Goal: Task Accomplishment & Management: Use online tool/utility

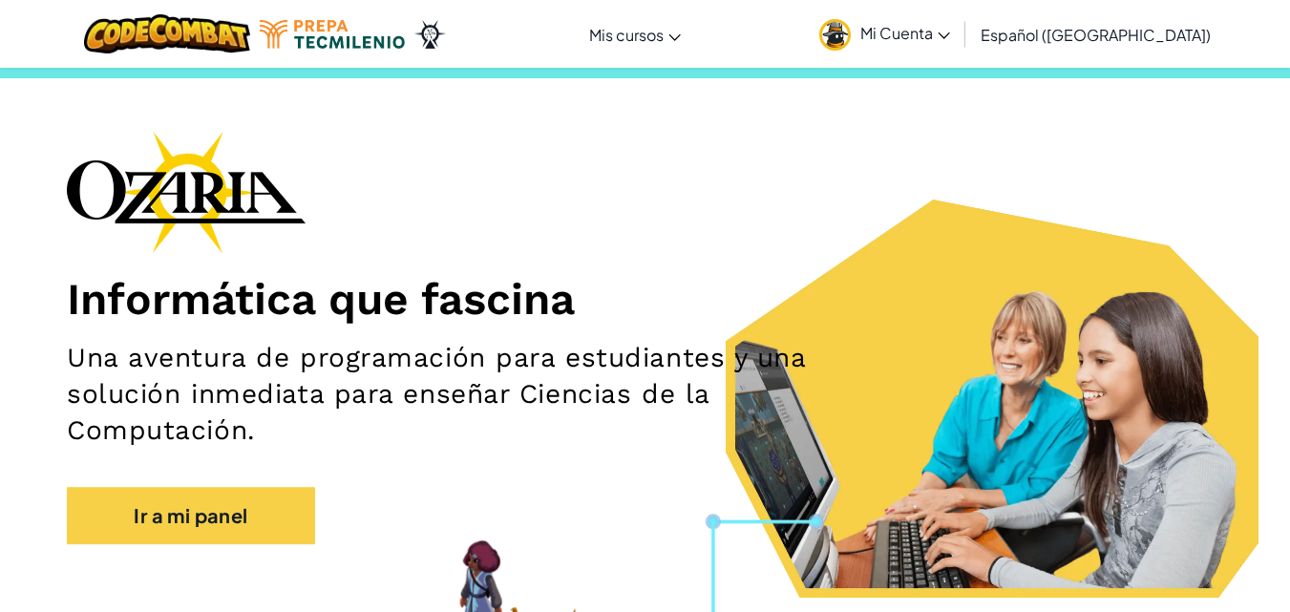
scroll to position [38, 0]
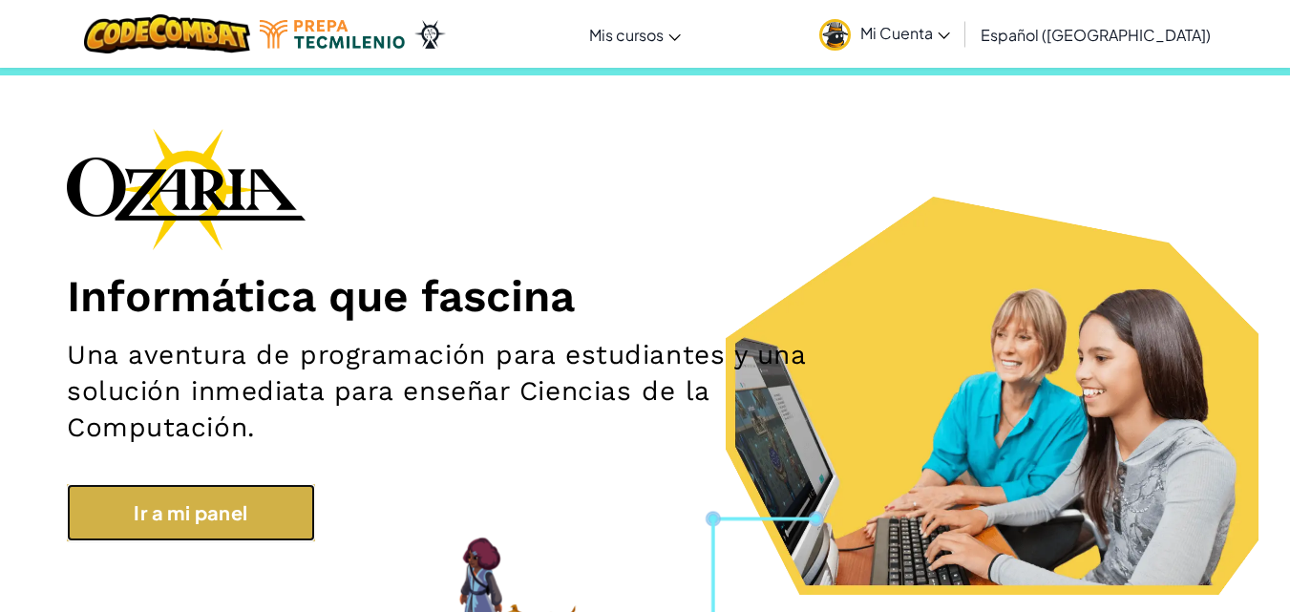
click at [272, 532] on link "Ir a mi panel" at bounding box center [191, 512] width 248 height 57
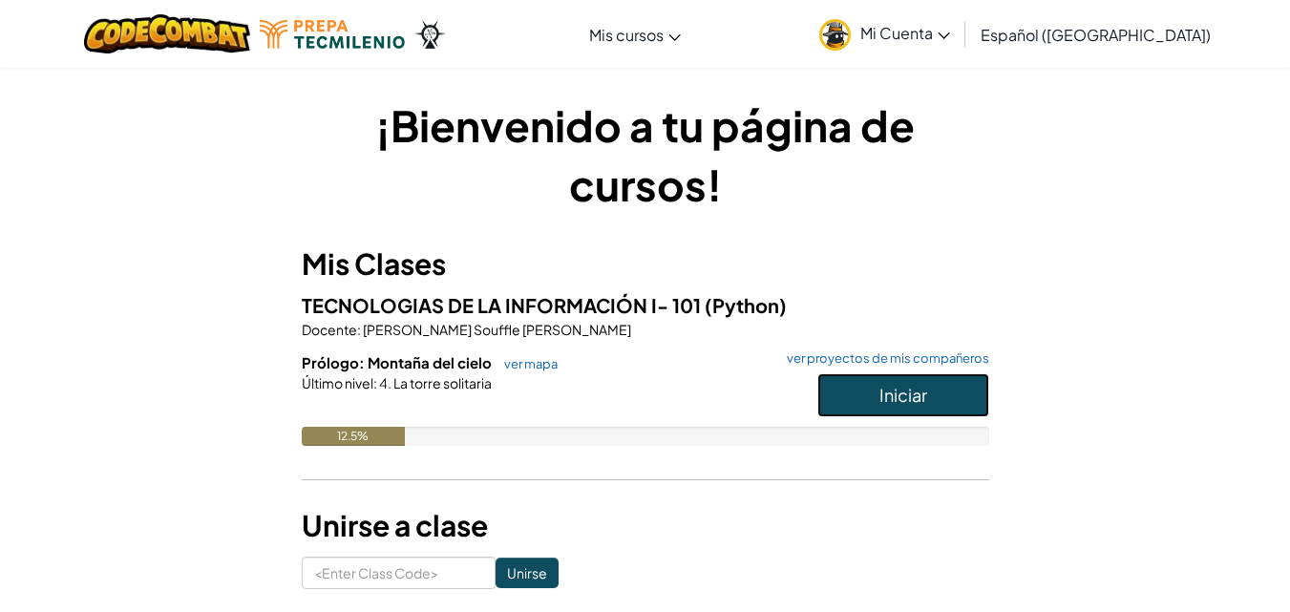
click at [854, 382] on button "Iniciar" at bounding box center [903, 395] width 172 height 44
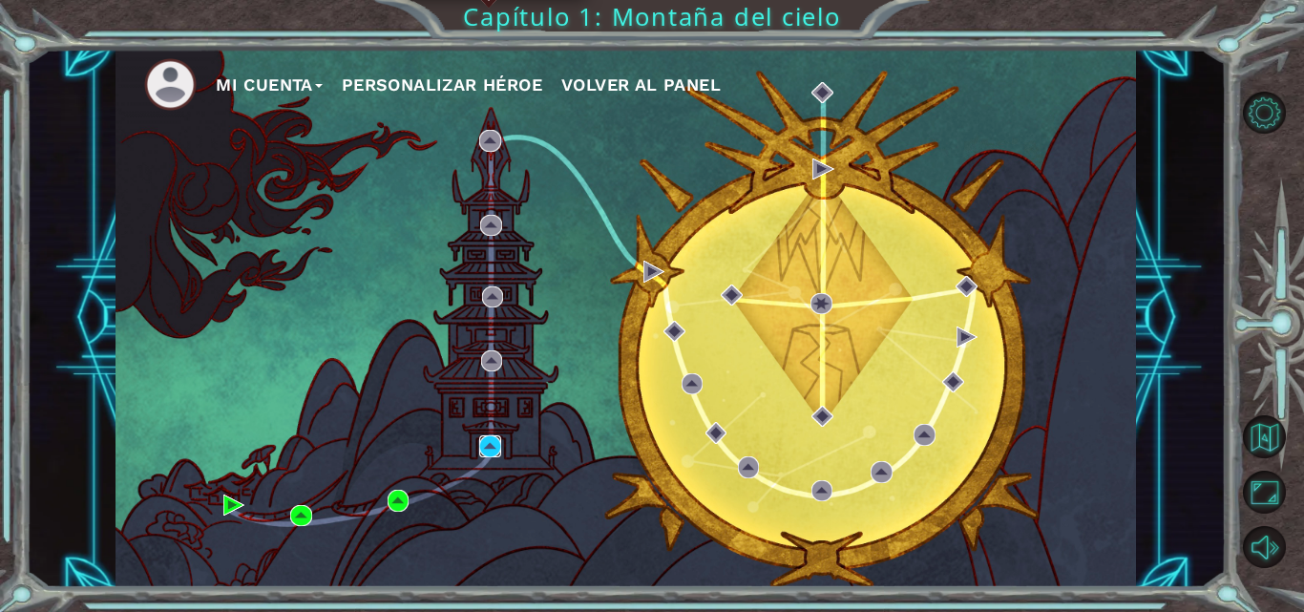
click at [500, 439] on img at bounding box center [489, 445] width 21 height 21
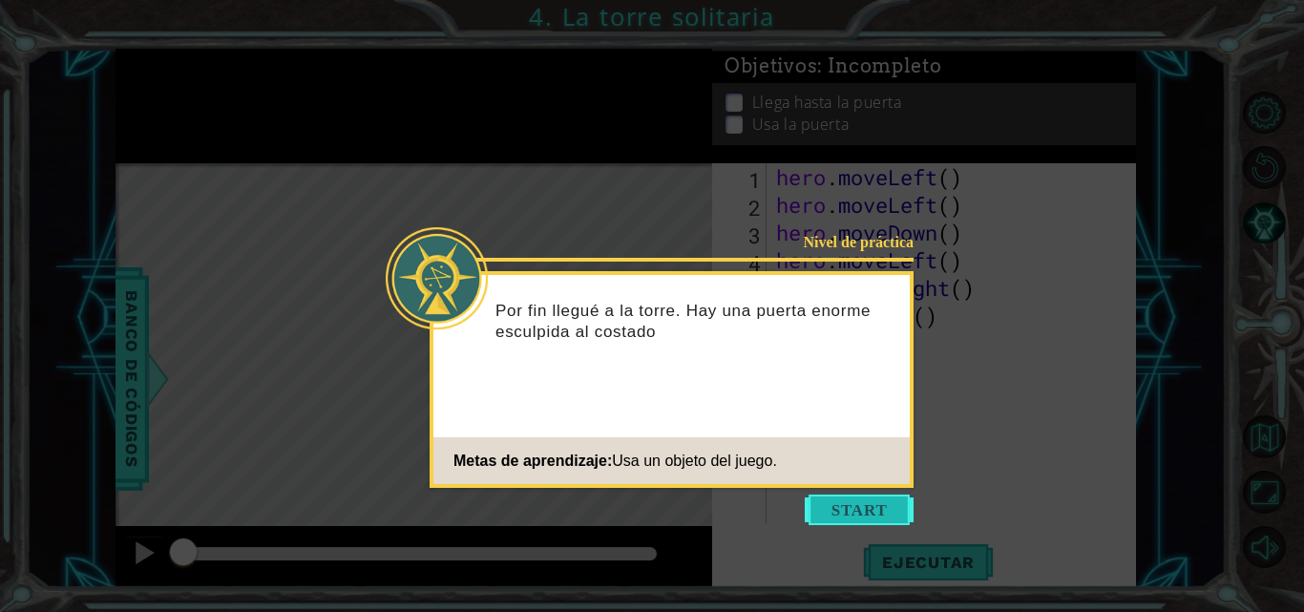
click at [828, 510] on button "Start" at bounding box center [859, 509] width 109 height 31
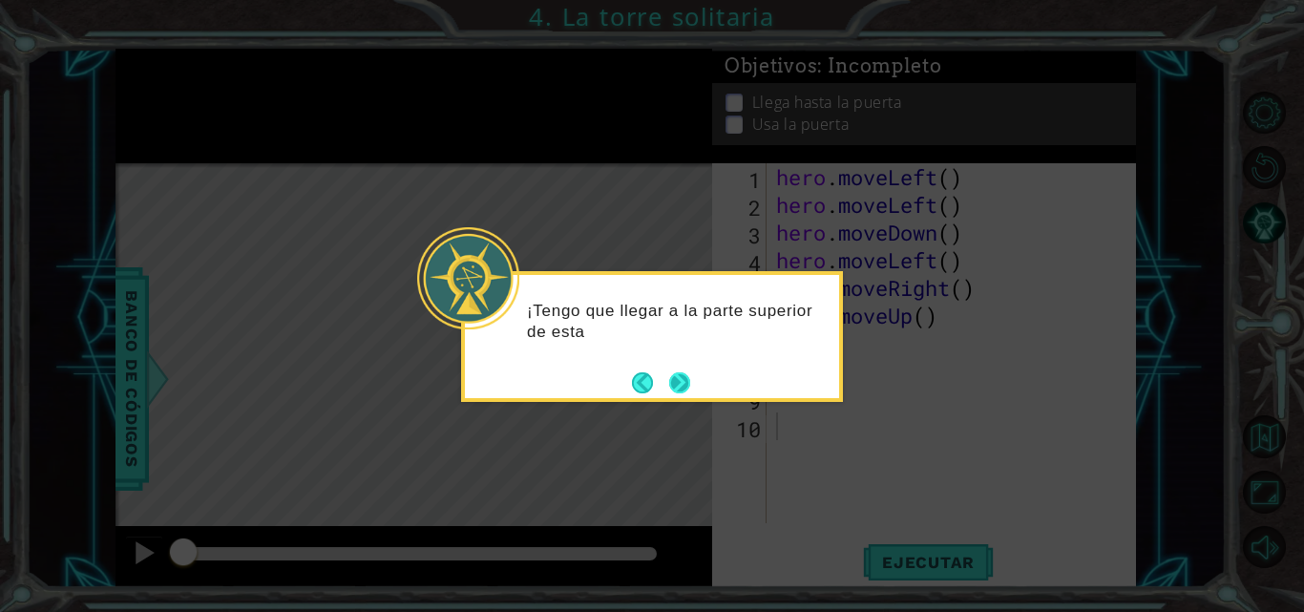
click at [694, 378] on div "¡Tengo que llegar a la parte superior de esta" at bounding box center [652, 331] width 374 height 96
click at [694, 378] on div "¡Tengo que llegar a la parte superior de esta escalera! Puedo usar hero" at bounding box center [652, 331] width 374 height 97
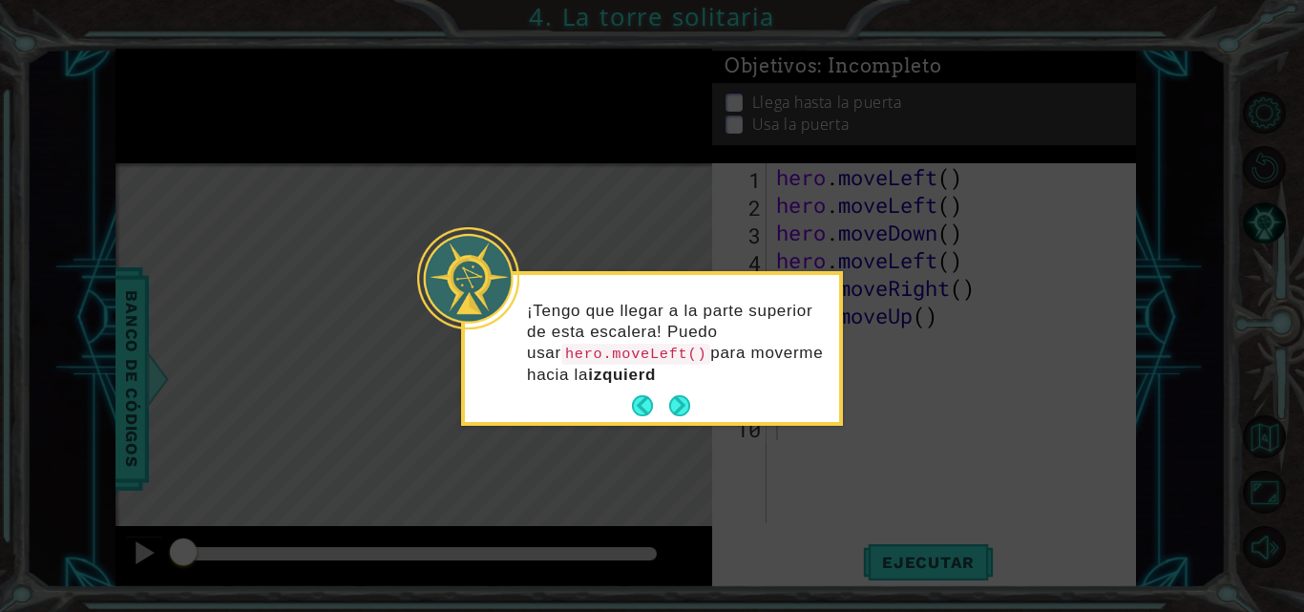
click at [675, 382] on p "¡Tengo que llegar a la parte superior de esta escalera! Puedo usar hero.moveLef…" at bounding box center [676, 343] width 299 height 85
click at [672, 395] on button "Next" at bounding box center [680, 406] width 22 height 22
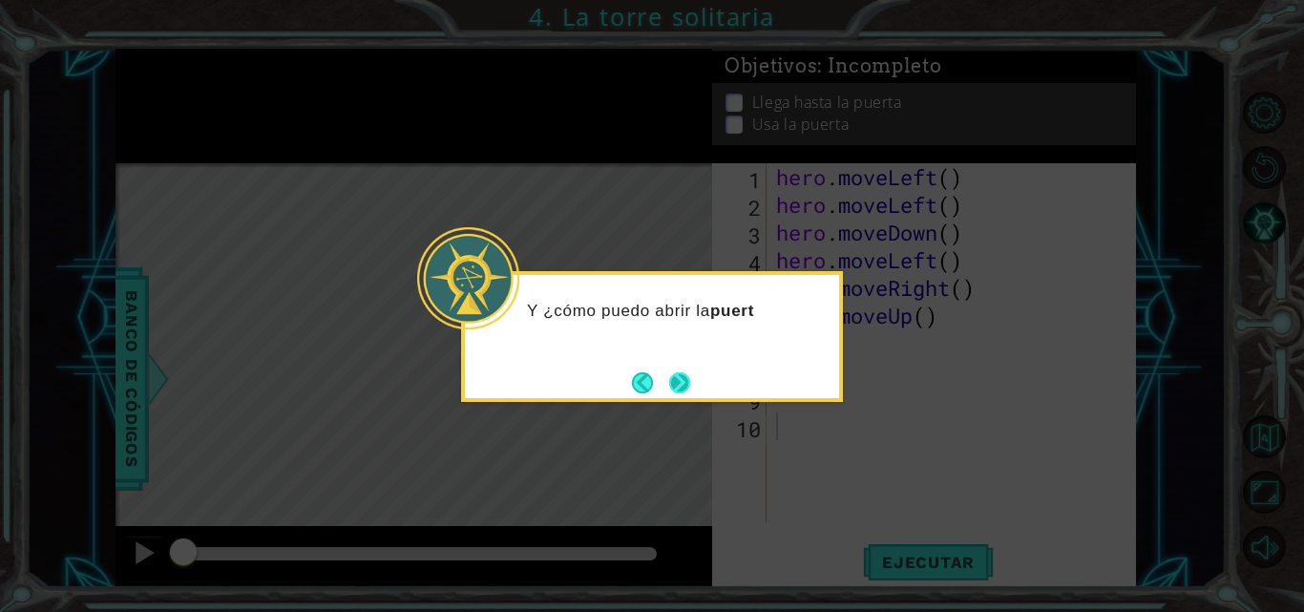
click at [690, 378] on button "Next" at bounding box center [679, 382] width 21 height 21
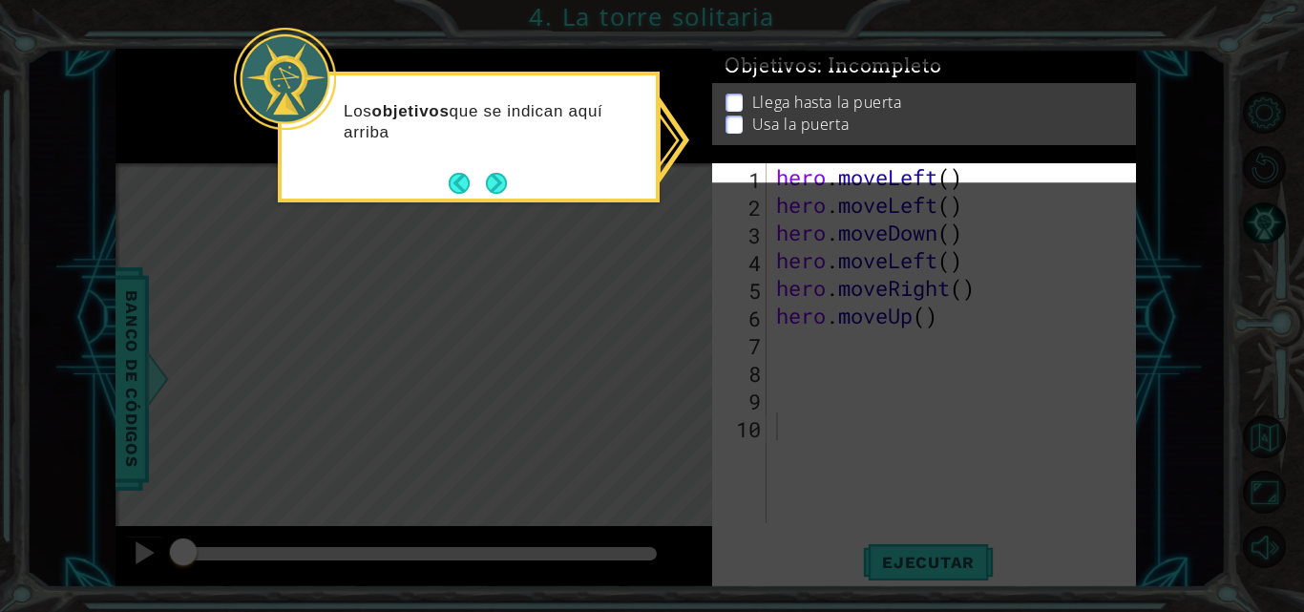
click at [678, 338] on icon at bounding box center [652, 306] width 1304 height 612
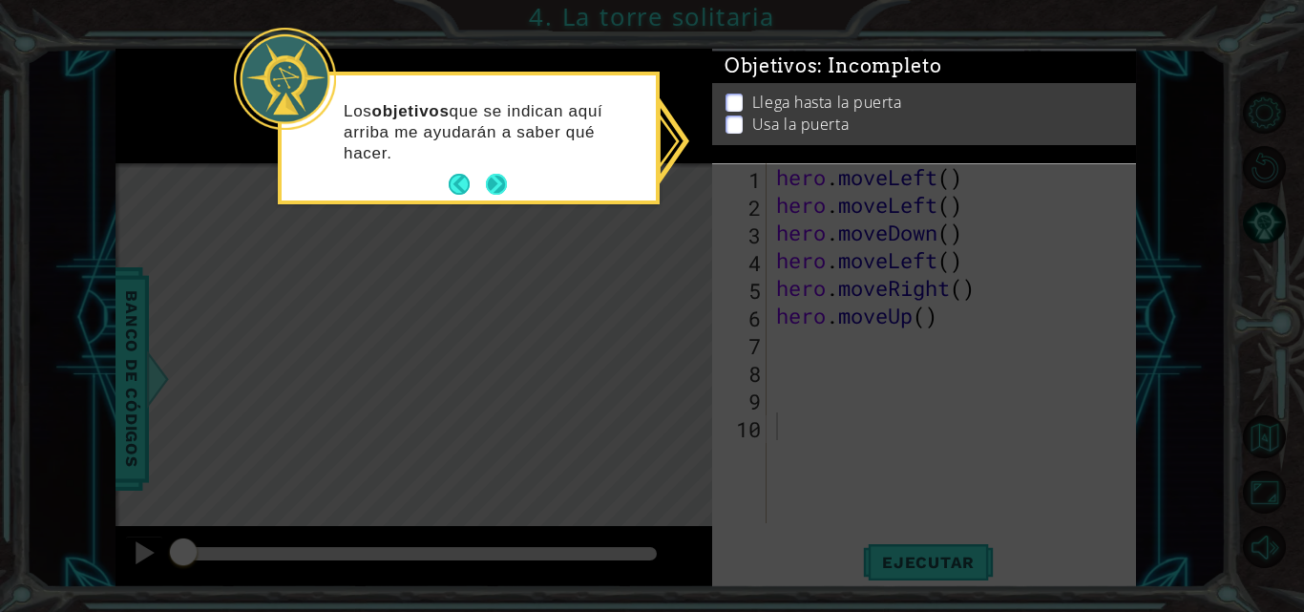
click at [493, 182] on button "Next" at bounding box center [497, 185] width 24 height 24
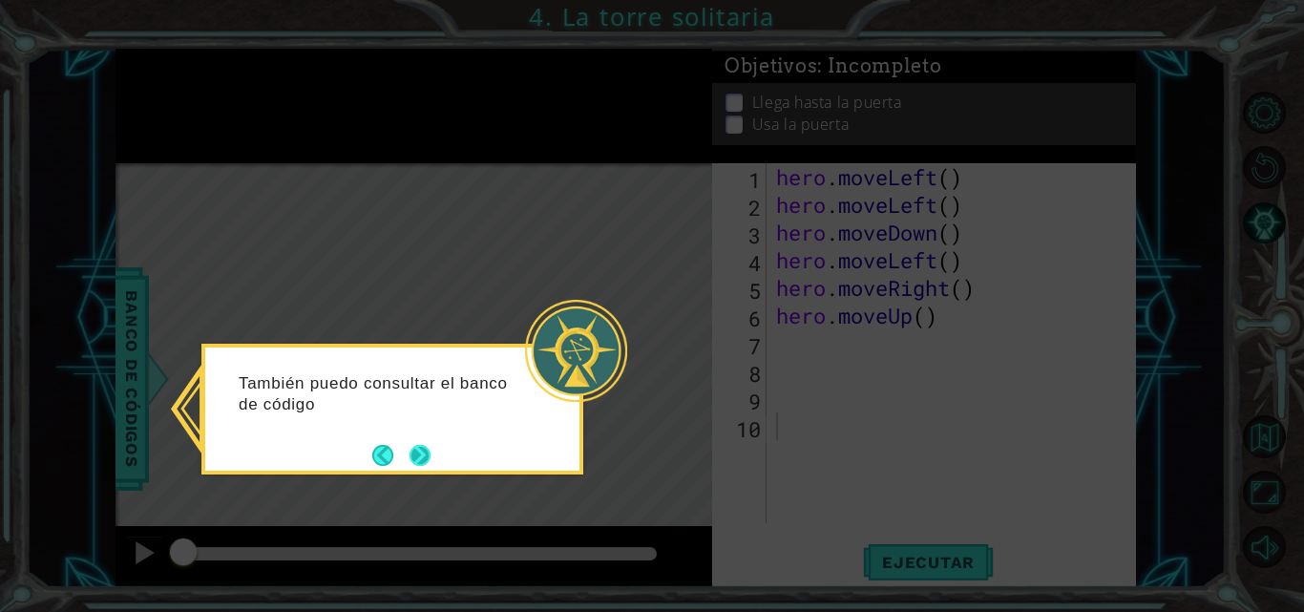
click at [428, 445] on button "Next" at bounding box center [419, 455] width 21 height 21
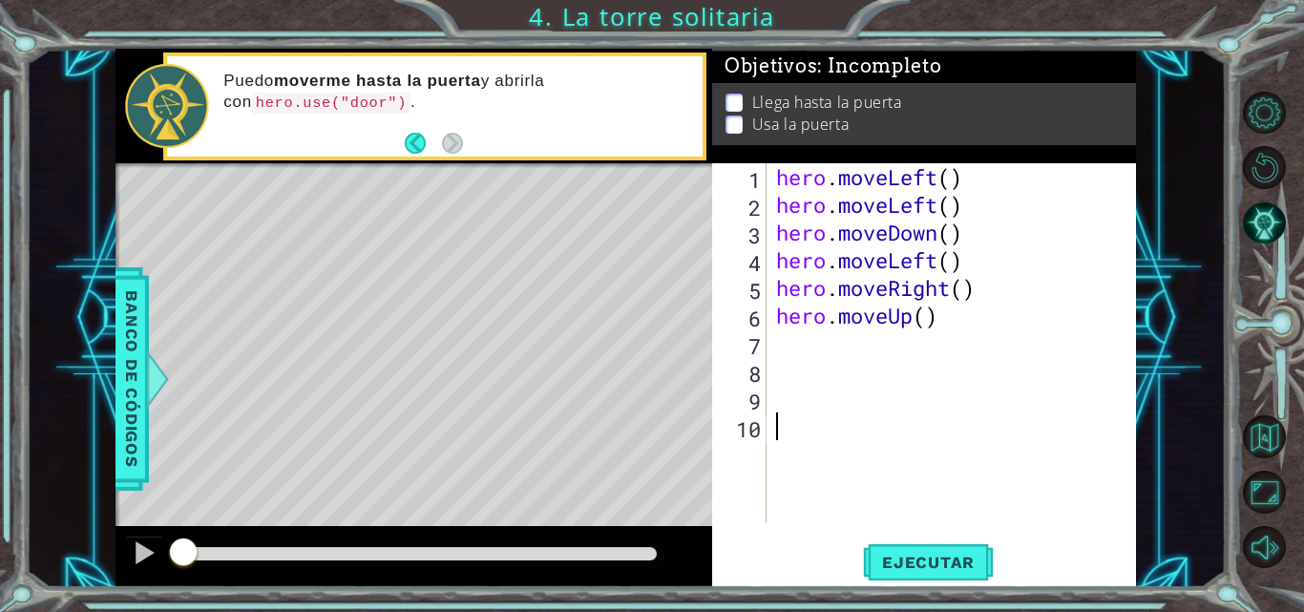
click at [820, 352] on div "hero . moveLeft ( ) hero . moveLeft ( ) hero . moveDown ( ) hero . moveLeft ( )…" at bounding box center [956, 370] width 369 height 415
click at [934, 318] on div "hero . moveLeft ( ) hero . moveLeft ( ) hero . moveDown ( ) hero . moveLeft ( )…" at bounding box center [956, 370] width 369 height 415
click at [896, 566] on span "Ejecutar" at bounding box center [928, 562] width 131 height 19
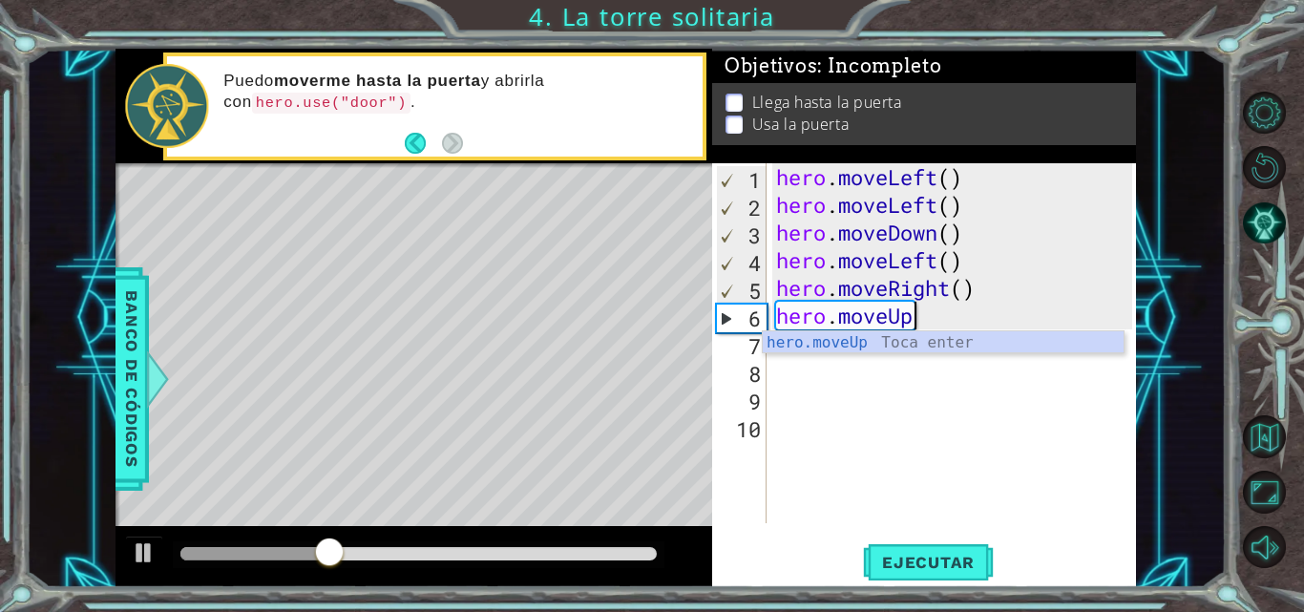
type textarea "h"
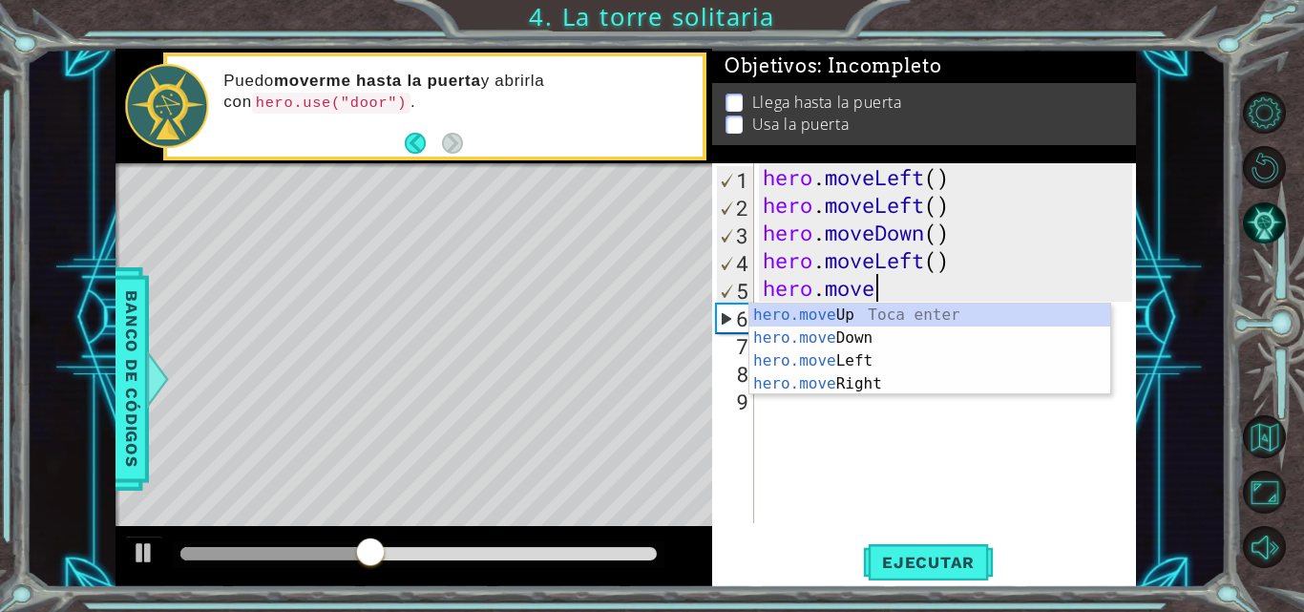
type textarea "h"
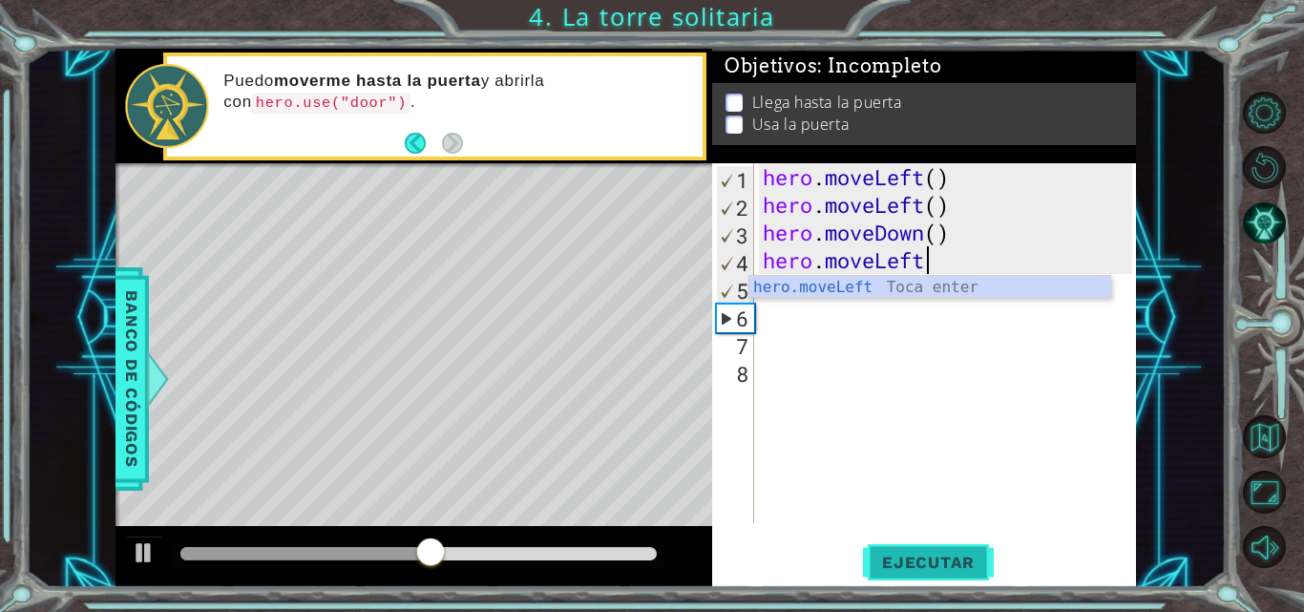
click at [938, 556] on span "Ejecutar" at bounding box center [928, 562] width 131 height 19
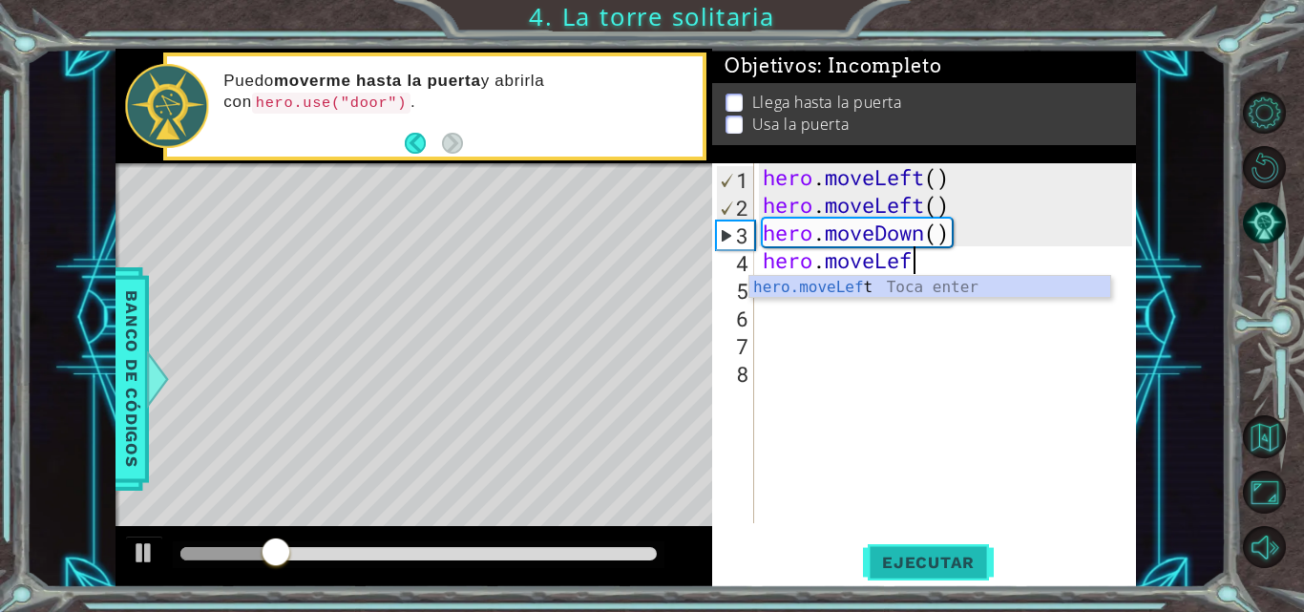
type textarea "h"
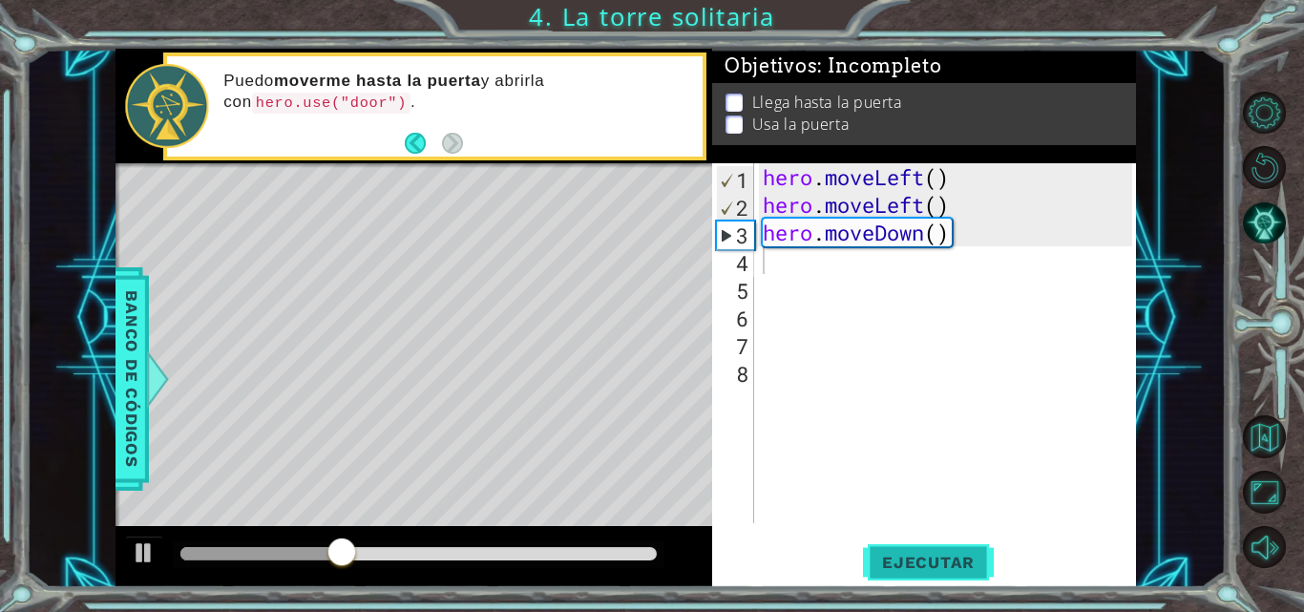
click at [937, 559] on span "Ejecutar" at bounding box center [928, 562] width 131 height 19
type textarea "h"
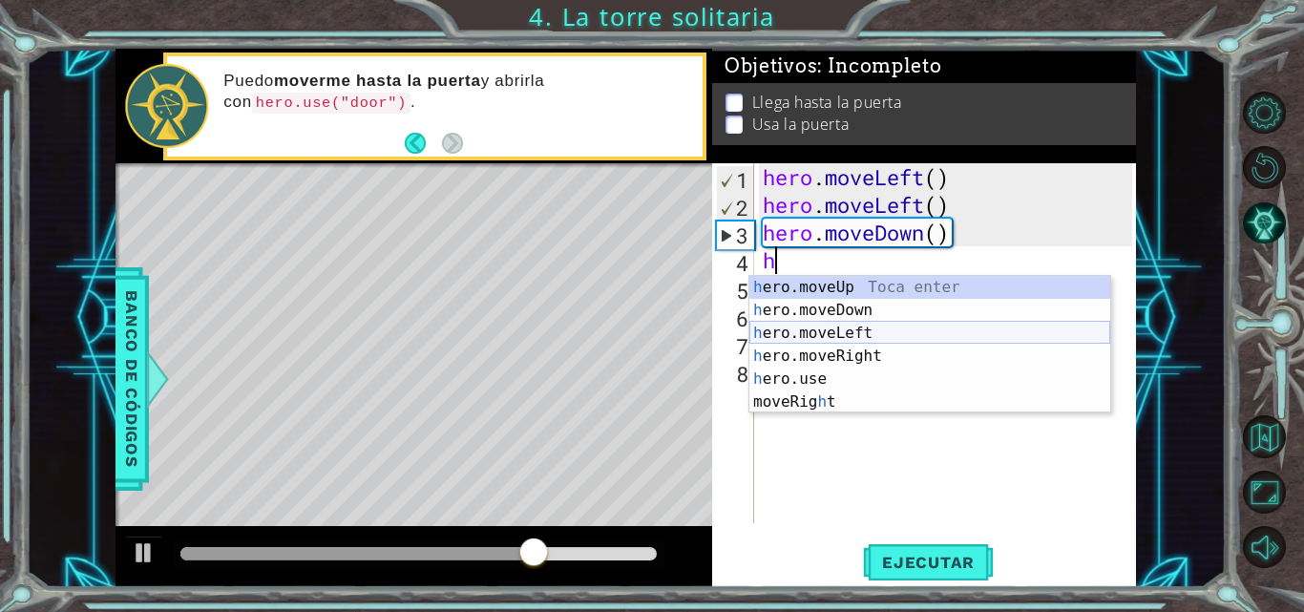
click at [881, 339] on div "h ero.moveUp Toca enter h ero.moveDown Toca enter h ero.moveLeft Toca enter h e…" at bounding box center [929, 367] width 361 height 183
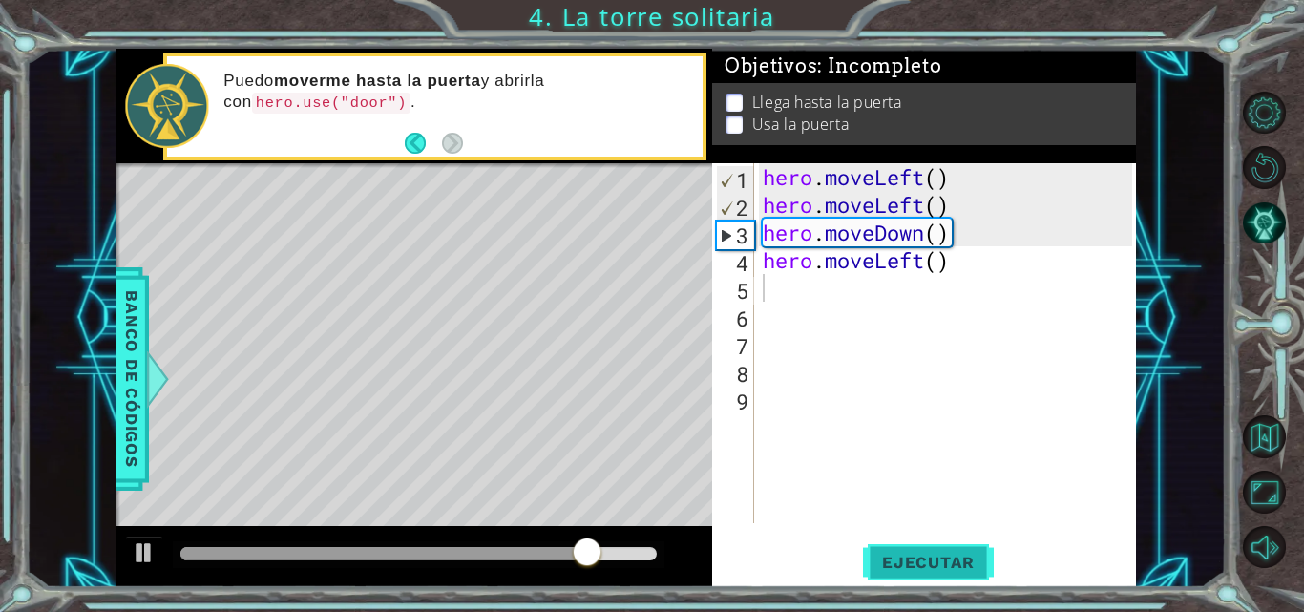
click at [892, 554] on span "Ejecutar" at bounding box center [928, 562] width 131 height 19
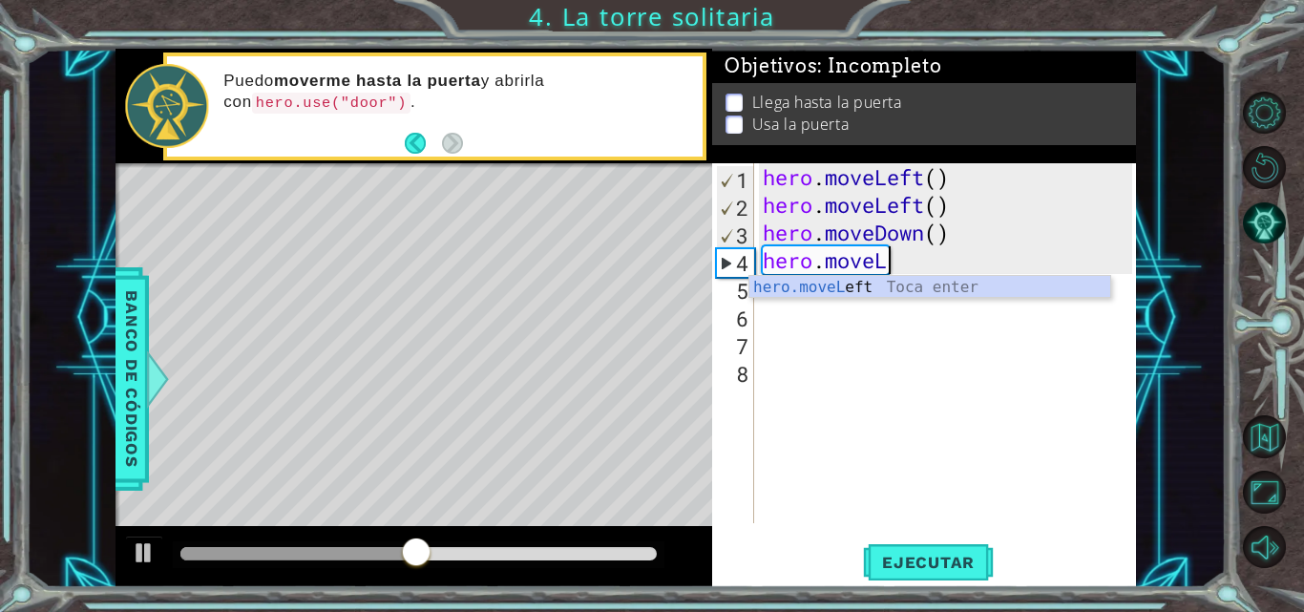
type textarea "hero.move"
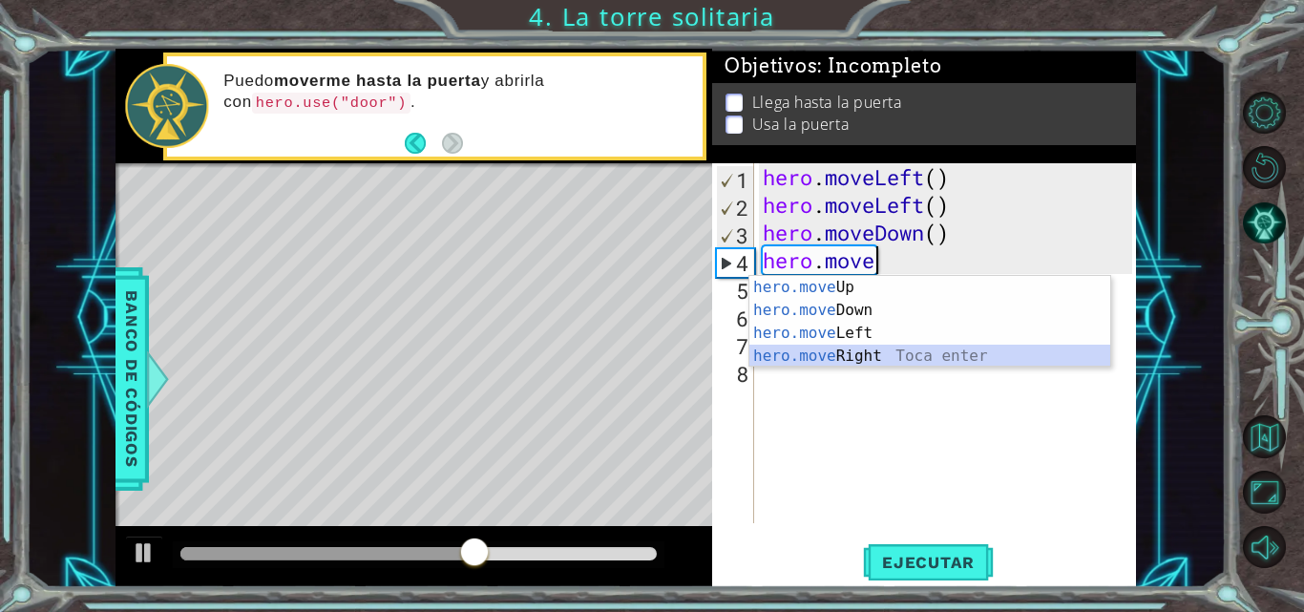
click at [955, 349] on div "hero.move Up Toca enter hero.move Down Toca enter hero.move Left Toca enter her…" at bounding box center [929, 344] width 361 height 137
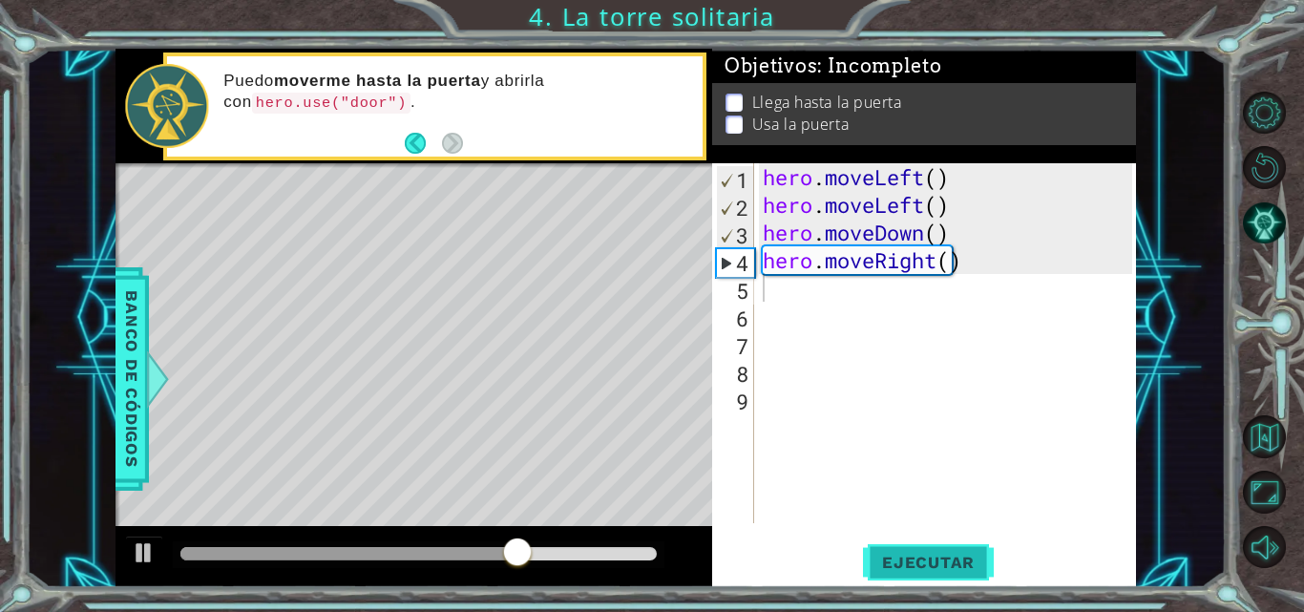
click at [924, 553] on span "Ejecutar" at bounding box center [928, 562] width 131 height 19
click at [924, 554] on span "Ejecutar" at bounding box center [928, 562] width 131 height 19
type textarea "h"
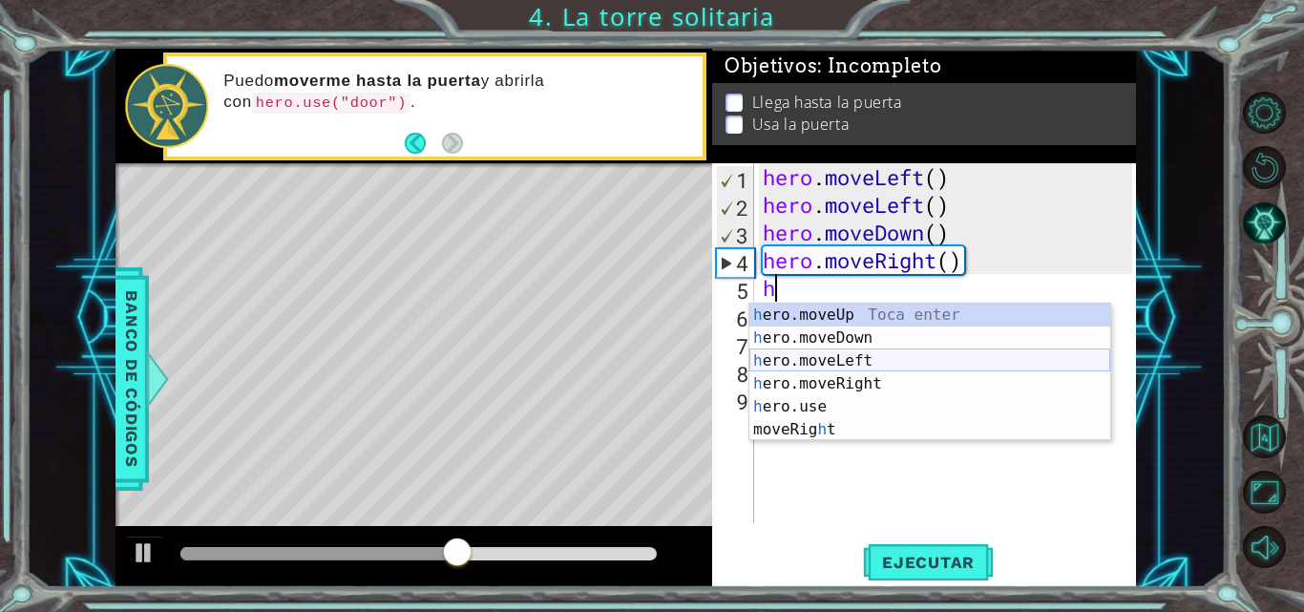
click at [887, 355] on div "h ero.moveUp Toca enter h ero.moveDown Toca enter h ero.moveLeft Toca enter h e…" at bounding box center [929, 395] width 361 height 183
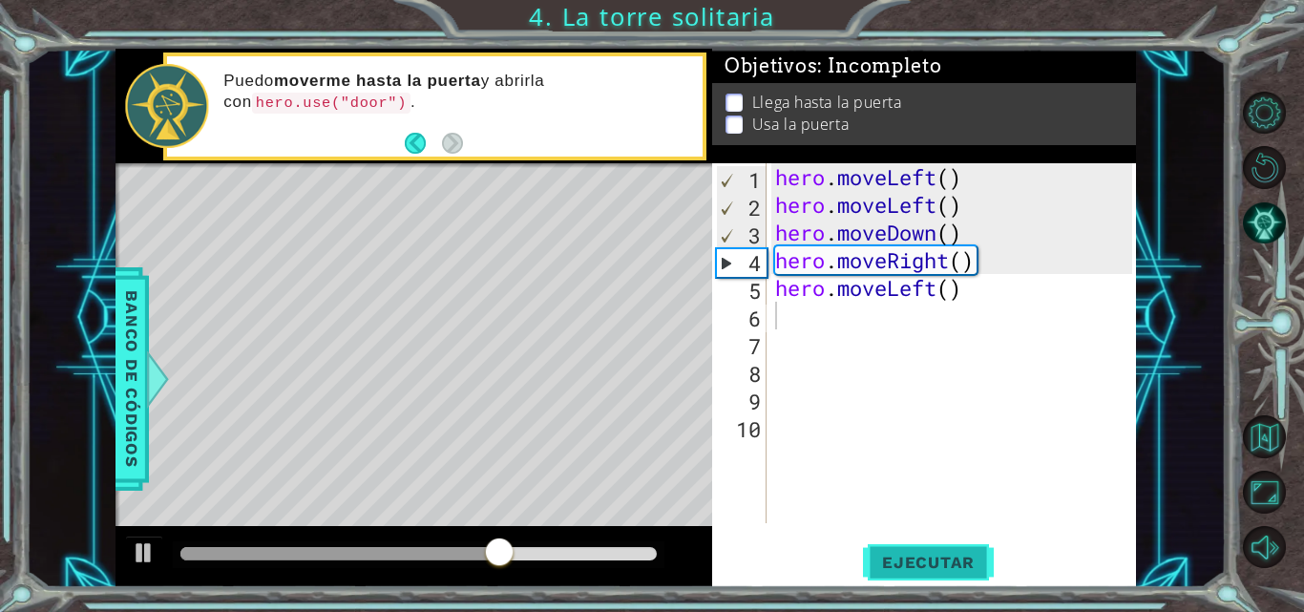
click at [908, 553] on span "Ejecutar" at bounding box center [928, 562] width 131 height 19
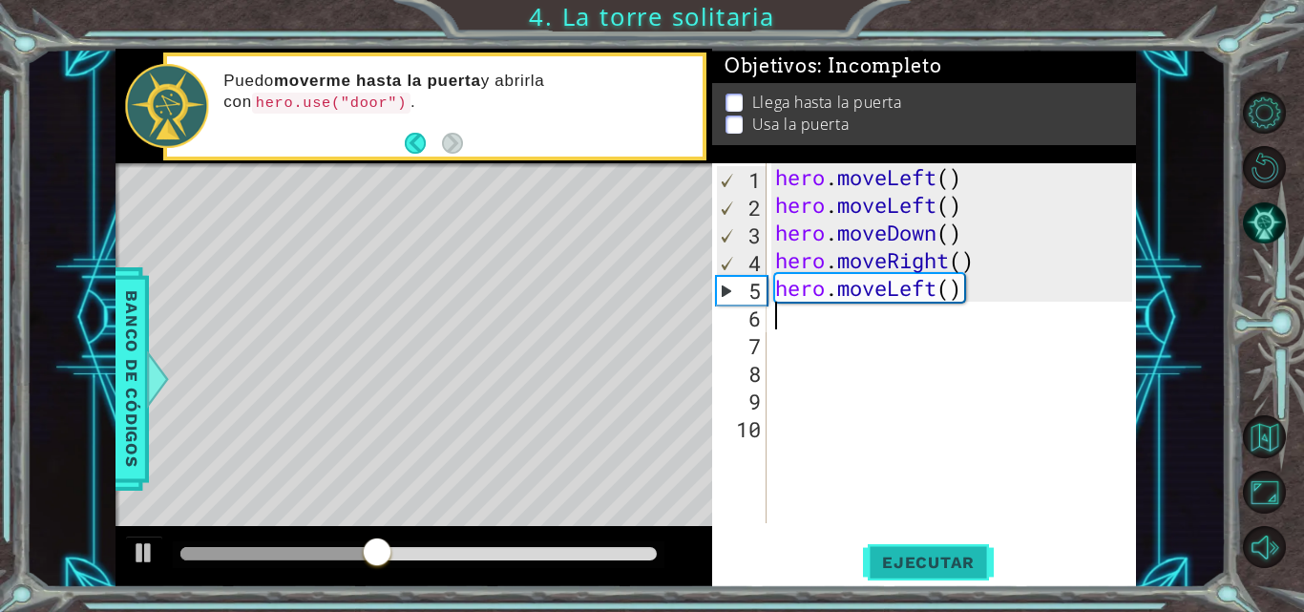
type textarea "h"
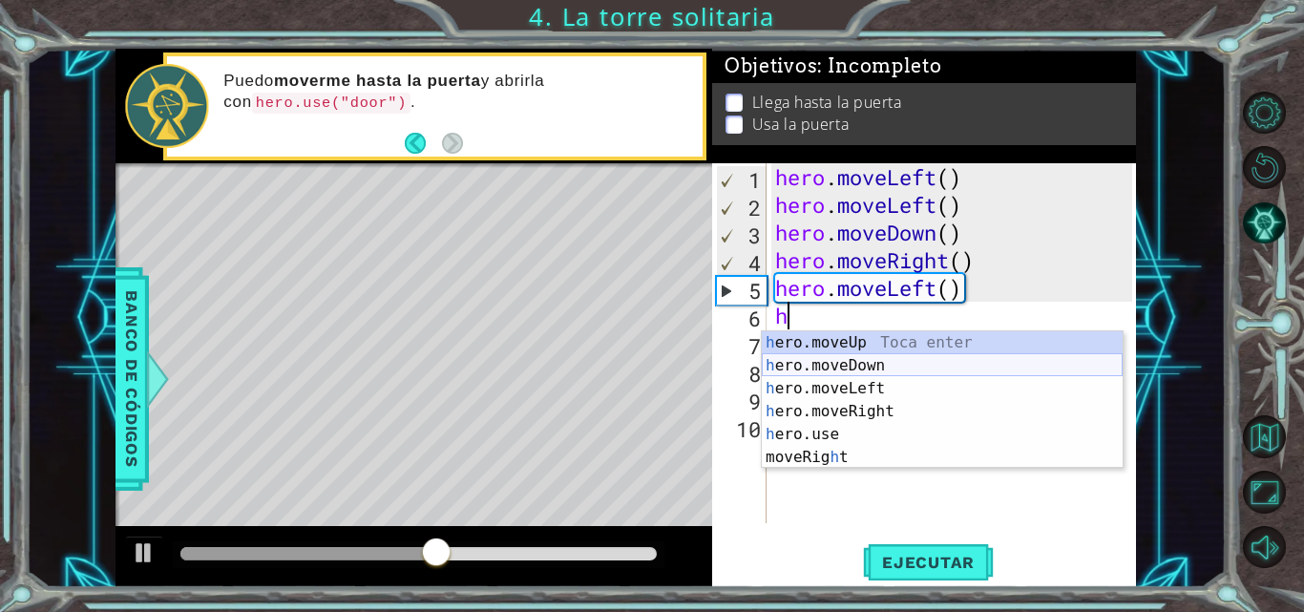
click at [867, 375] on div "h ero.moveUp Toca enter h ero.moveDown Toca enter h ero.moveLeft Toca enter h e…" at bounding box center [942, 422] width 361 height 183
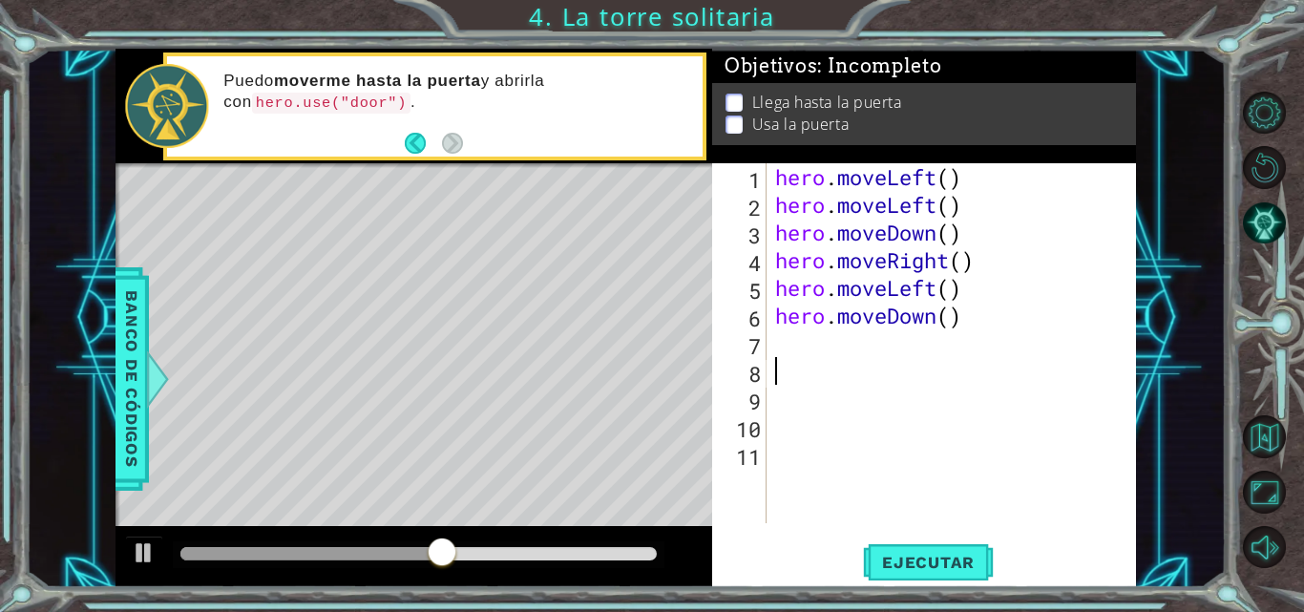
click at [867, 375] on div "hero . moveLeft ( ) hero . moveLeft ( ) hero . moveDown ( ) hero . moveRight ( …" at bounding box center [956, 370] width 370 height 415
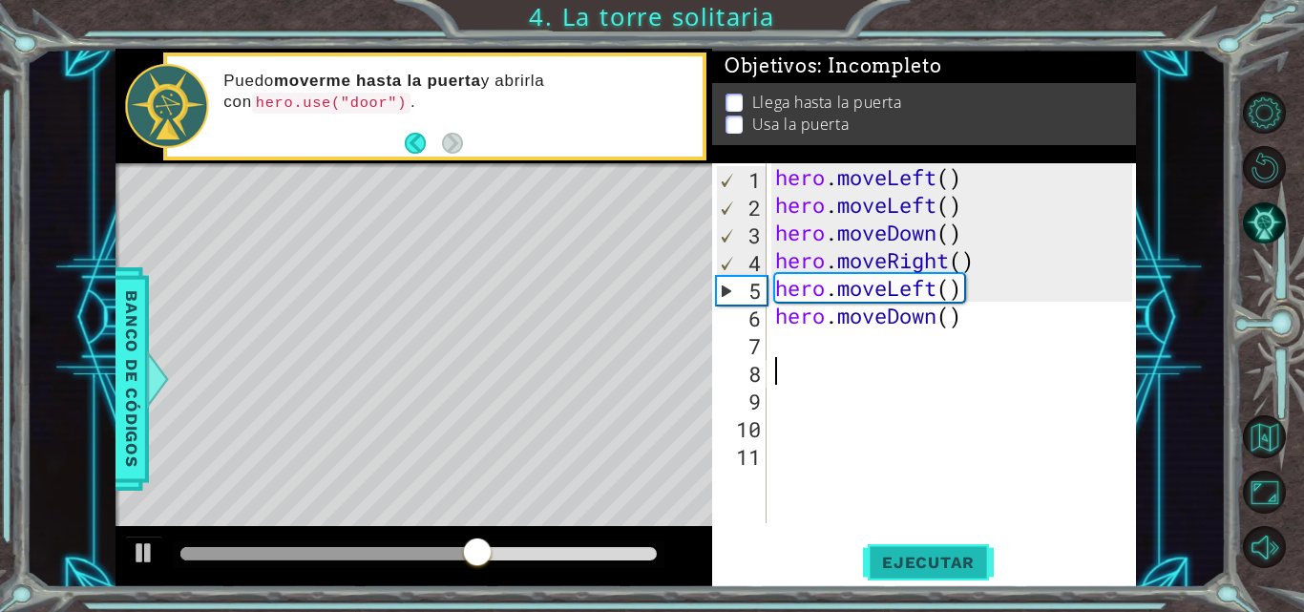
click at [883, 549] on button "Ejecutar" at bounding box center [928, 562] width 131 height 42
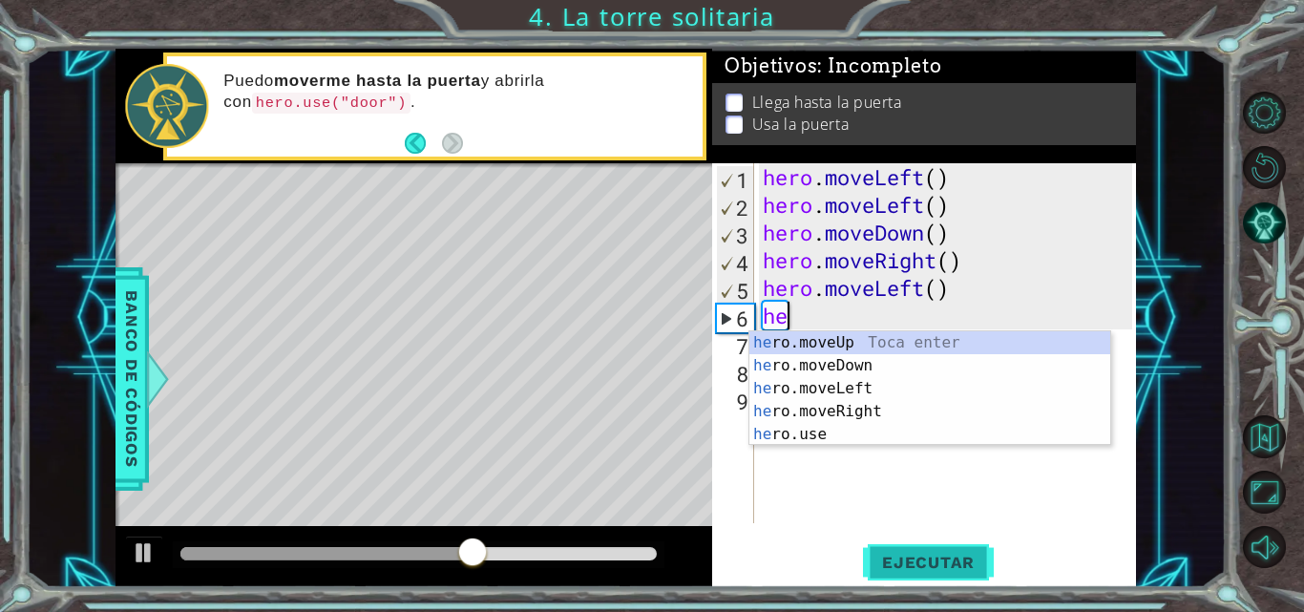
type textarea "h"
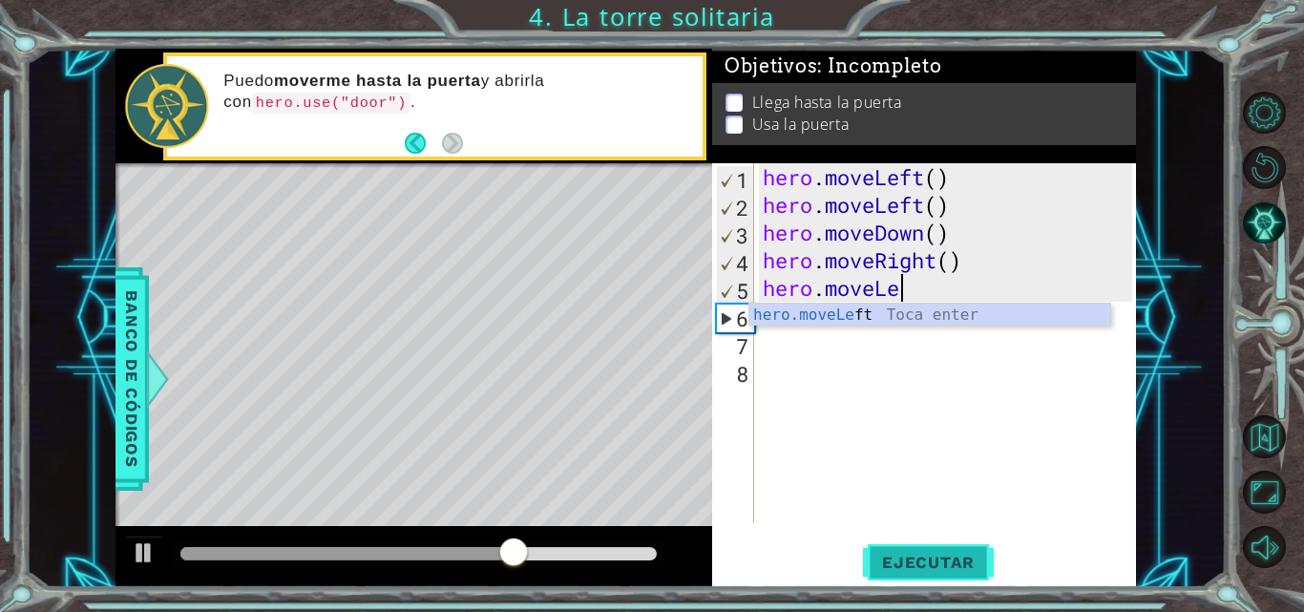
type textarea "h"
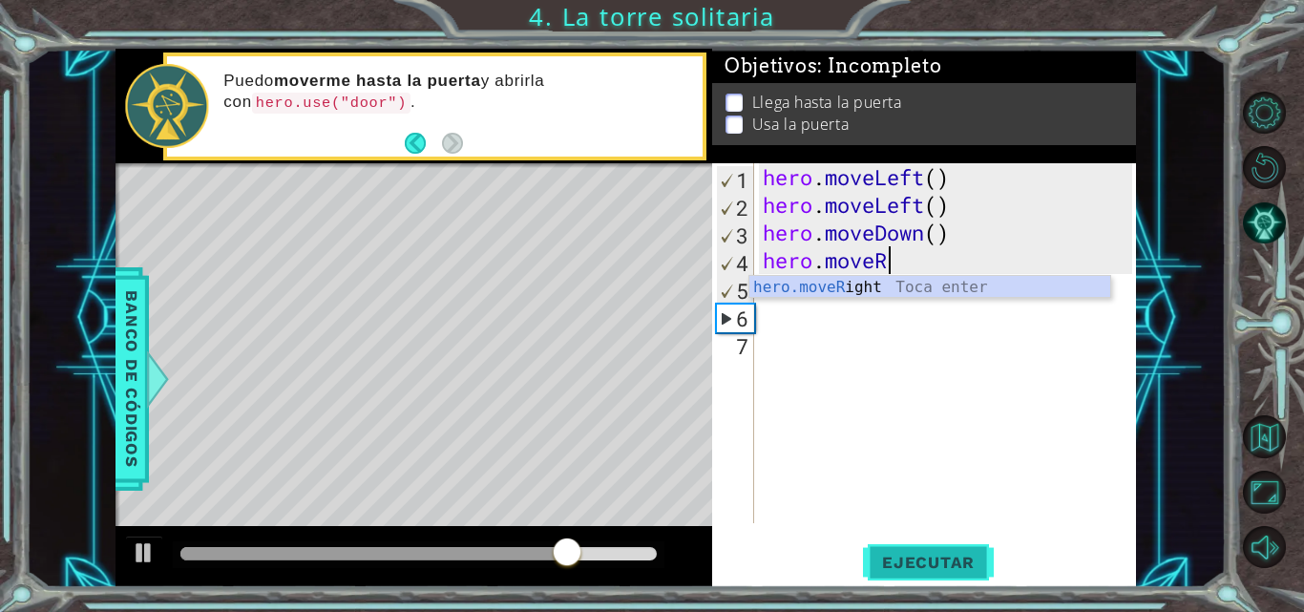
type textarea "hero.move"
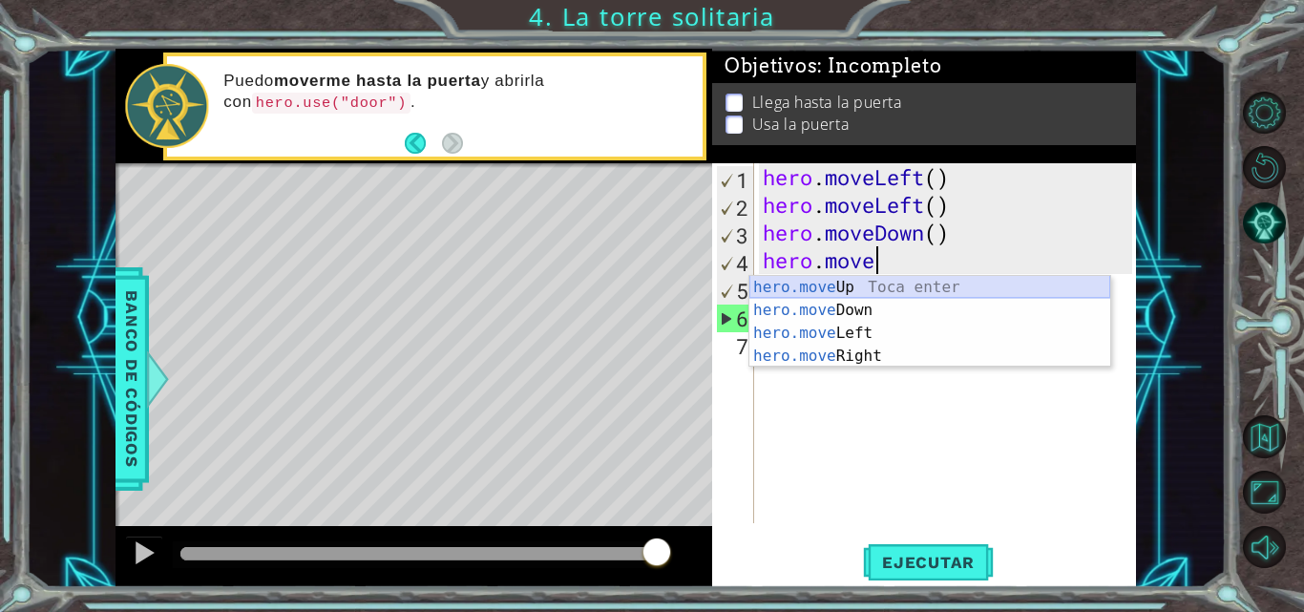
click at [844, 289] on div "hero.move Up Toca enter hero.move Down Toca enter hero.move Left Toca enter her…" at bounding box center [929, 344] width 361 height 137
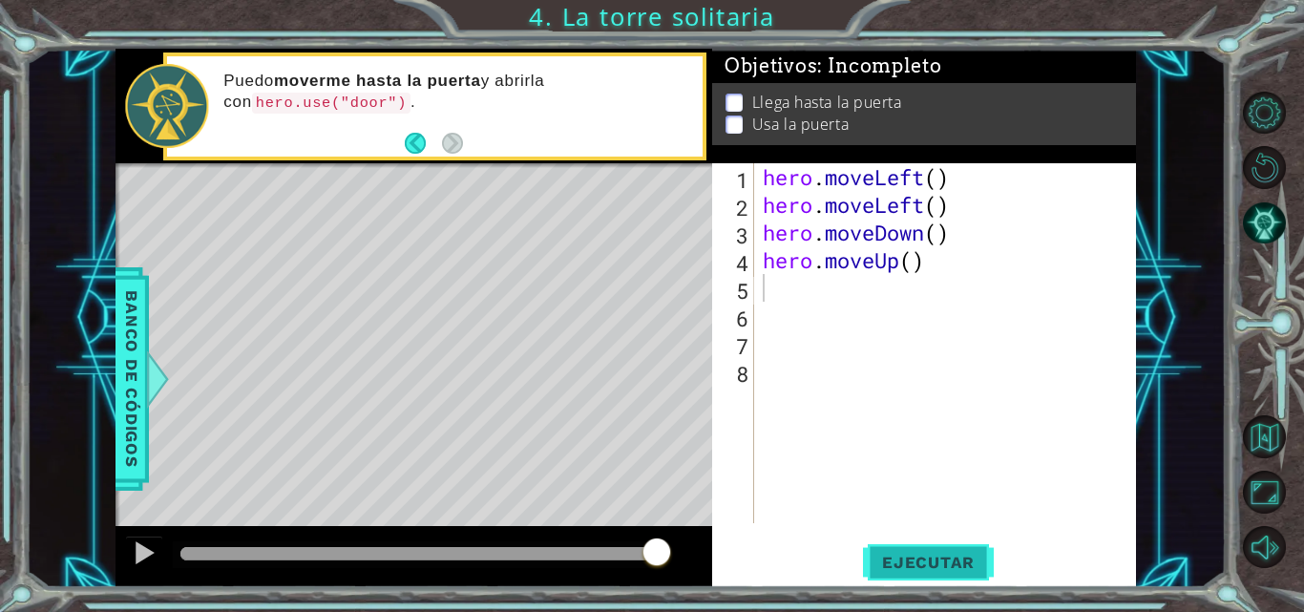
click at [916, 558] on span "Ejecutar" at bounding box center [928, 562] width 131 height 19
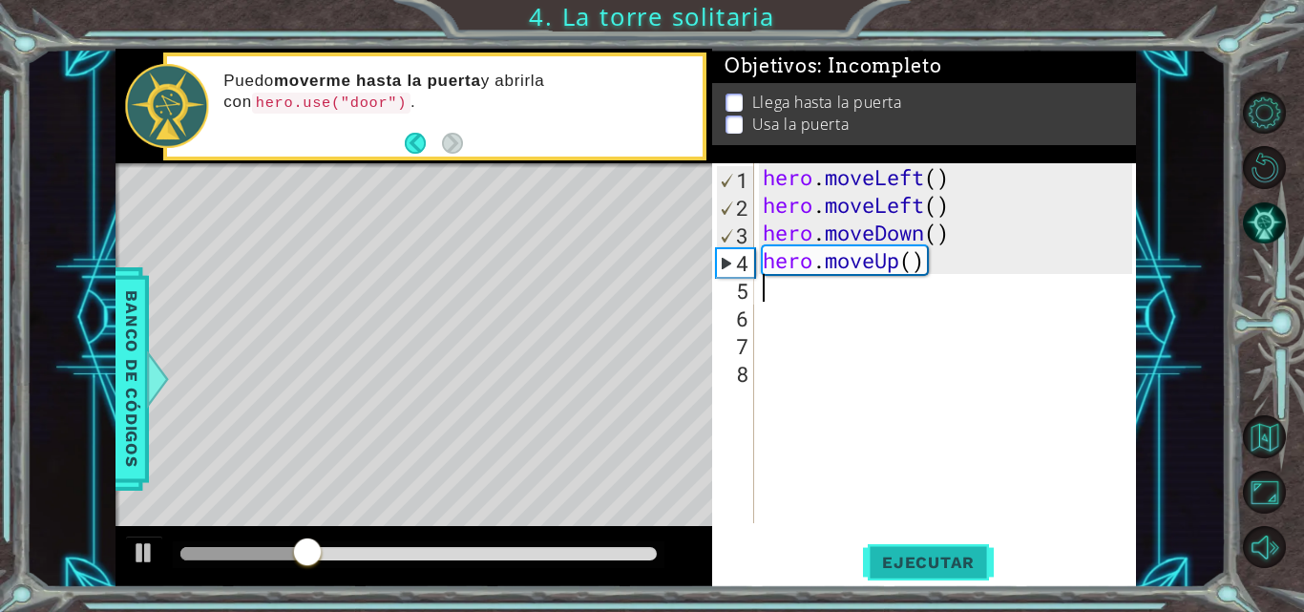
type textarea "h"
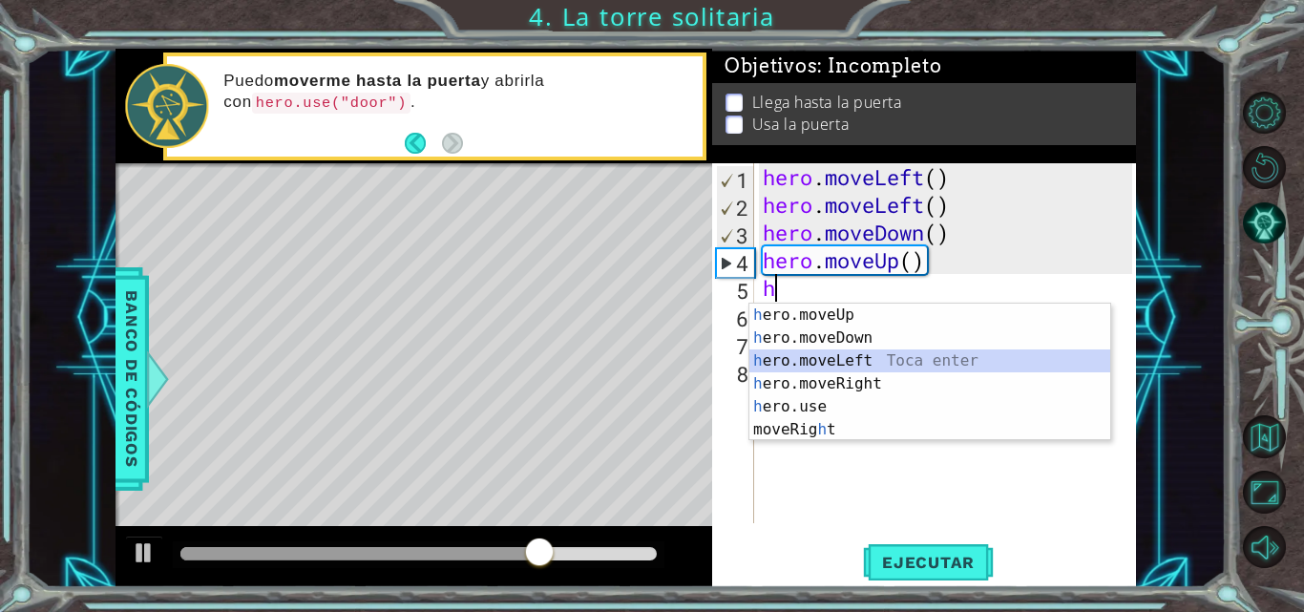
click at [907, 357] on div "h ero.moveUp Toca enter h ero.moveDown Toca enter h ero.moveLeft Toca enter h e…" at bounding box center [929, 395] width 361 height 183
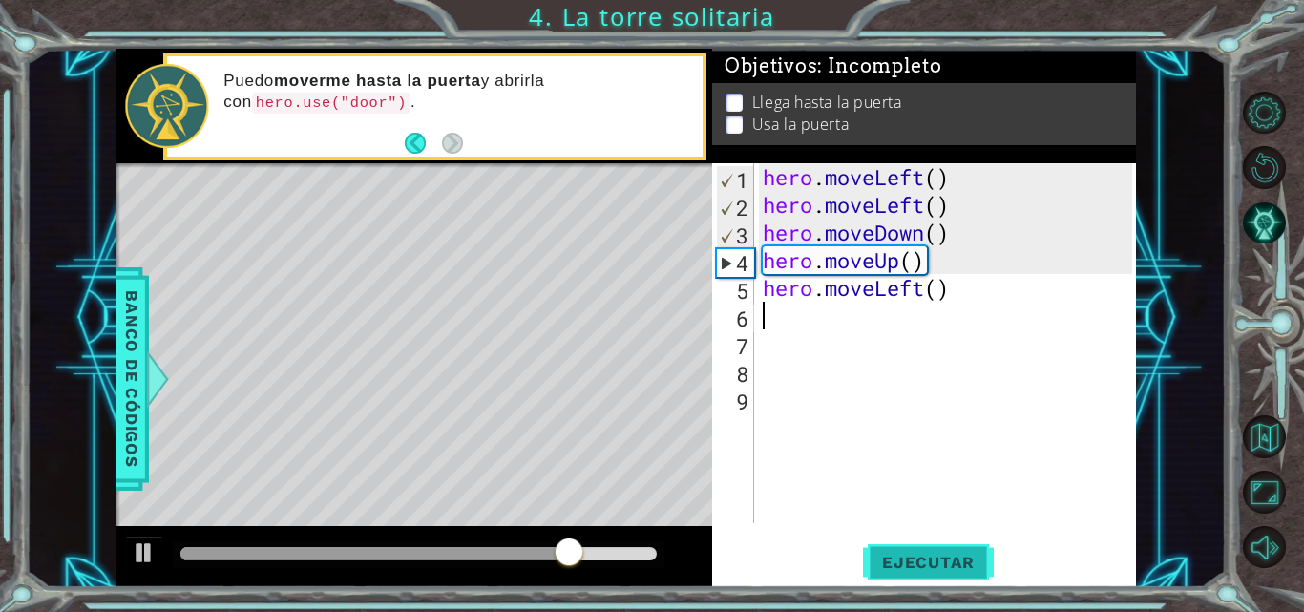
click at [882, 546] on button "Ejecutar" at bounding box center [928, 562] width 131 height 42
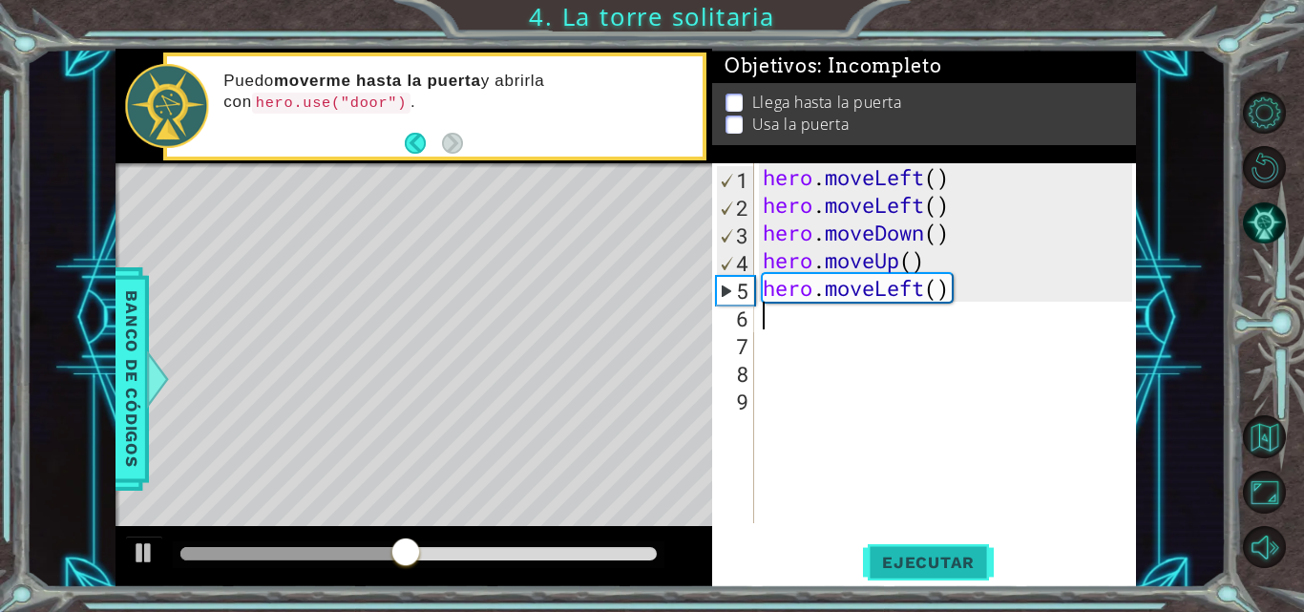
type textarea "h"
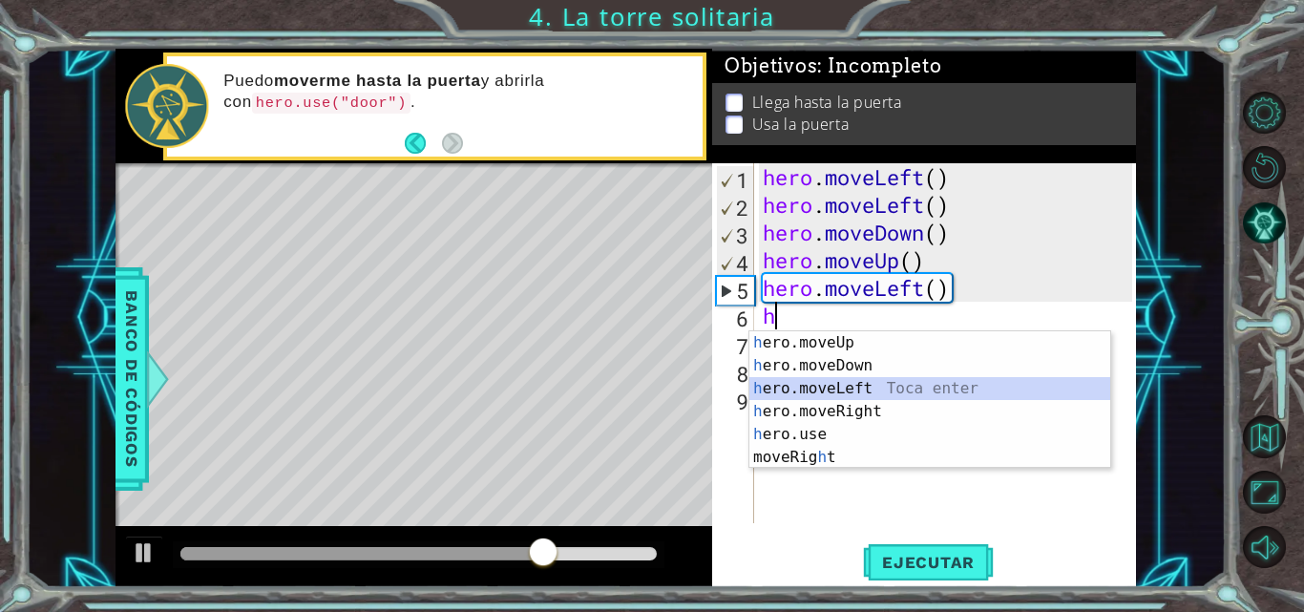
click at [903, 379] on div "h ero.moveUp Toca enter h ero.moveDown Toca enter h ero.moveLeft Toca enter h e…" at bounding box center [929, 422] width 361 height 183
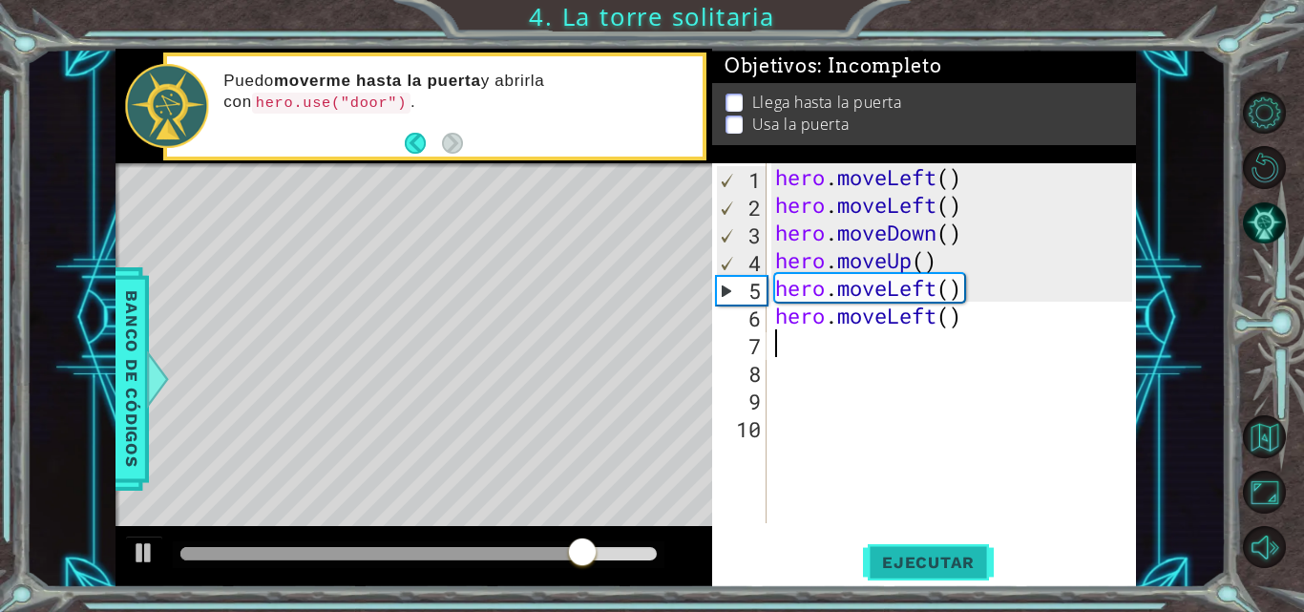
click at [879, 559] on span "Ejecutar" at bounding box center [928, 562] width 131 height 19
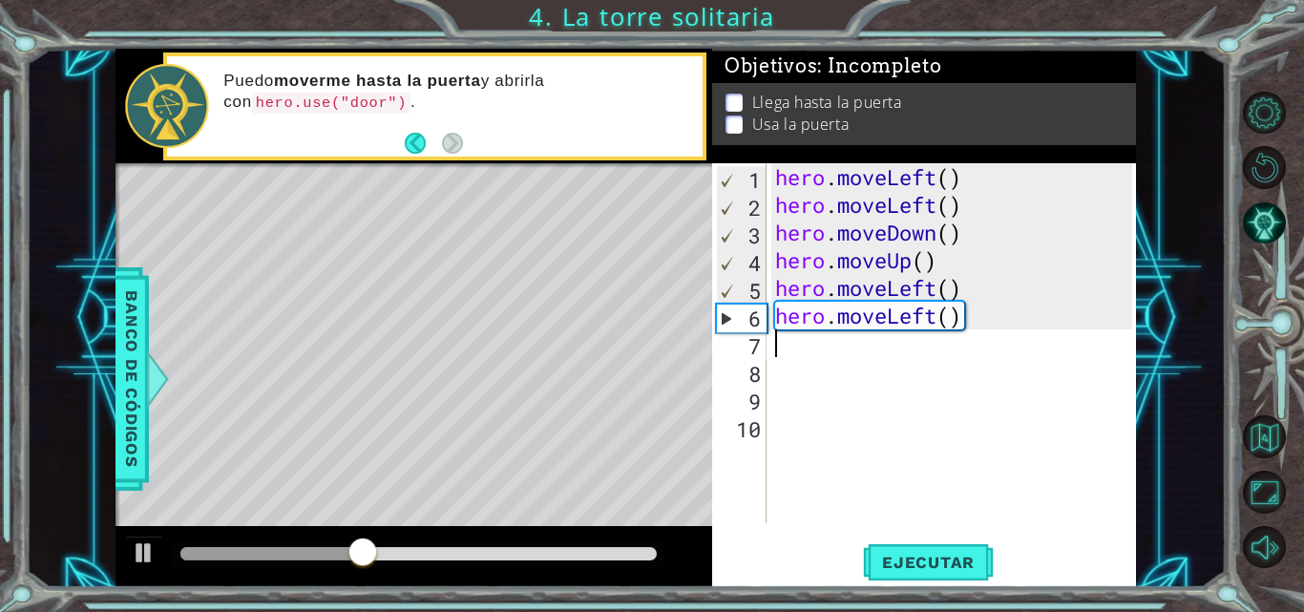
type textarea "h"
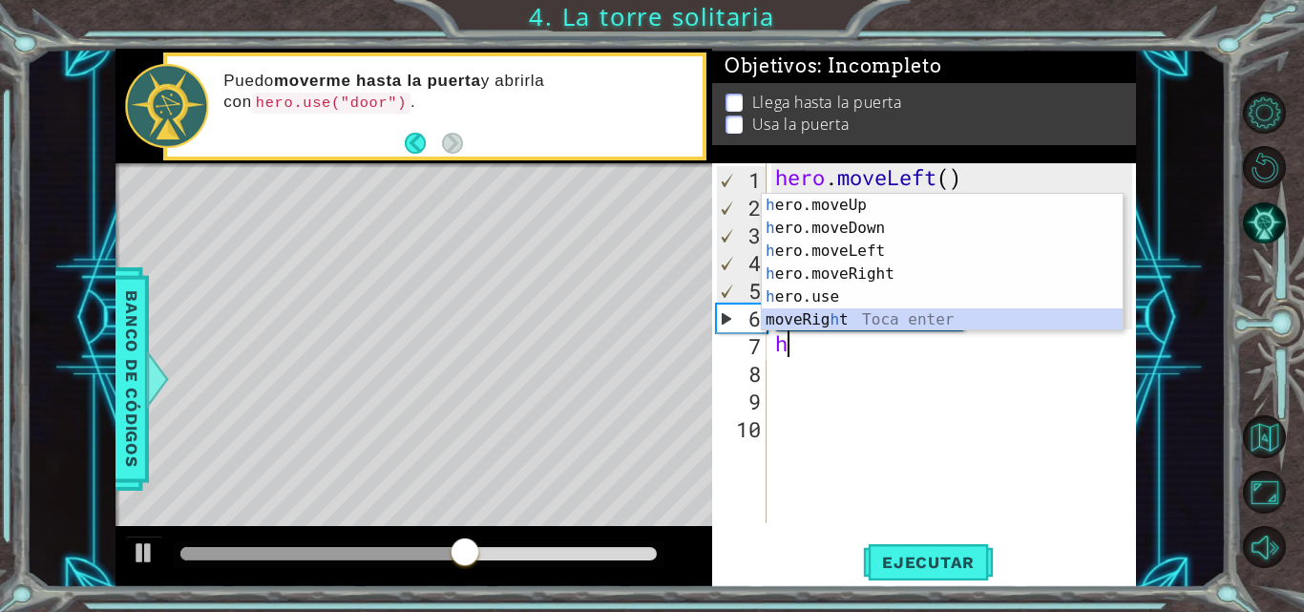
click at [858, 310] on div "h ero.moveUp Toca enter h ero.moveDown Toca enter h ero.moveLeft Toca enter h e…" at bounding box center [942, 285] width 361 height 183
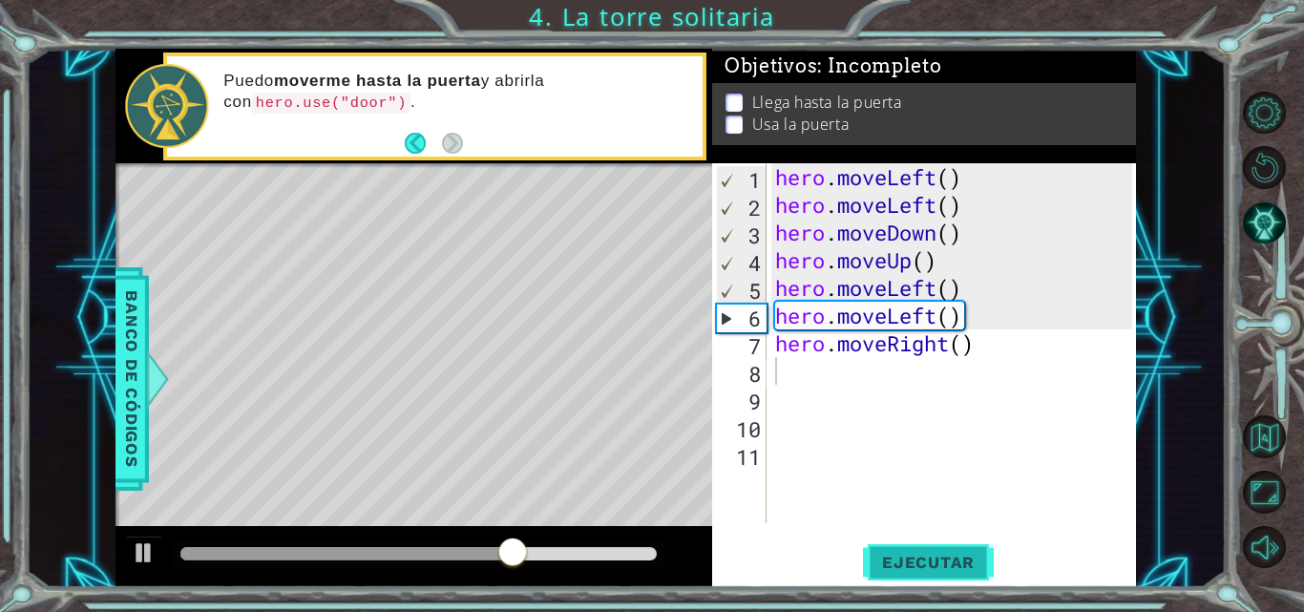
click at [915, 567] on span "Ejecutar" at bounding box center [928, 562] width 131 height 19
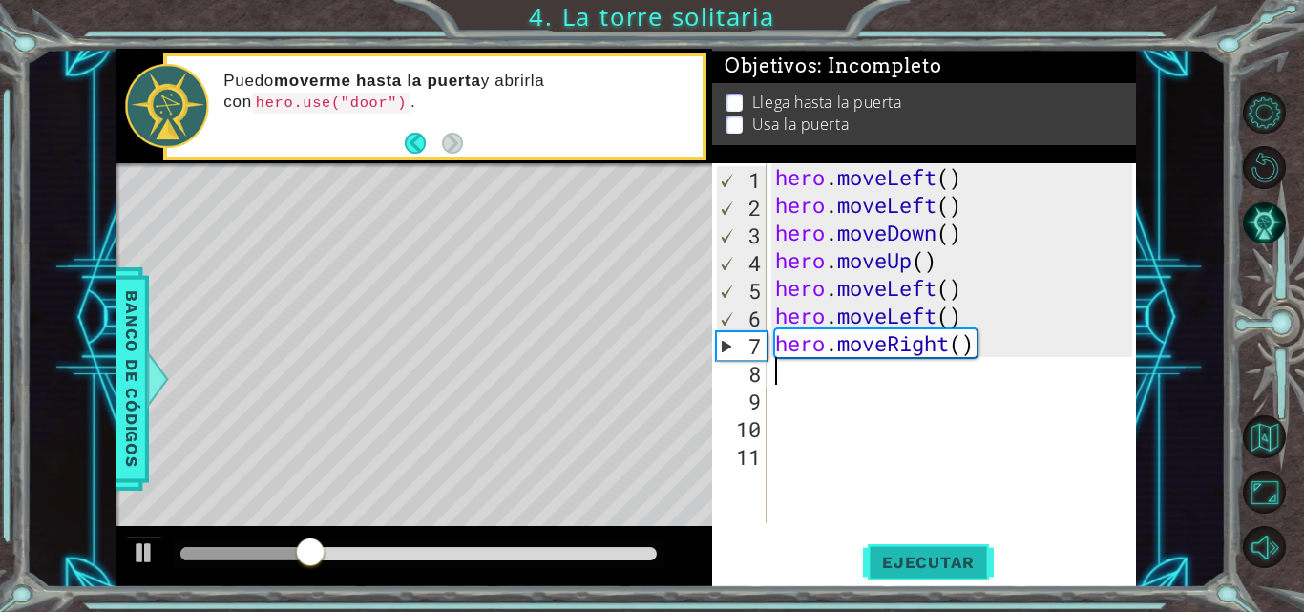
type textarea "h"
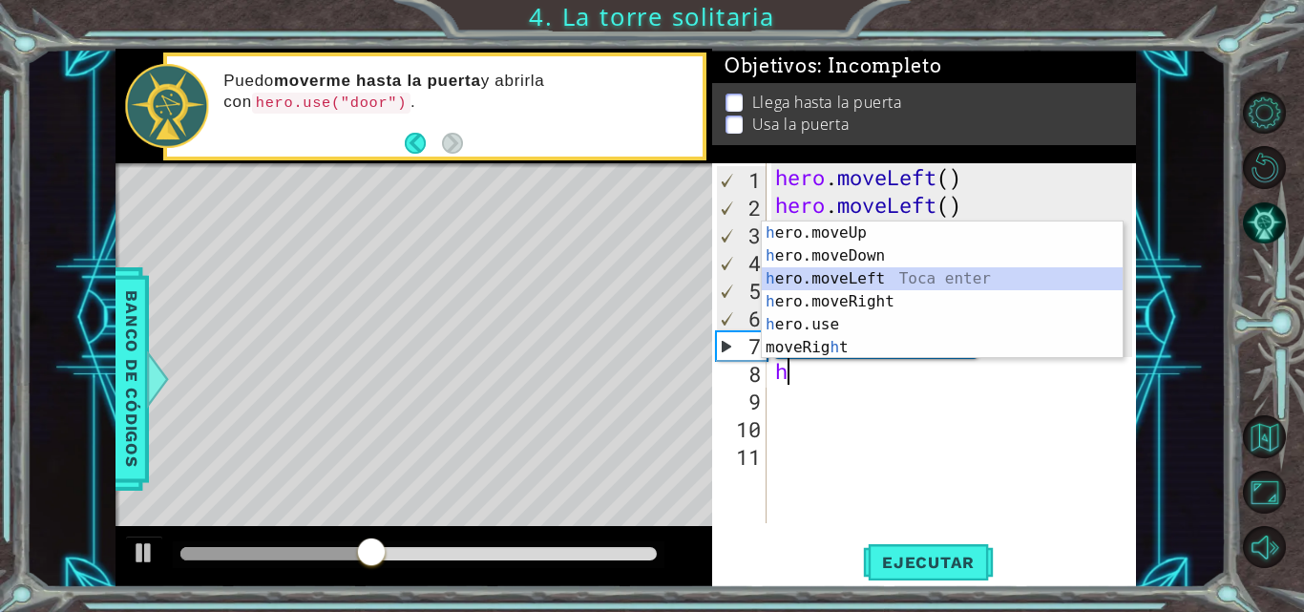
click at [893, 276] on div "h ero.moveUp Toca enter h ero.moveDown Toca enter h ero.moveLeft Toca enter h e…" at bounding box center [942, 312] width 361 height 183
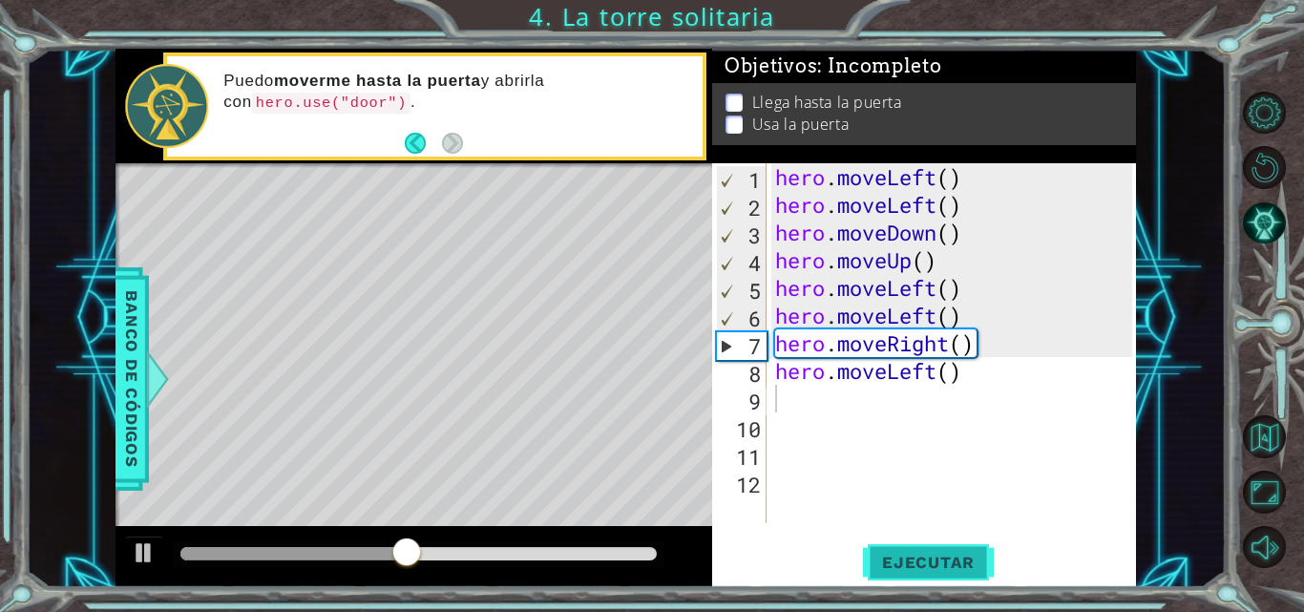
click at [917, 568] on span "Ejecutar" at bounding box center [928, 562] width 131 height 19
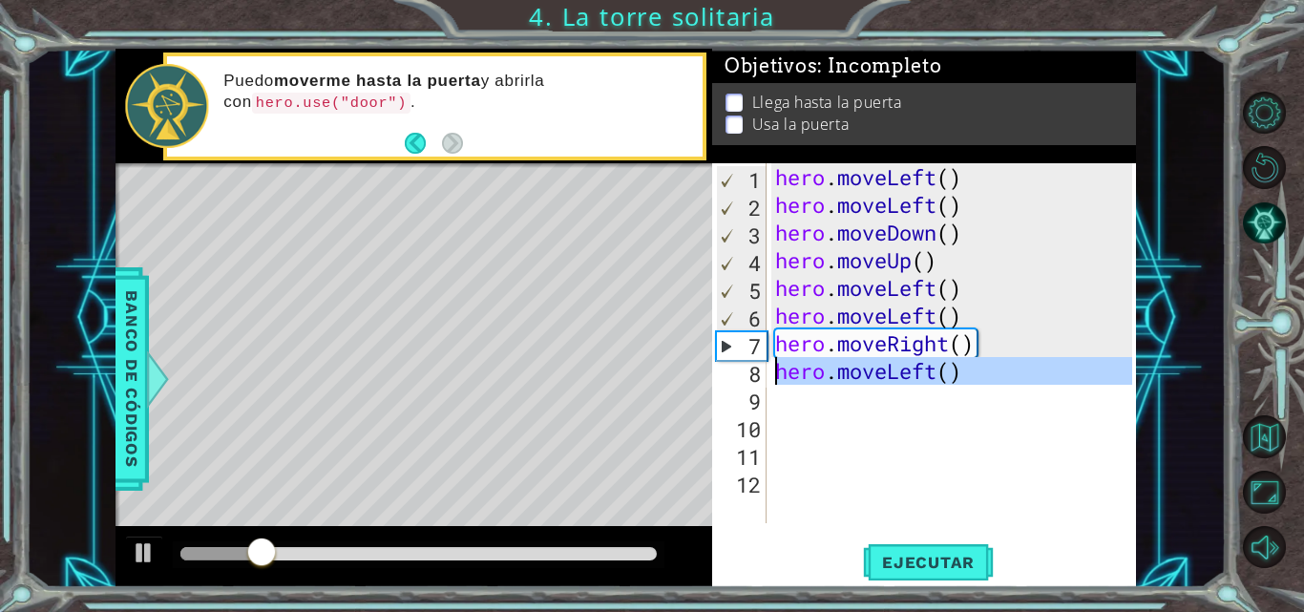
click at [760, 363] on div "8" at bounding box center [741, 374] width 51 height 28
type textarea "hero.moveLeft()"
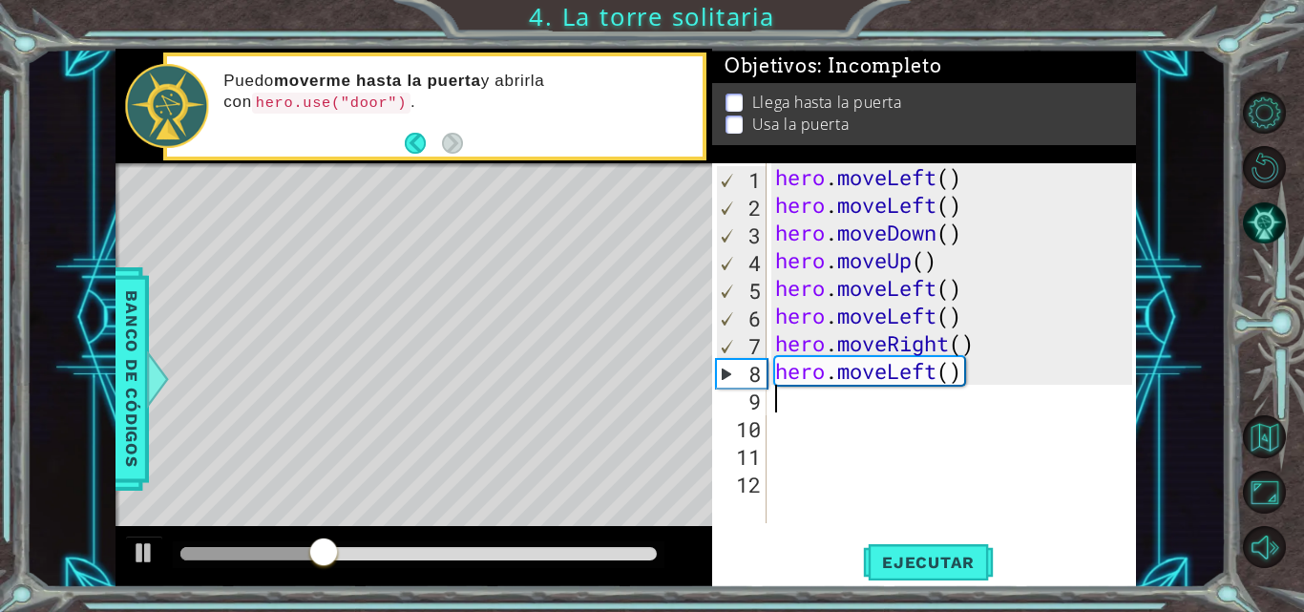
click at [788, 392] on div "hero . moveLeft ( ) hero . moveLeft ( ) hero . moveDown ( ) hero . moveUp ( ) h…" at bounding box center [956, 370] width 370 height 415
type textarea "h"
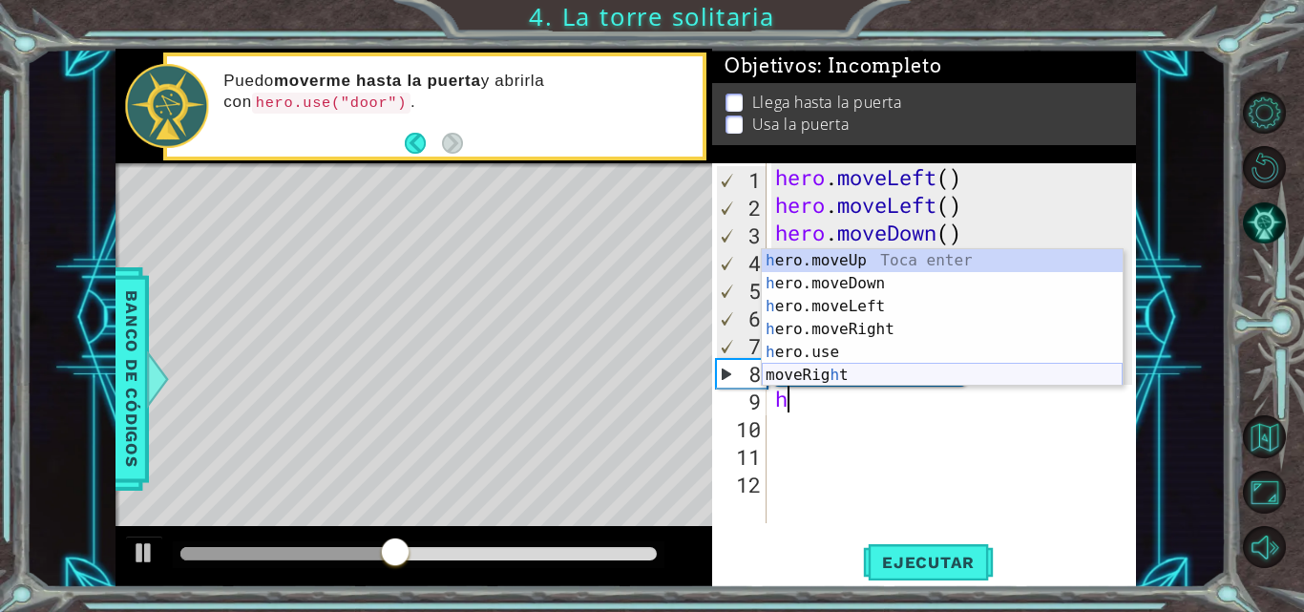
click at [806, 367] on div "h ero.moveUp Toca enter h ero.moveDown Toca enter h ero.moveLeft Toca enter h e…" at bounding box center [942, 340] width 361 height 183
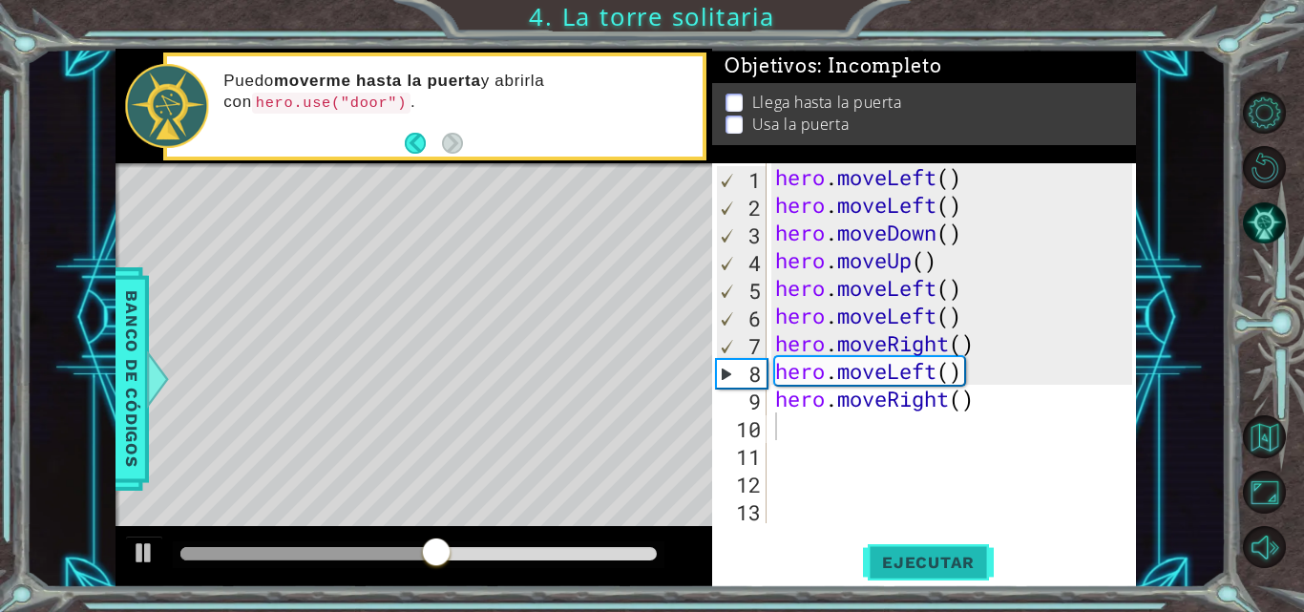
click at [880, 550] on button "Ejecutar" at bounding box center [928, 562] width 131 height 42
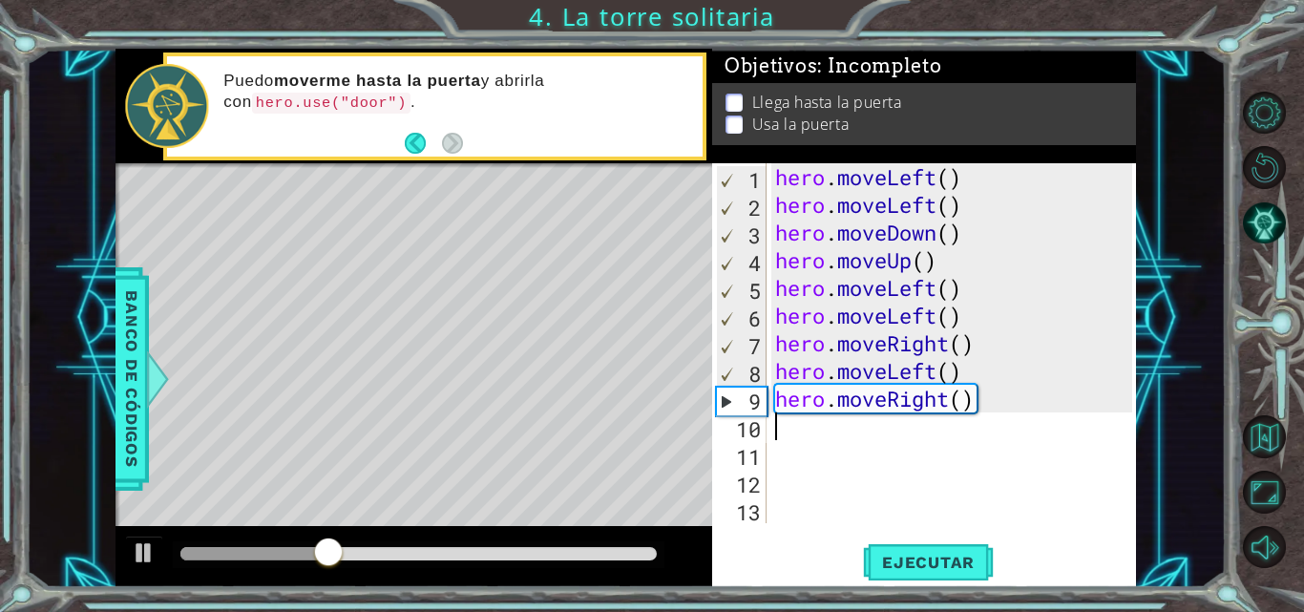
type textarea "h"
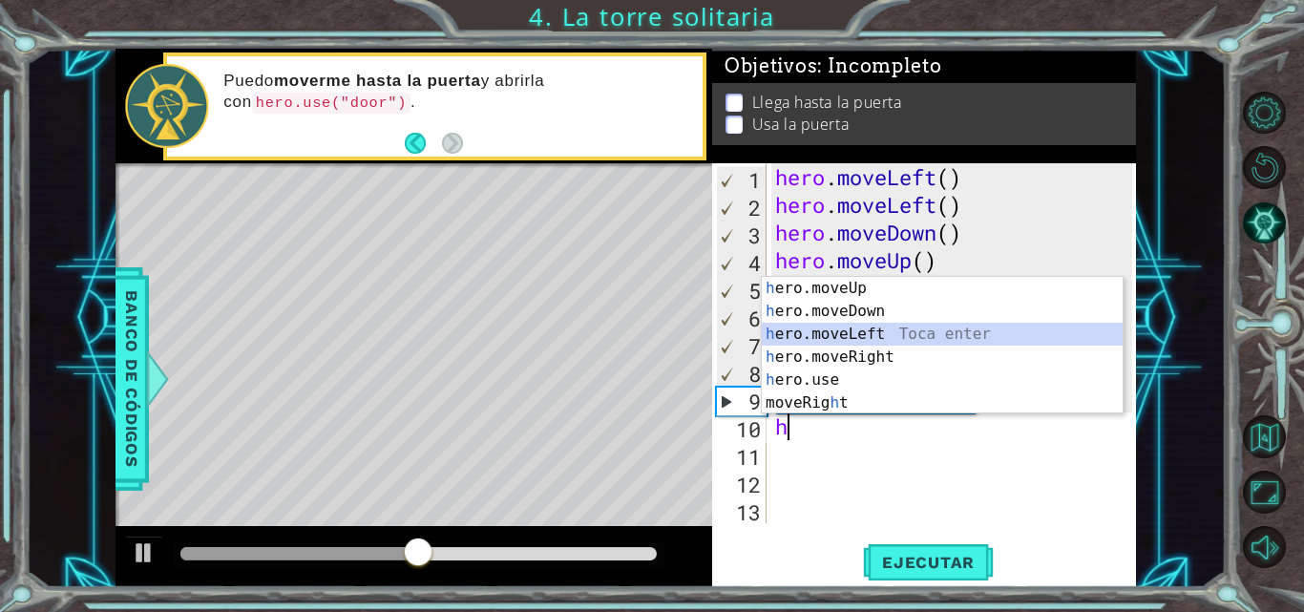
click at [813, 325] on div "h ero.moveUp Toca enter h ero.moveDown Toca enter h ero.moveLeft Toca enter h e…" at bounding box center [942, 368] width 361 height 183
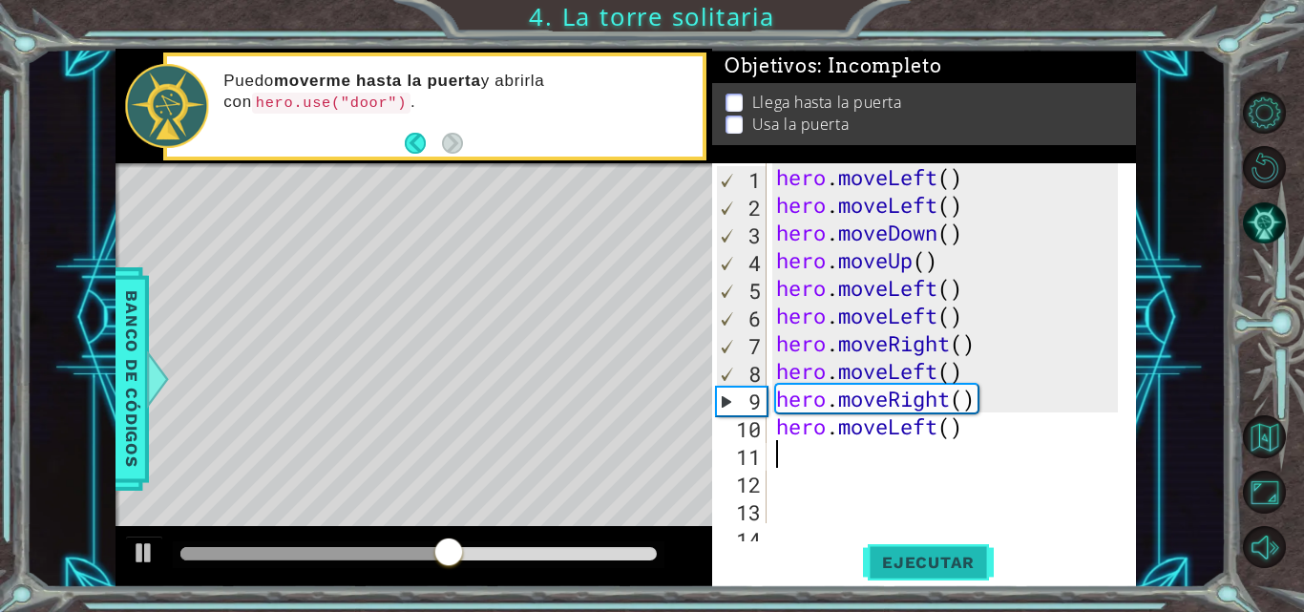
click at [883, 545] on button "Ejecutar" at bounding box center [928, 562] width 131 height 42
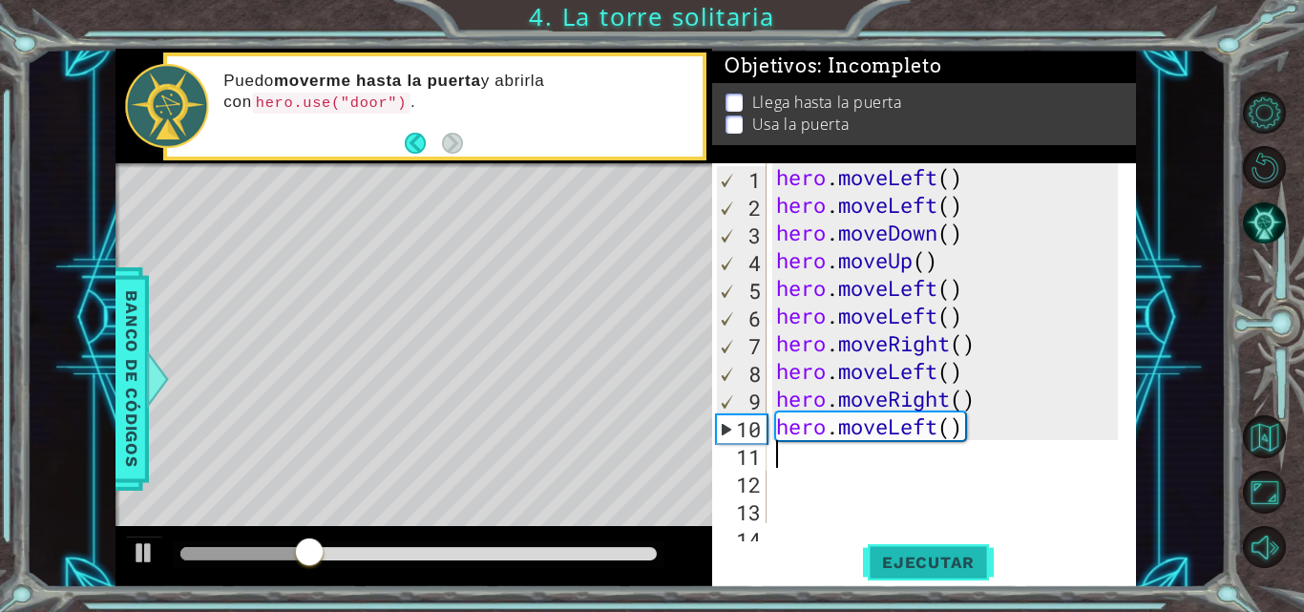
type textarea "h"
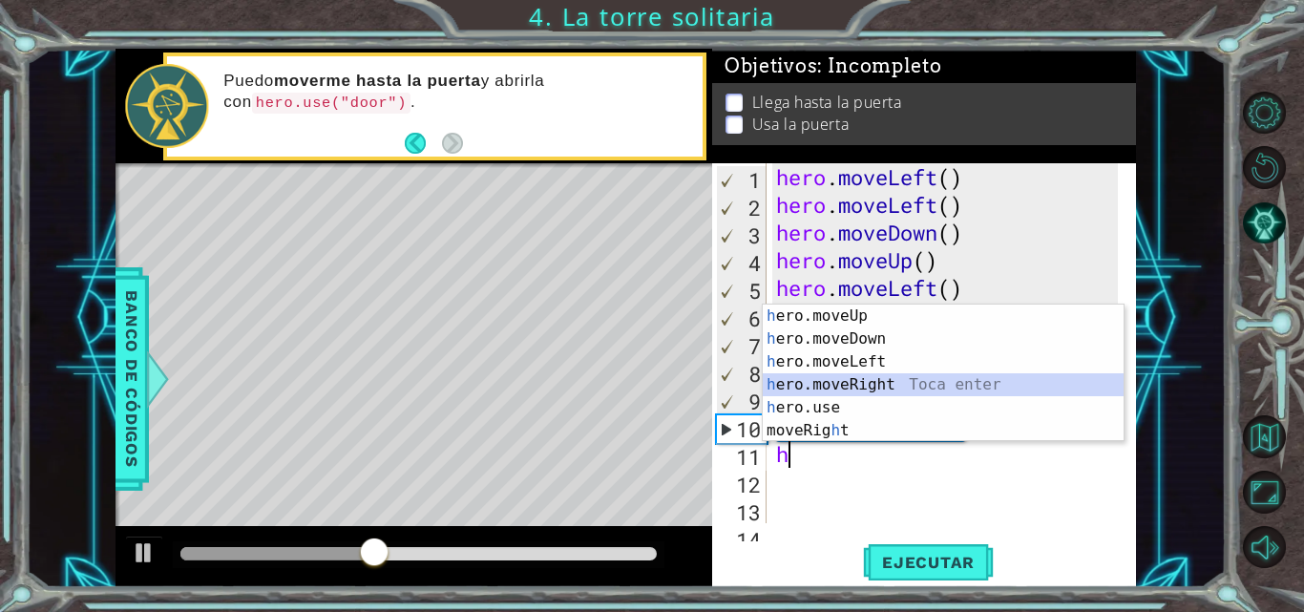
click at [884, 374] on div "h ero.moveUp Toca enter h ero.moveDown Toca enter h ero.moveLeft Toca enter h e…" at bounding box center [943, 395] width 361 height 183
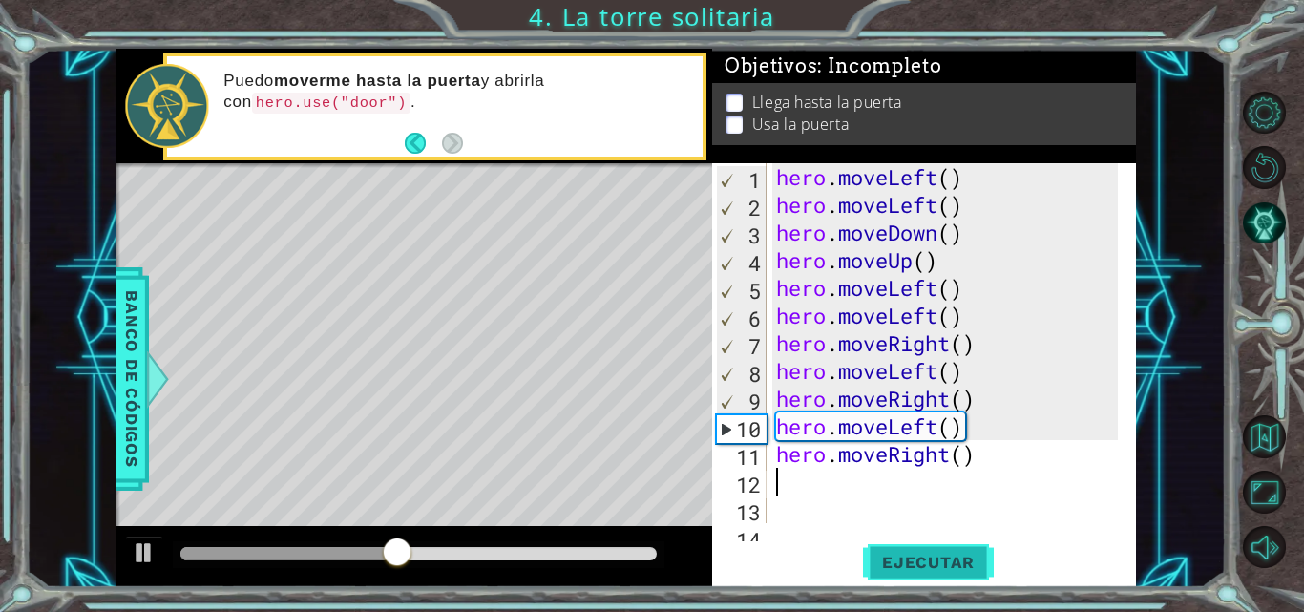
click at [897, 546] on button "Ejecutar" at bounding box center [928, 562] width 131 height 42
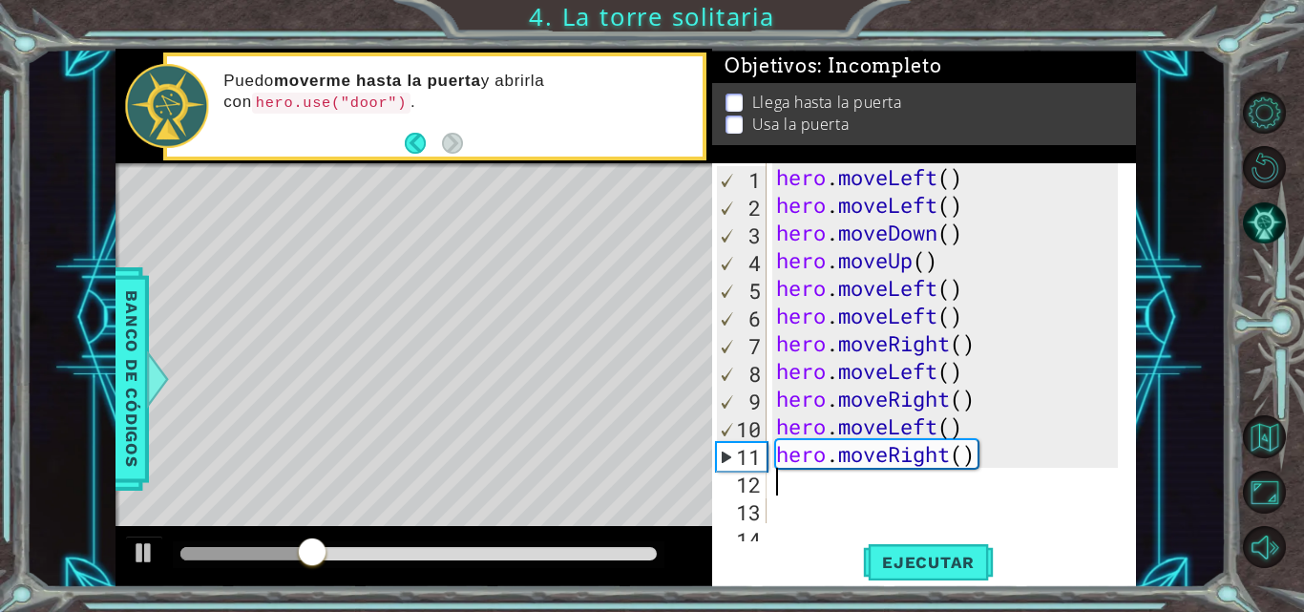
type textarea "h"
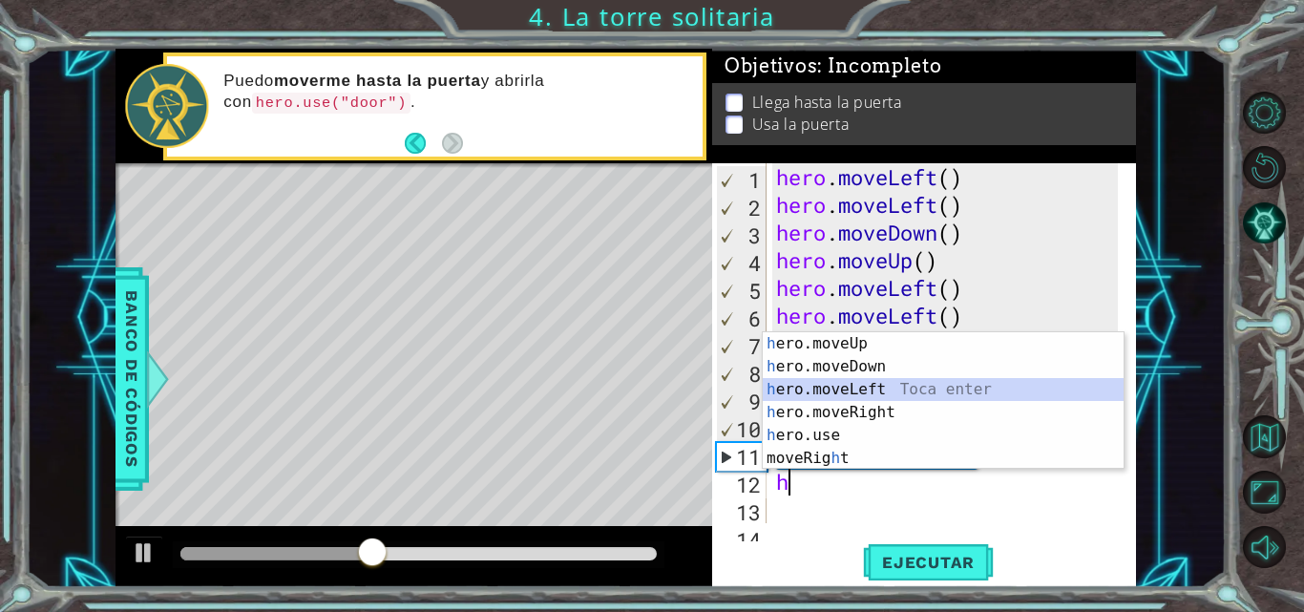
click at [872, 393] on div "h ero.moveUp Toca enter h ero.moveDown Toca enter h ero.moveLeft Toca enter h e…" at bounding box center [943, 423] width 361 height 183
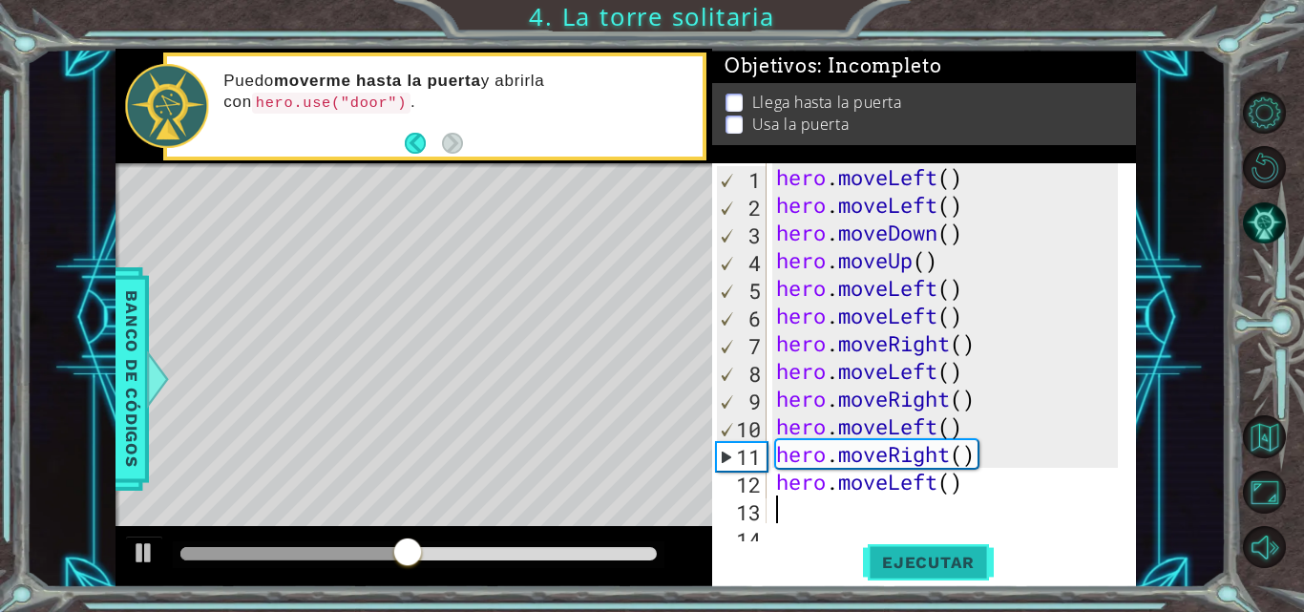
click at [882, 543] on button "Ejecutar" at bounding box center [928, 562] width 131 height 42
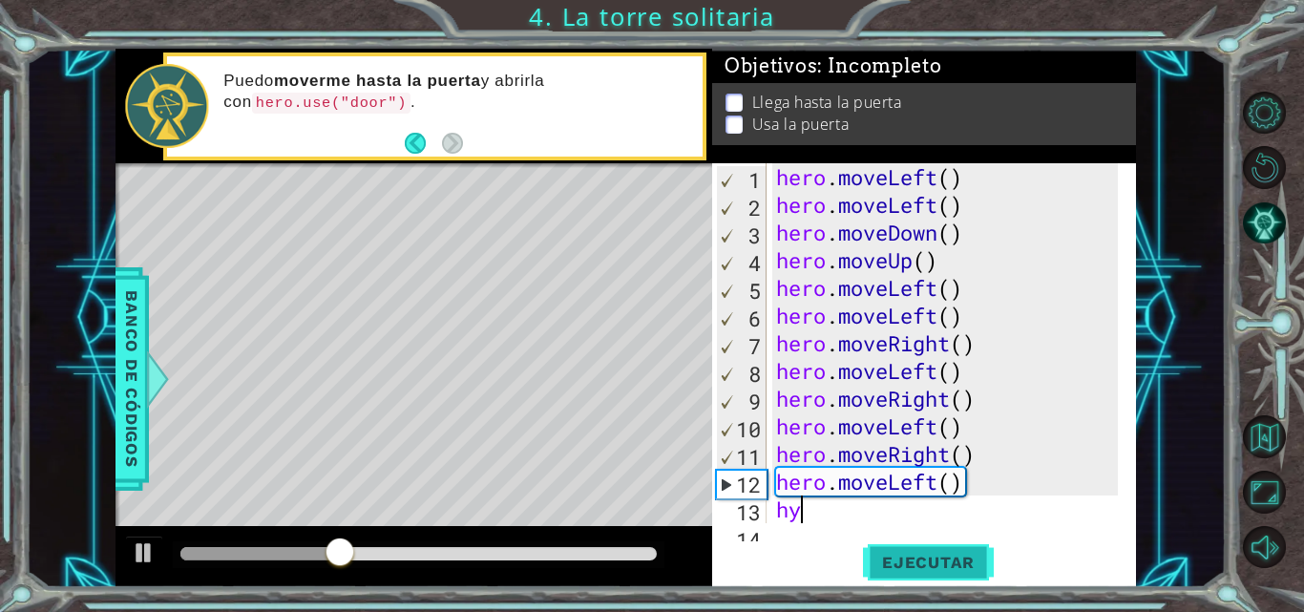
type textarea "h"
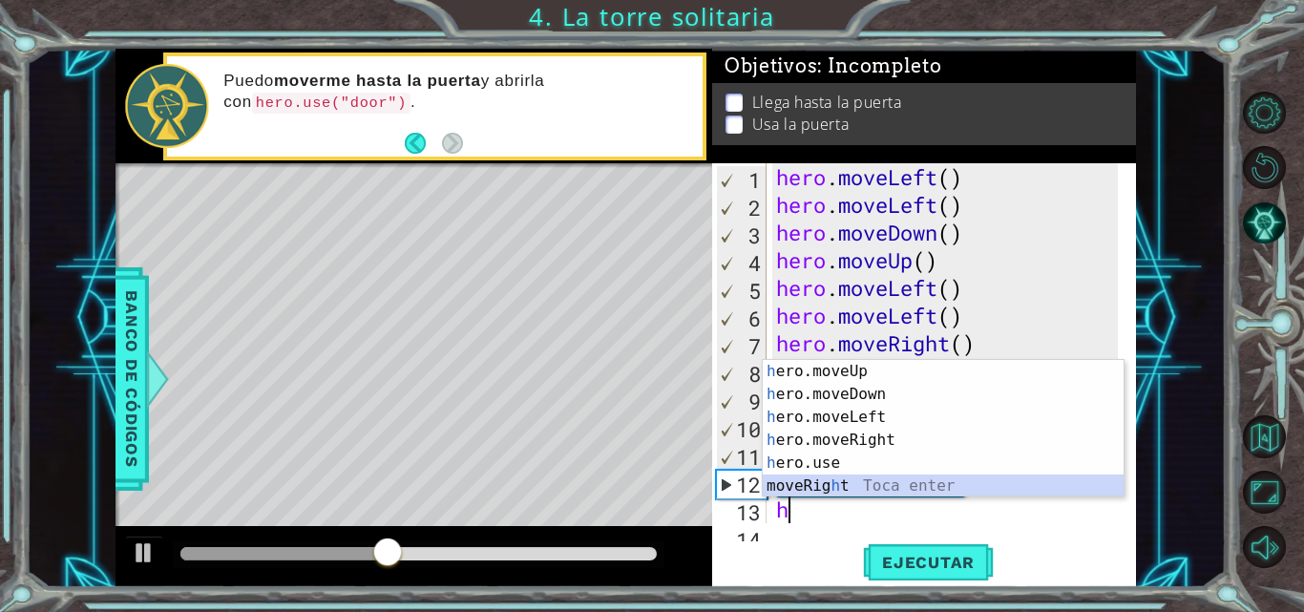
click at [871, 481] on div "h ero.moveUp Toca enter h ero.moveDown Toca enter h ero.moveLeft Toca enter h e…" at bounding box center [943, 451] width 361 height 183
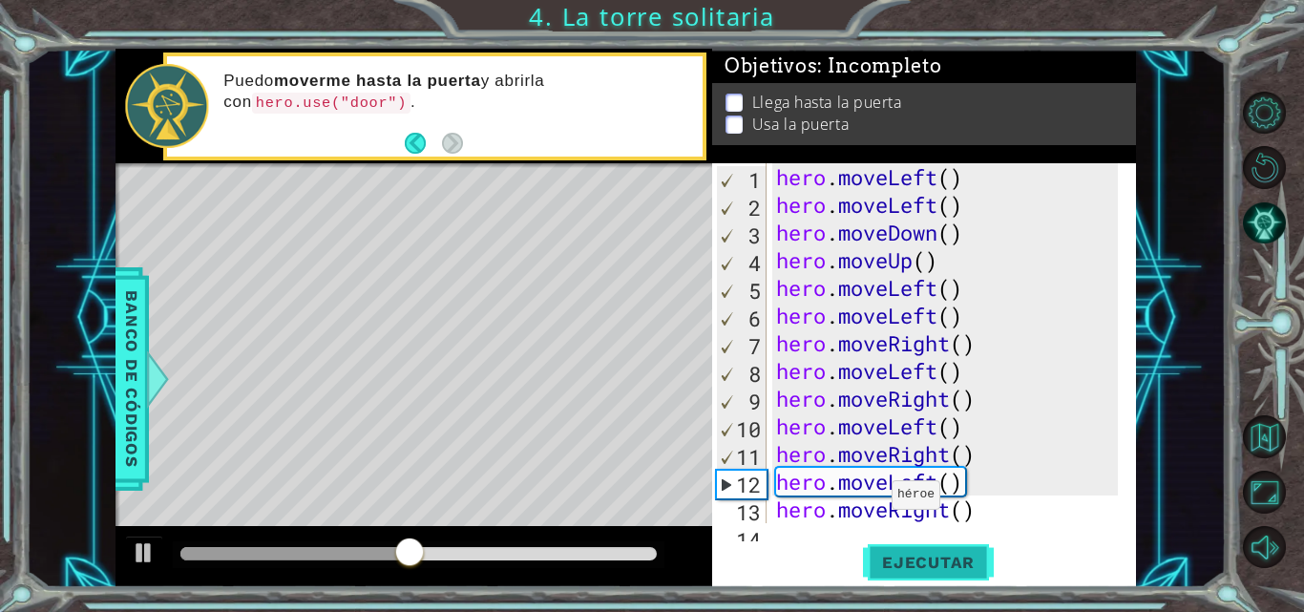
click at [909, 556] on span "Ejecutar" at bounding box center [928, 562] width 131 height 19
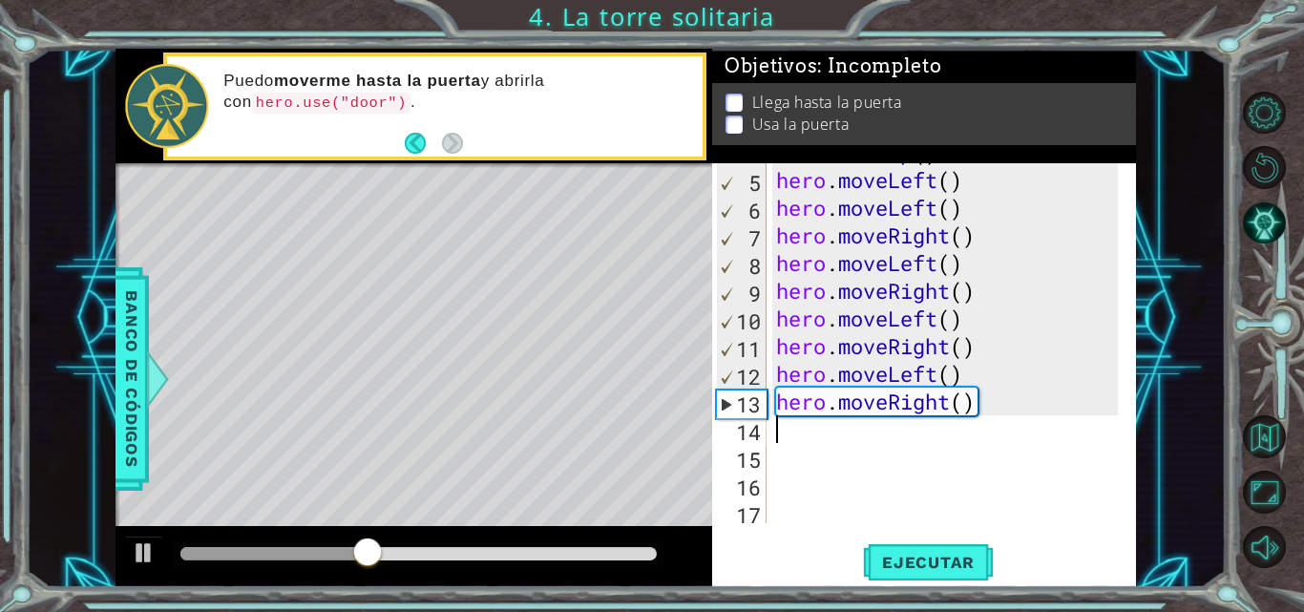
scroll to position [111, 0]
type textarea "h"
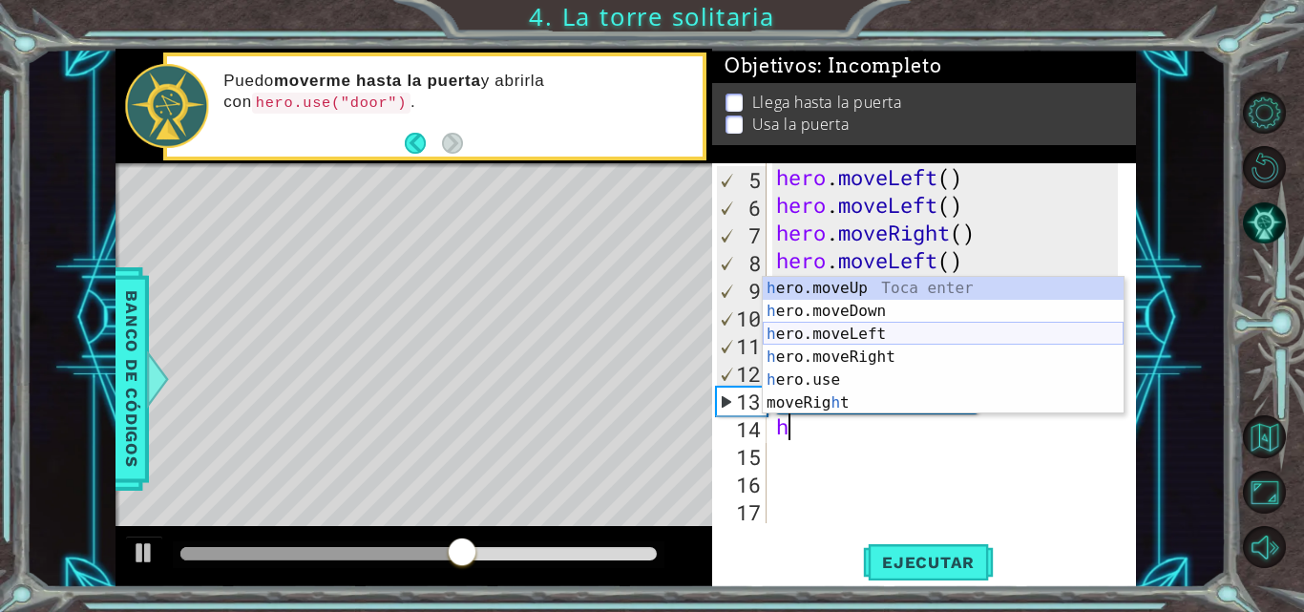
click at [1069, 325] on div "h ero.moveUp Toca enter h ero.moveDown Toca enter h ero.moveLeft Toca enter h e…" at bounding box center [943, 368] width 361 height 183
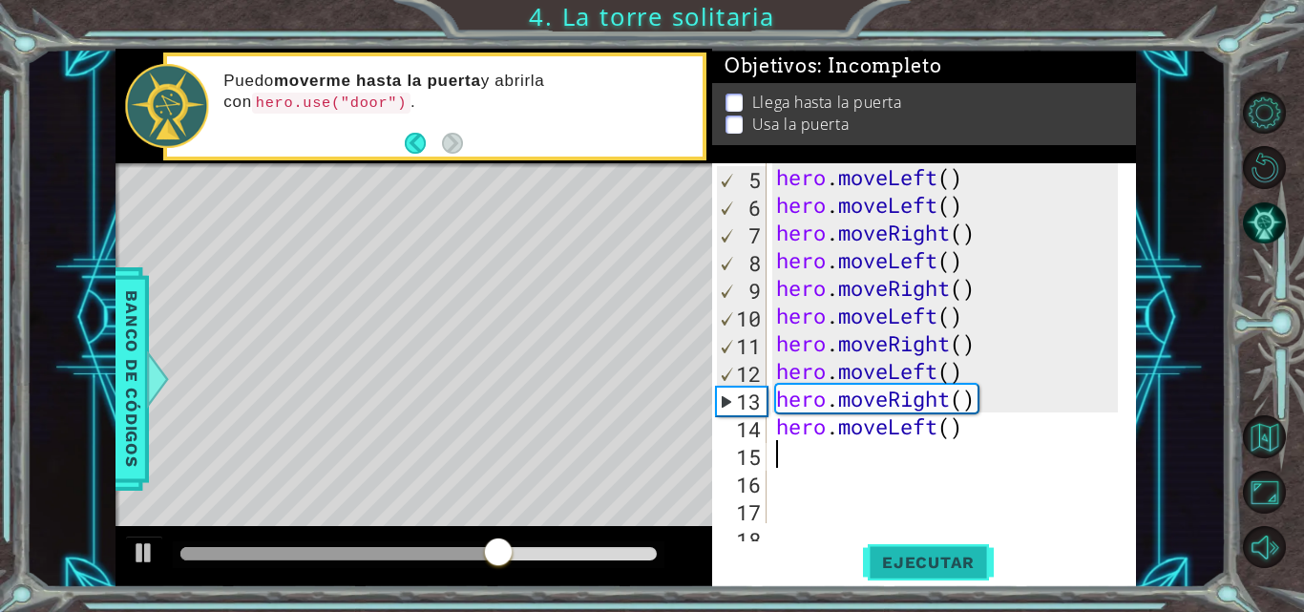
click at [968, 558] on span "Ejecutar" at bounding box center [928, 562] width 131 height 19
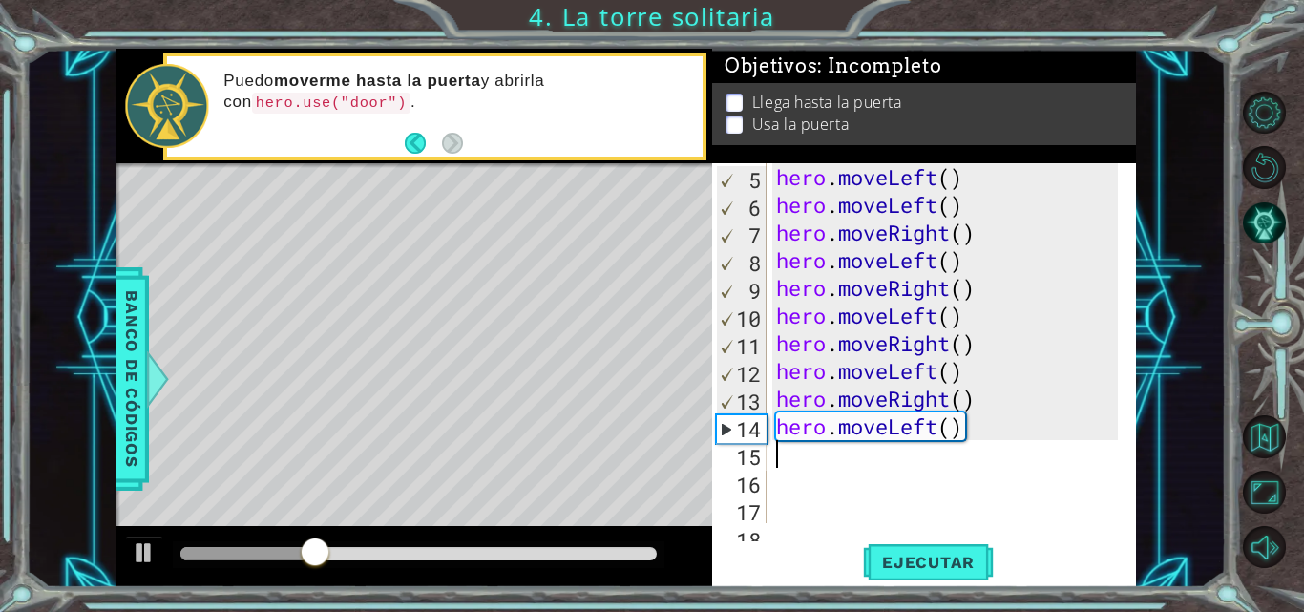
type textarea "h"
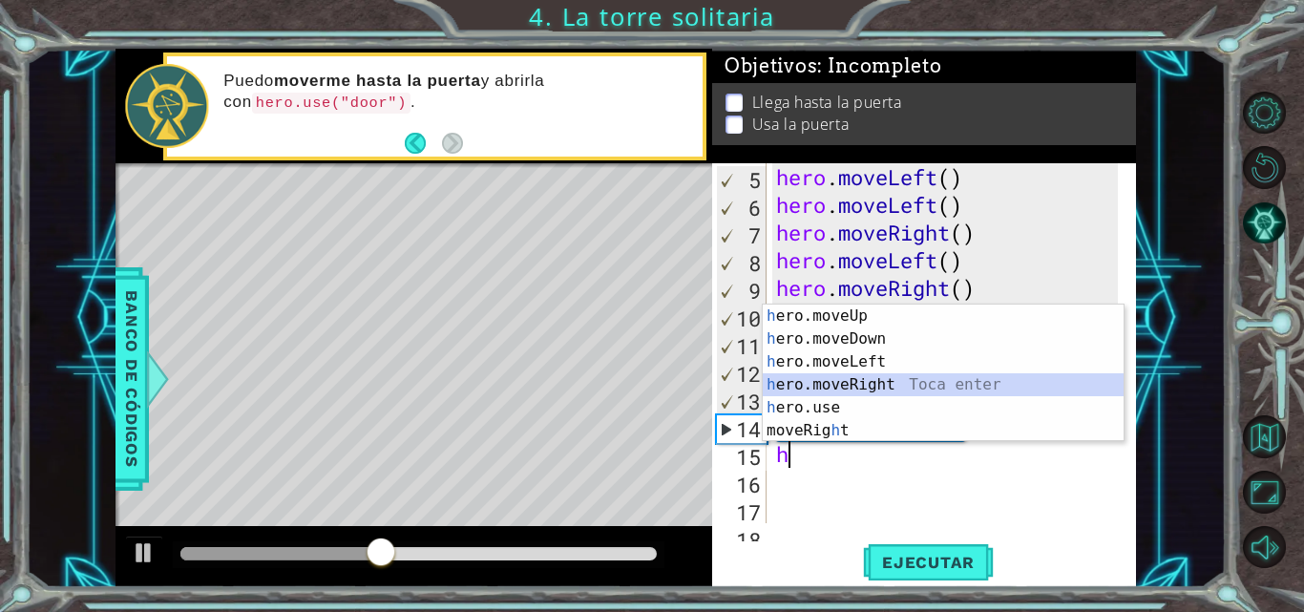
click at [839, 381] on div "h ero.moveUp Toca enter h ero.moveDown Toca enter h ero.moveLeft Toca enter h e…" at bounding box center [943, 395] width 361 height 183
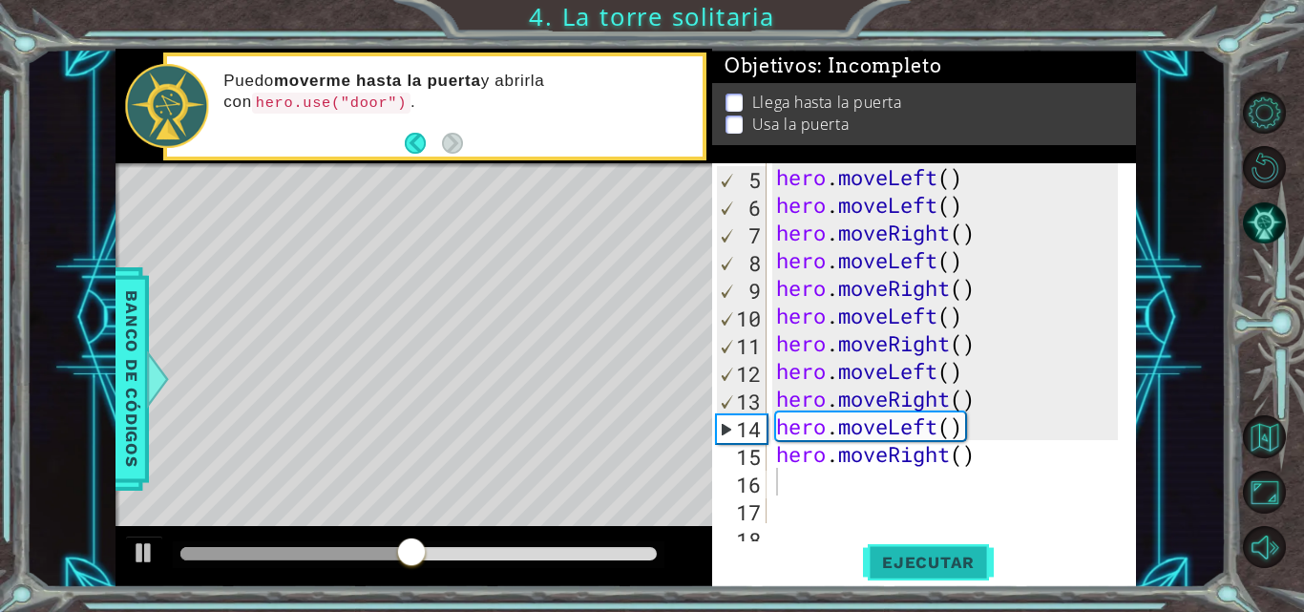
click at [896, 555] on span "Ejecutar" at bounding box center [928, 562] width 131 height 19
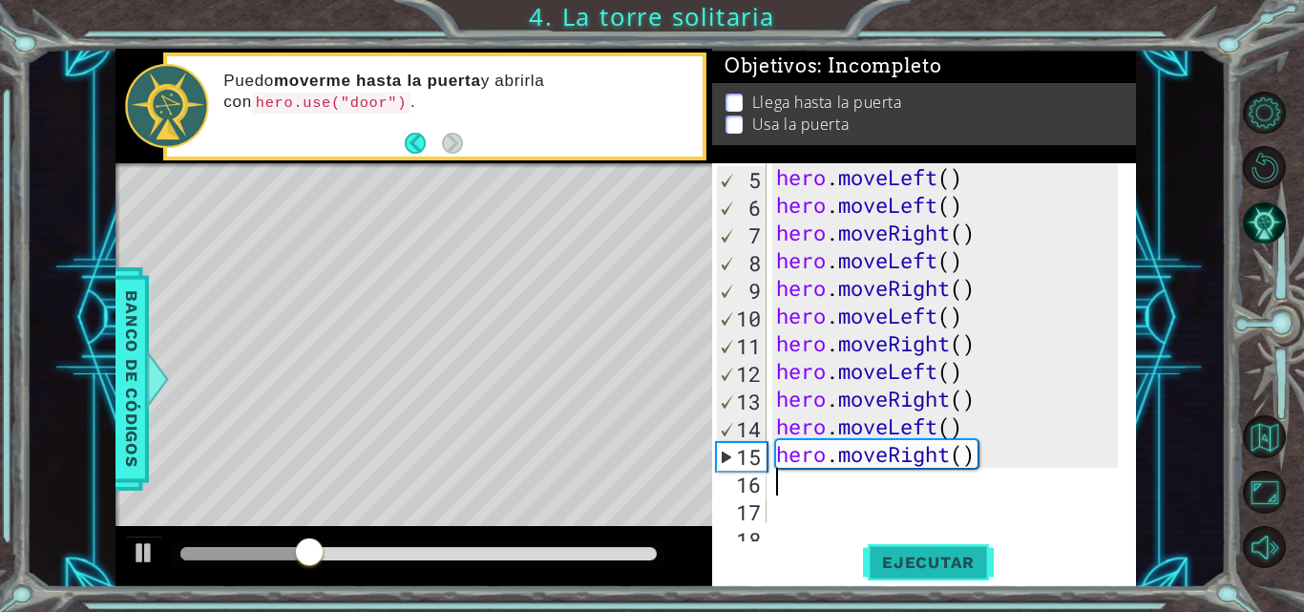
type textarea "h"
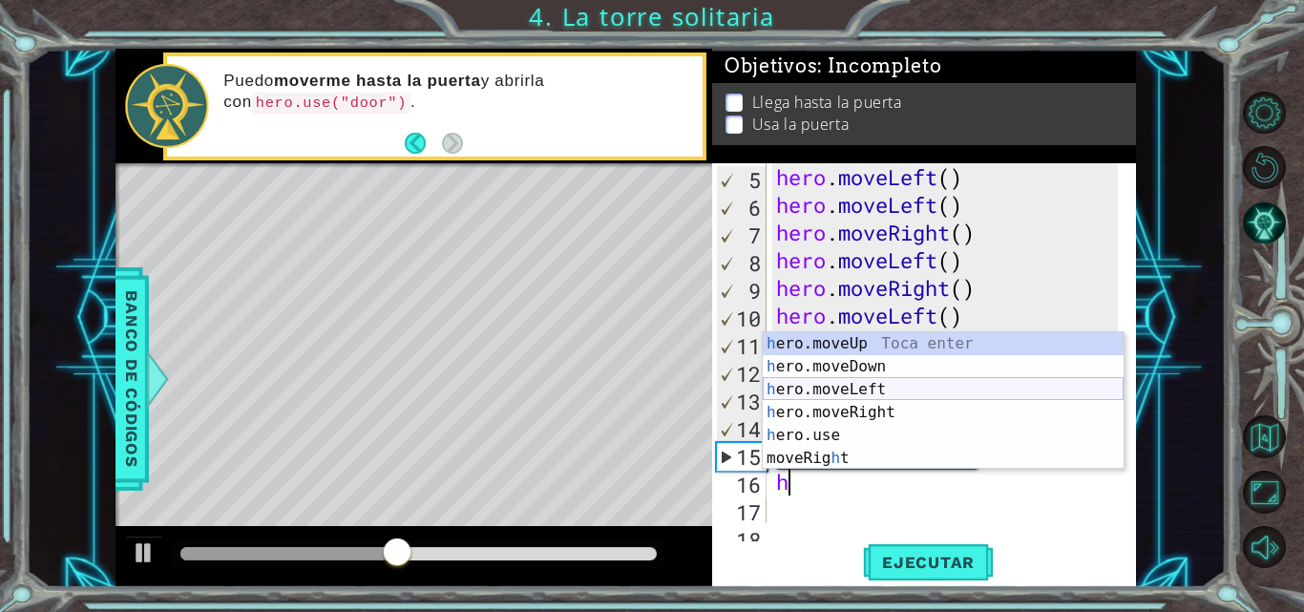
click at [930, 397] on div "h ero.moveUp Toca enter h ero.moveDown Toca enter h ero.moveLeft Toca enter h e…" at bounding box center [943, 423] width 361 height 183
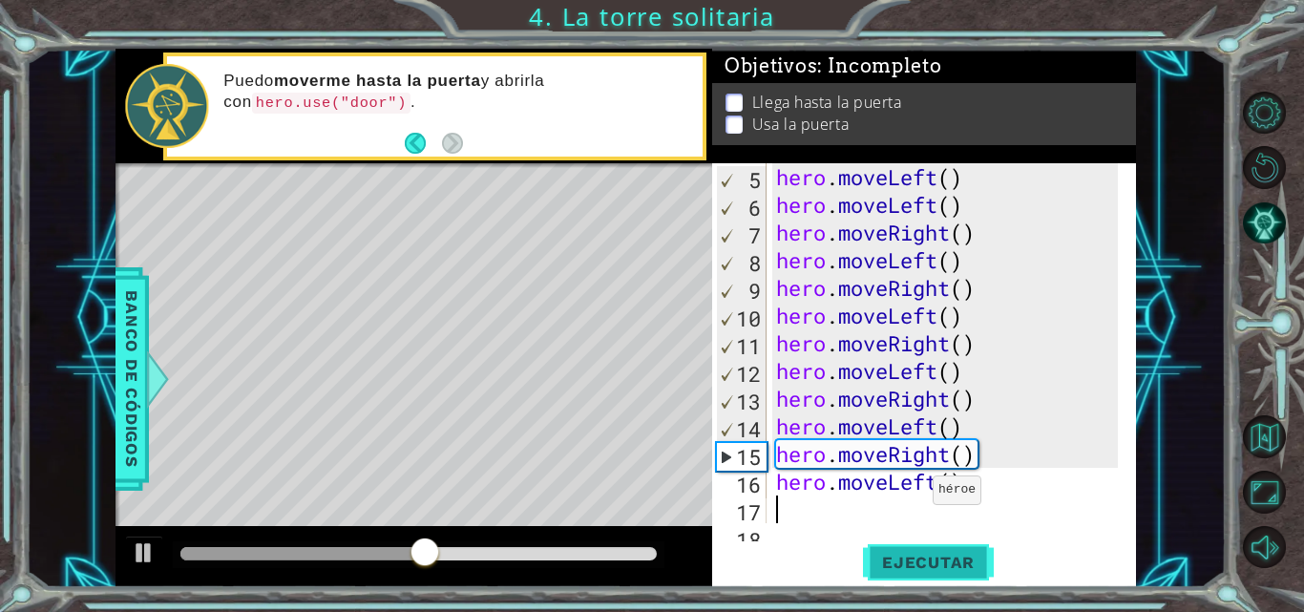
click at [900, 567] on span "Ejecutar" at bounding box center [928, 562] width 131 height 19
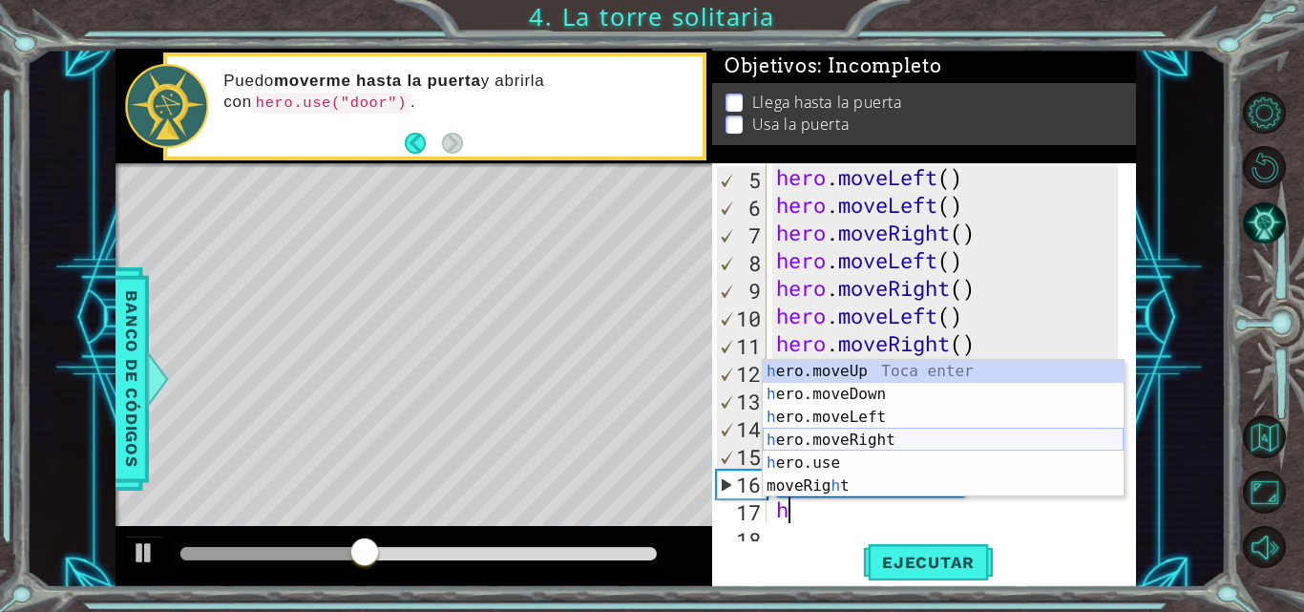
click at [901, 449] on div "h ero.moveUp Toca enter h ero.moveDown Toca enter h ero.moveLeft Toca enter h e…" at bounding box center [943, 451] width 361 height 183
click at [901, 449] on div "hero . moveLeft ( ) hero . moveLeft ( ) hero . moveRight ( ) hero . moveLeft ( …" at bounding box center [949, 370] width 355 height 415
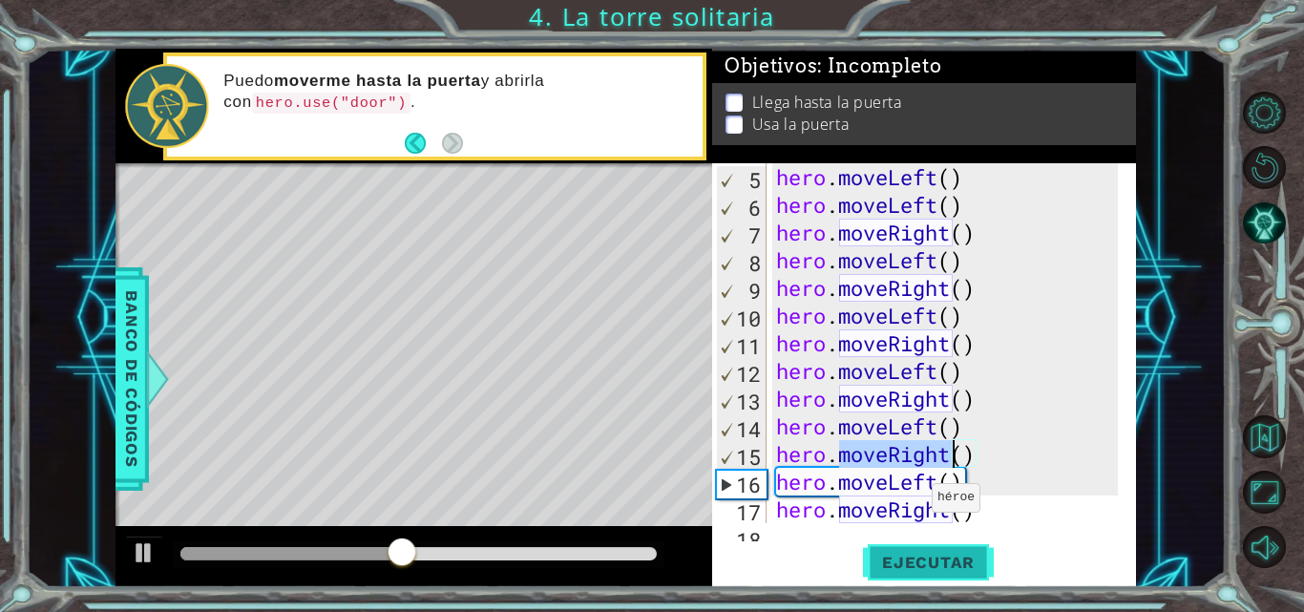
type textarea "hero.moveRight()"
click at [892, 557] on span "Ejecutar" at bounding box center [928, 562] width 131 height 19
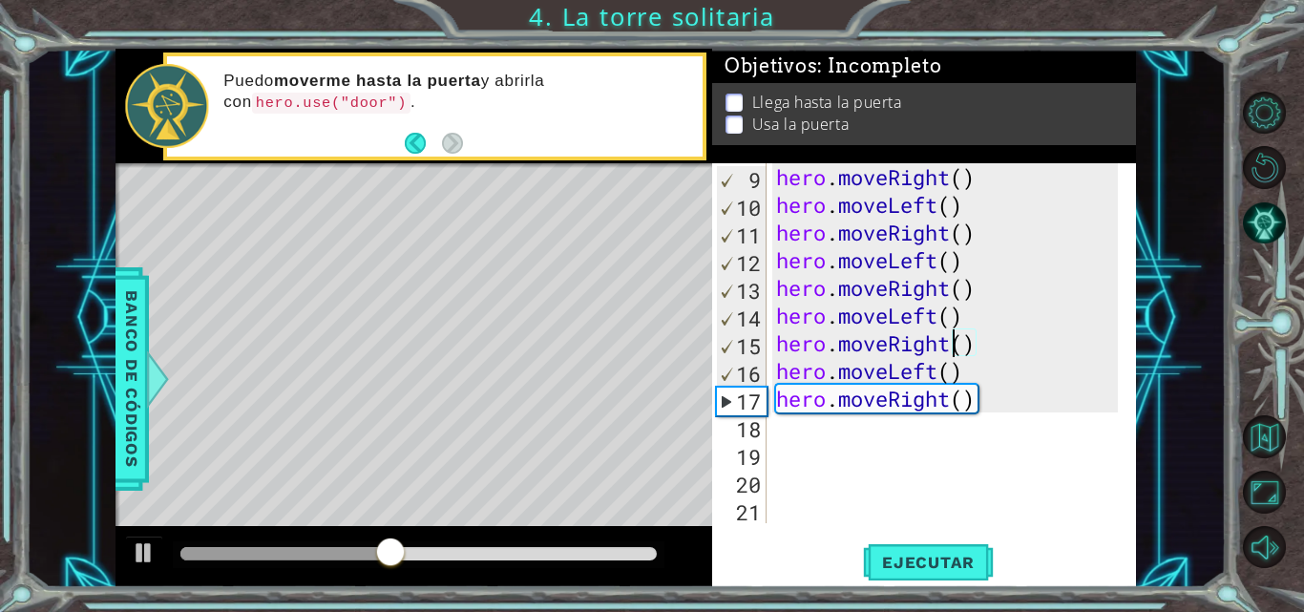
scroll to position [221, 0]
click at [857, 441] on div "hero . moveRight ( ) hero . moveLeft ( ) hero . moveRight ( ) hero . moveLeft (…" at bounding box center [949, 370] width 355 height 415
click at [852, 430] on div "hero . moveRight ( ) hero . moveLeft ( ) hero . moveRight ( ) hero . moveLeft (…" at bounding box center [949, 370] width 355 height 415
type textarea "h"
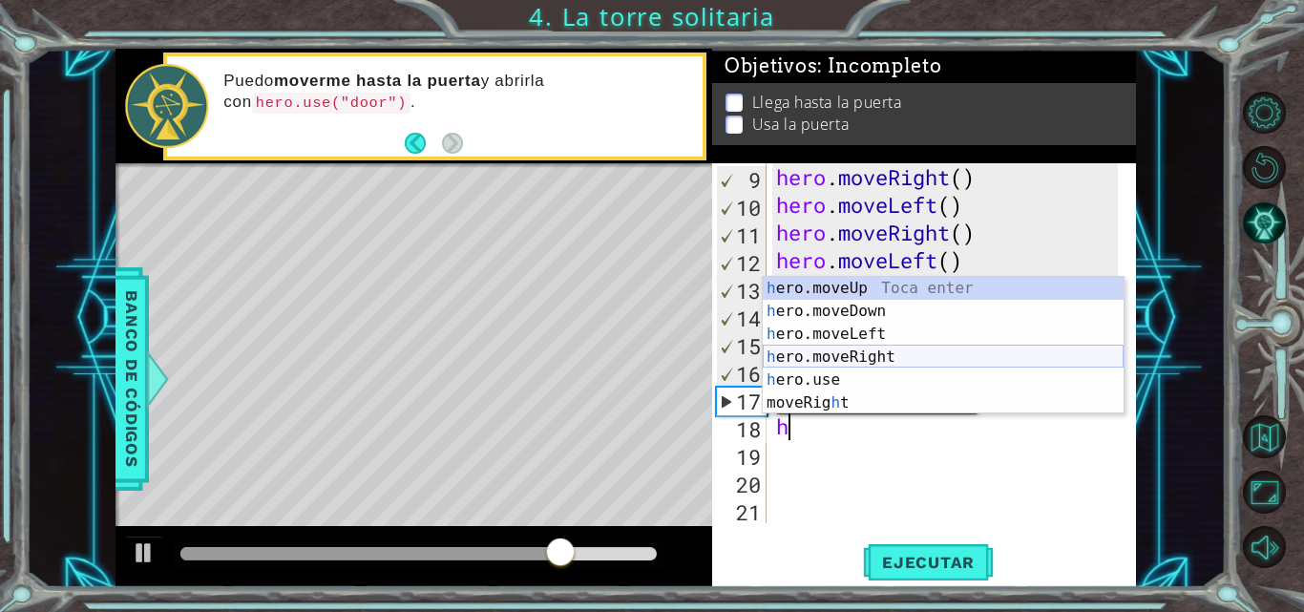
click at [866, 352] on div "h ero.moveUp Toca enter h ero.moveDown Toca enter h ero.moveLeft Toca enter h e…" at bounding box center [943, 368] width 361 height 183
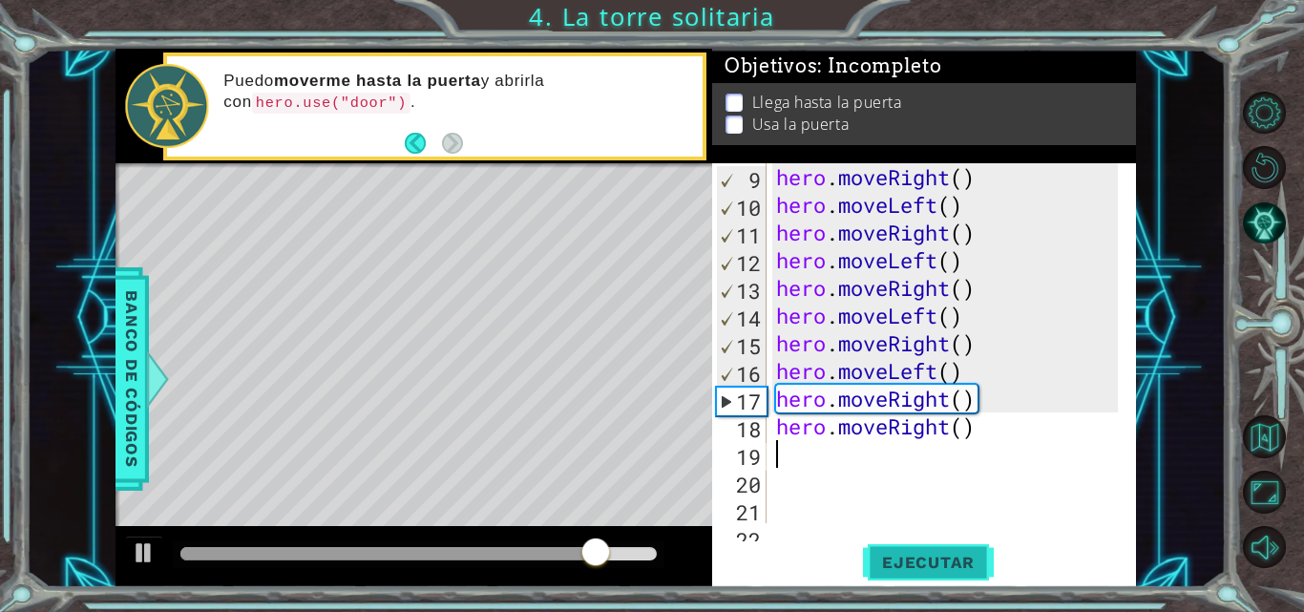
click at [879, 541] on button "Ejecutar" at bounding box center [928, 562] width 131 height 42
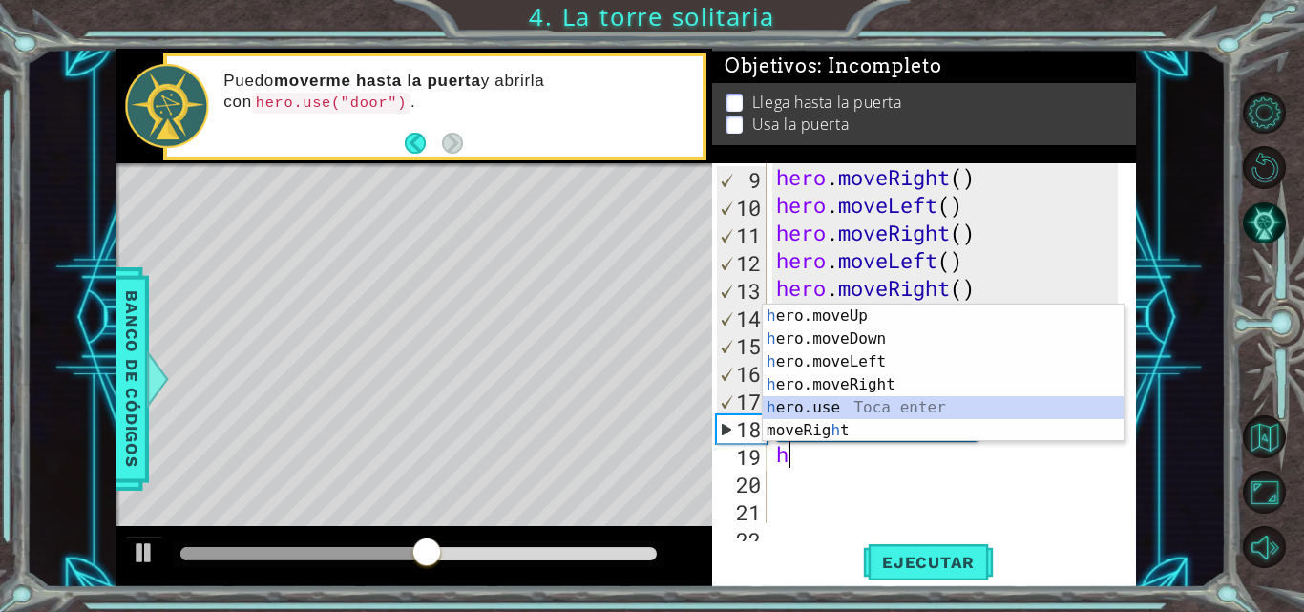
click at [892, 413] on div "h ero.moveUp Toca enter h ero.moveDown Toca enter h ero.moveLeft Toca enter h e…" at bounding box center [943, 395] width 361 height 183
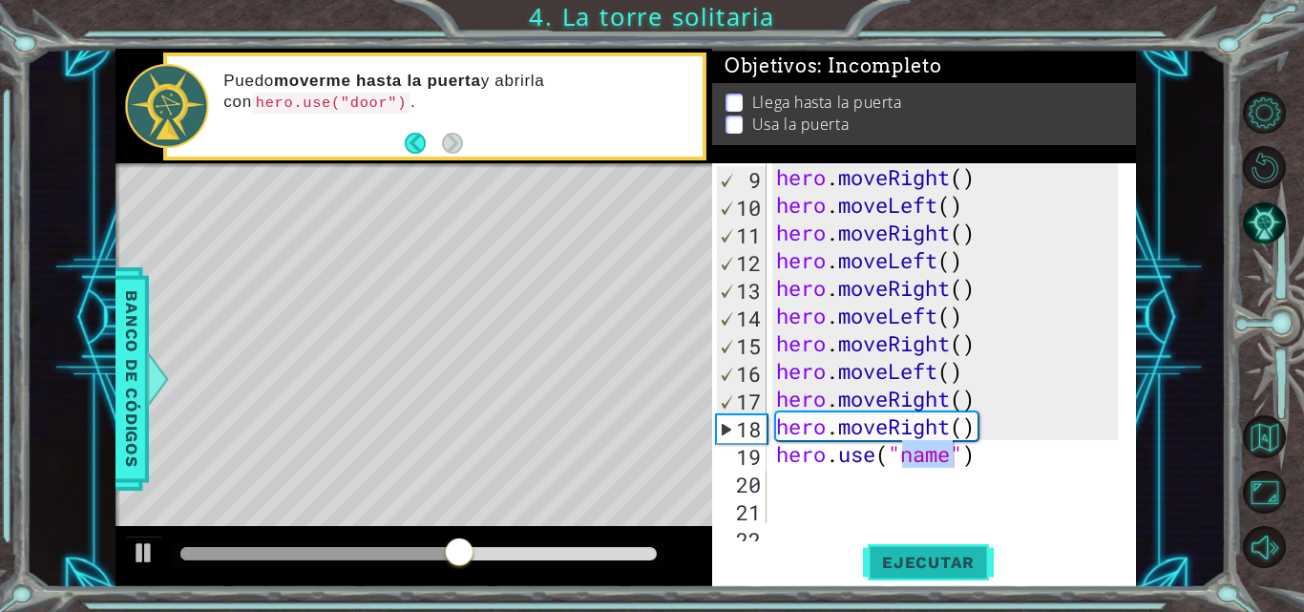
click at [899, 555] on span "Ejecutar" at bounding box center [928, 562] width 131 height 19
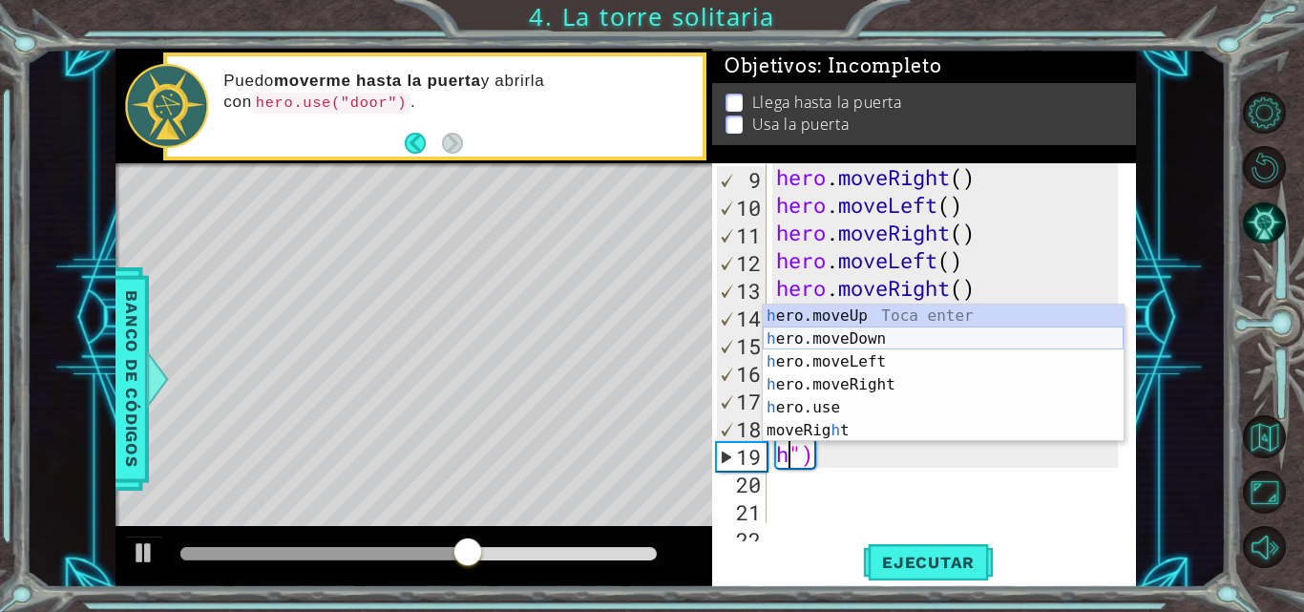
click at [862, 334] on div "h ero.moveUp Toca enter h ero.moveDown Toca enter h ero.moveLeft Toca enter h e…" at bounding box center [943, 395] width 361 height 183
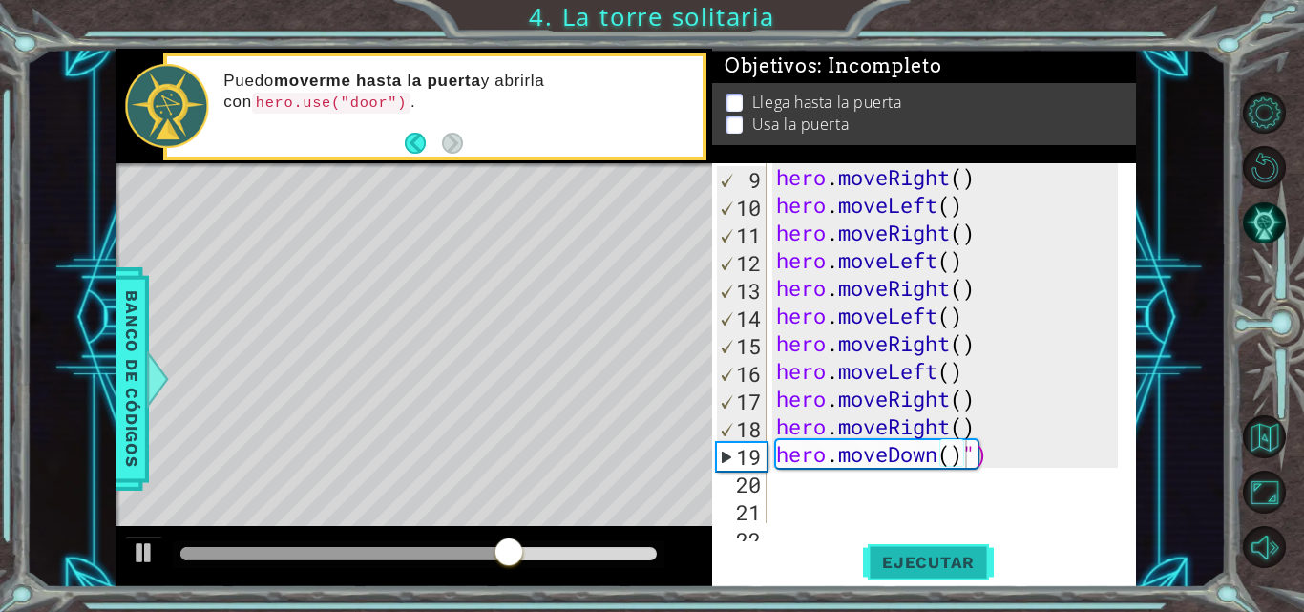
click at [897, 577] on button "Ejecutar" at bounding box center [928, 562] width 131 height 42
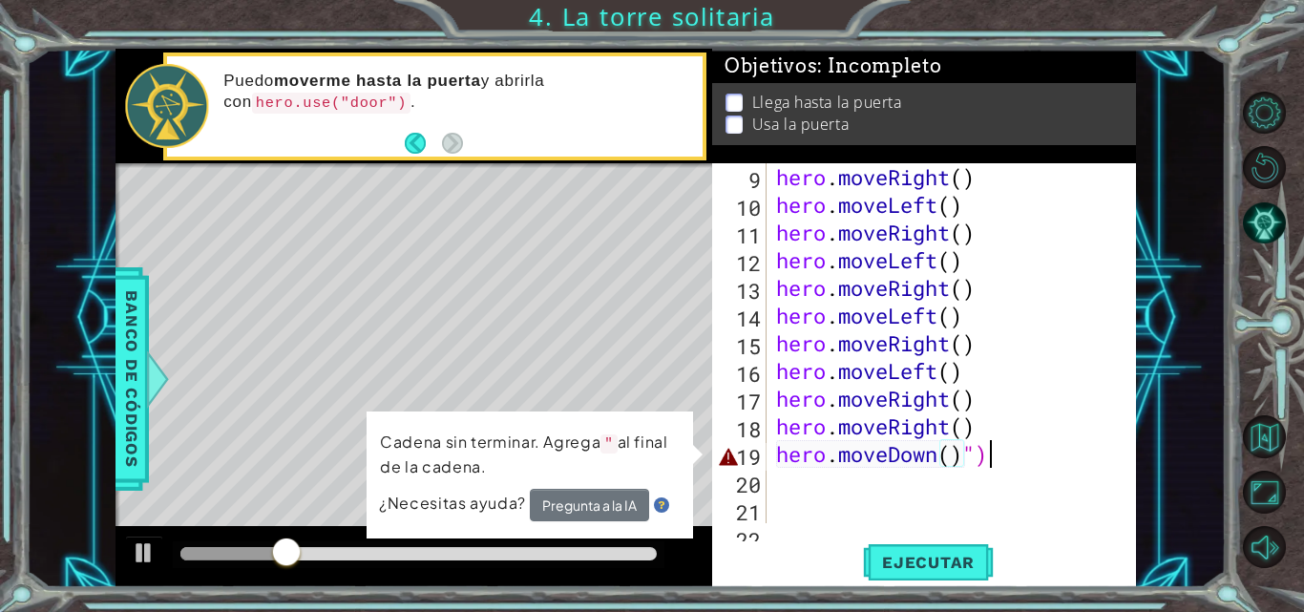
click at [997, 451] on div "hero . moveRight ( ) hero . moveLeft ( ) hero . moveRight ( ) hero . moveLeft (…" at bounding box center [949, 370] width 355 height 415
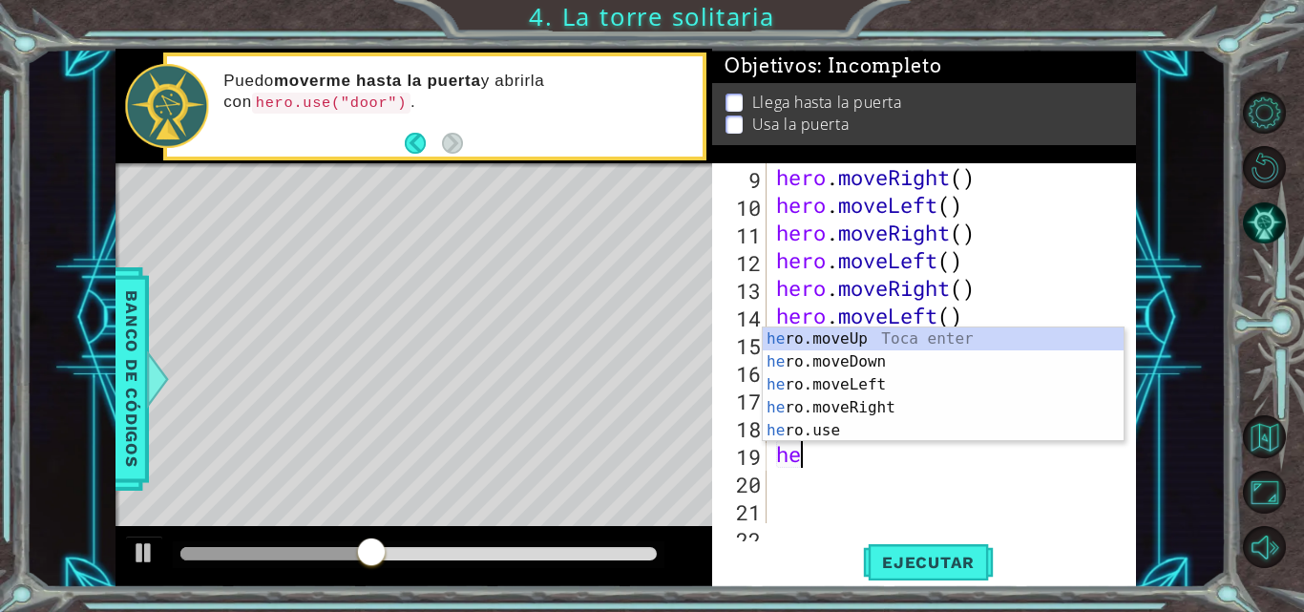
type textarea "h"
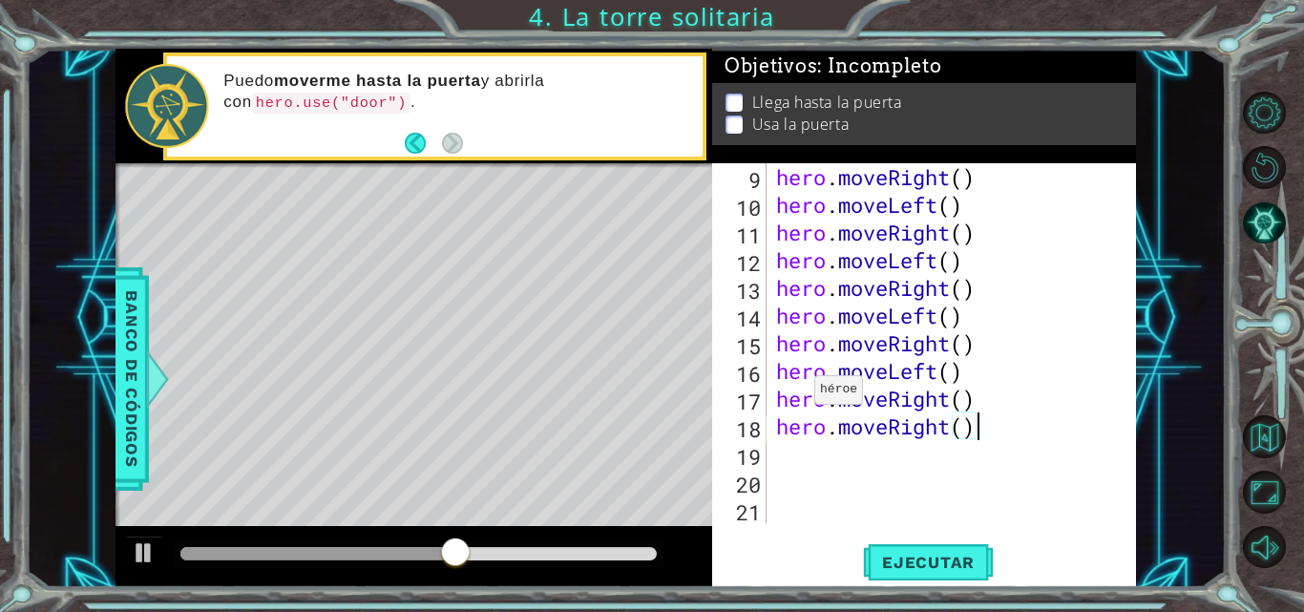
click at [750, 423] on div "18" at bounding box center [741, 429] width 51 height 28
type textarea "hero.moveRight()"
click at [901, 571] on span "Ejecutar" at bounding box center [928, 562] width 131 height 19
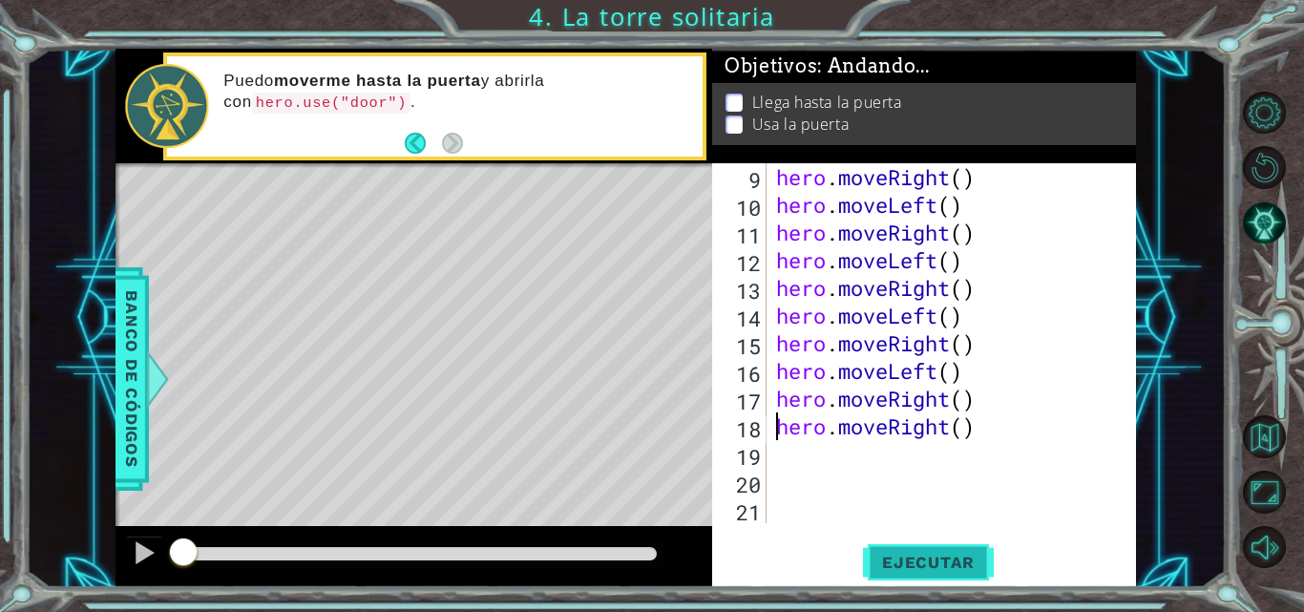
click at [901, 571] on span "Ejecutar" at bounding box center [928, 562] width 131 height 19
click at [996, 421] on div "hero . moveRight ( ) hero . moveLeft ( ) hero . moveRight ( ) hero . moveLeft (…" at bounding box center [949, 370] width 355 height 415
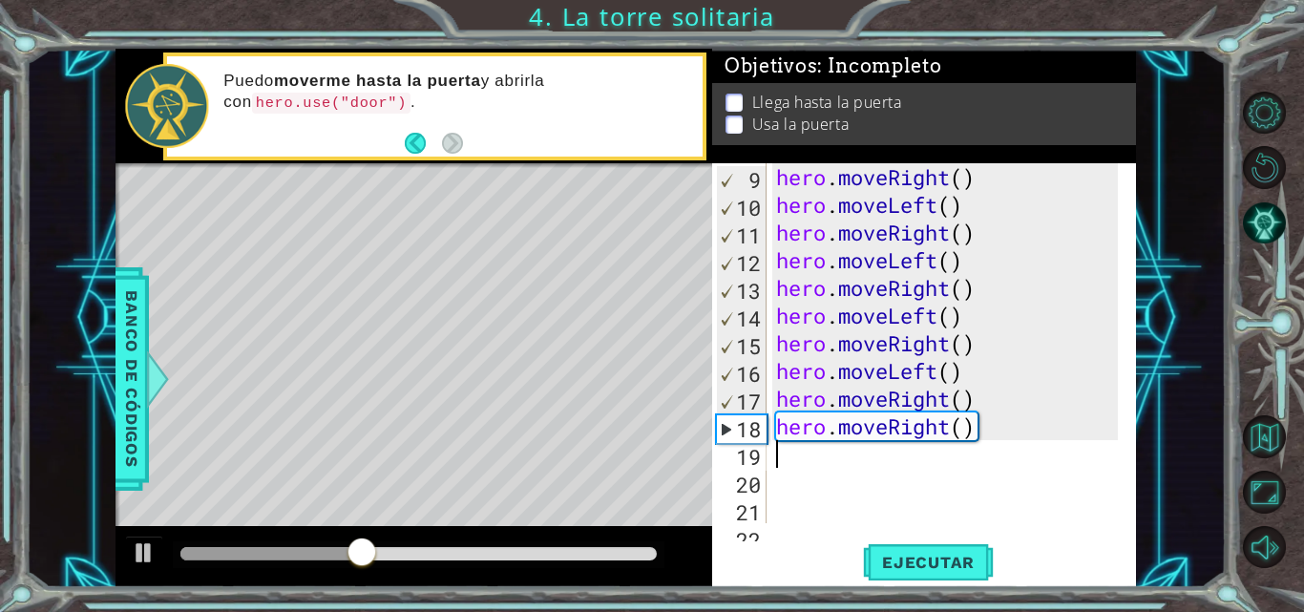
type textarea "h"
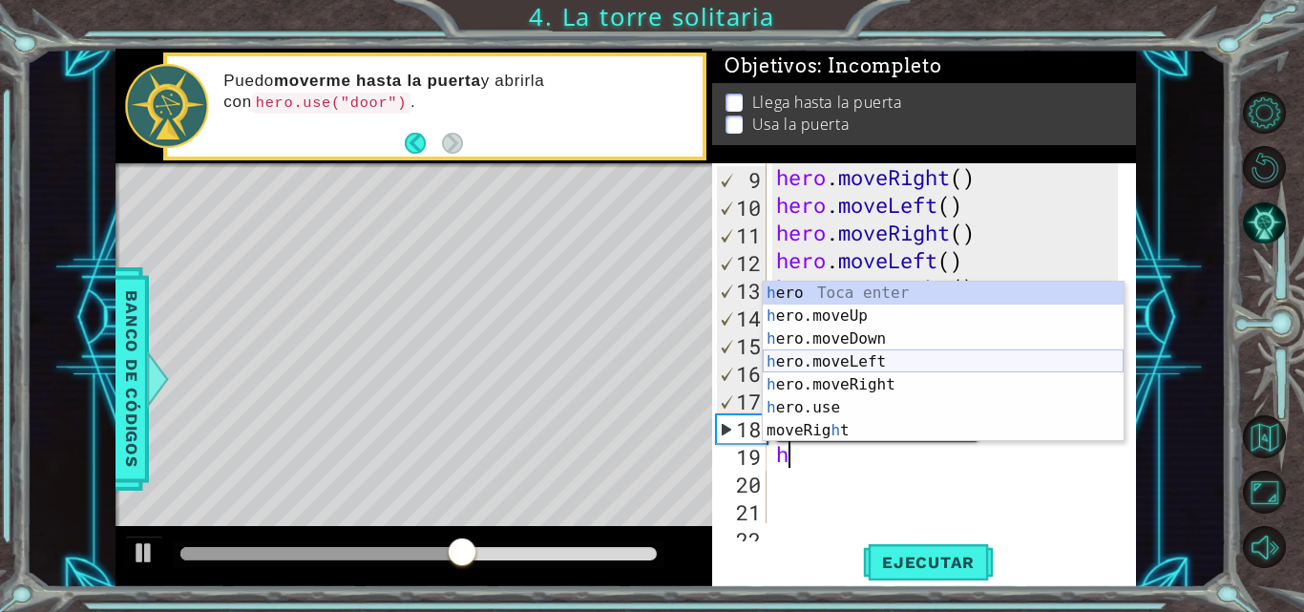
click at [941, 358] on div "h ero Toca enter h ero.moveUp Toca enter h ero.moveDown Toca enter h ero.moveLe…" at bounding box center [943, 385] width 361 height 206
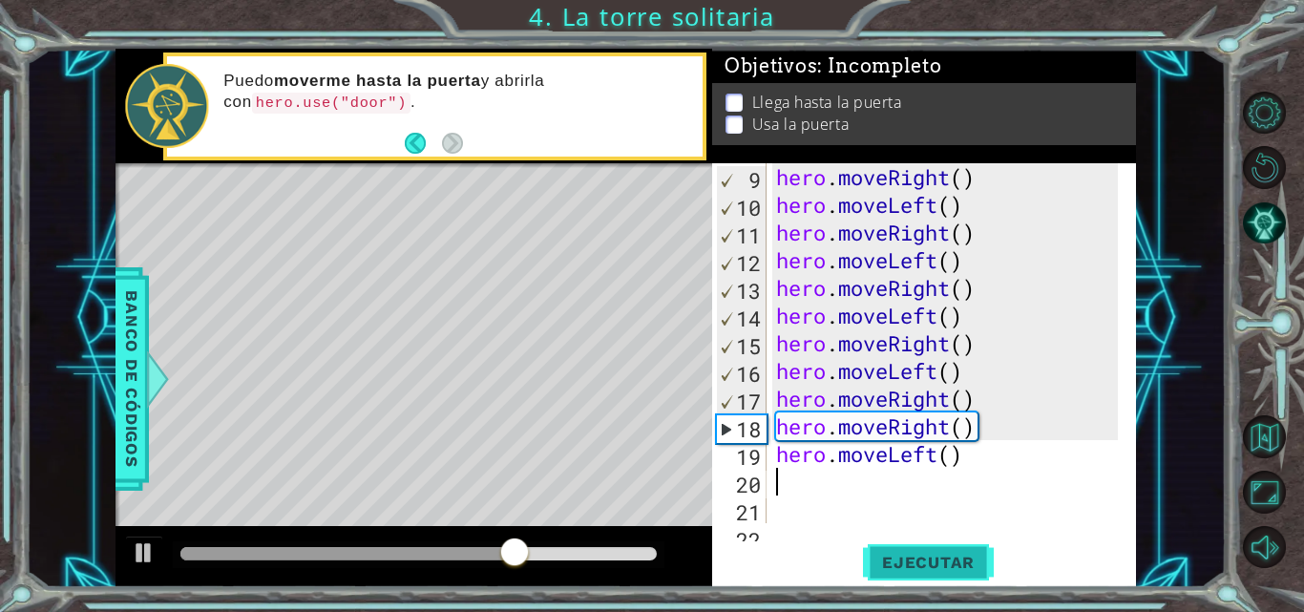
click at [937, 549] on button "Ejecutar" at bounding box center [928, 562] width 131 height 42
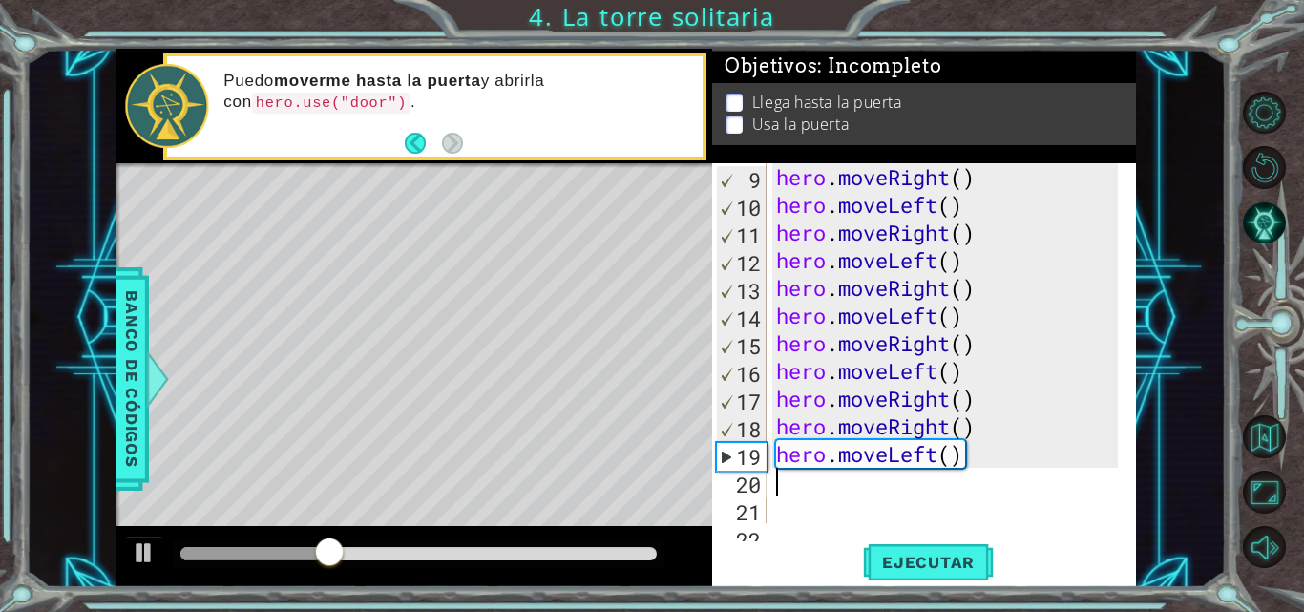
type textarea "h"
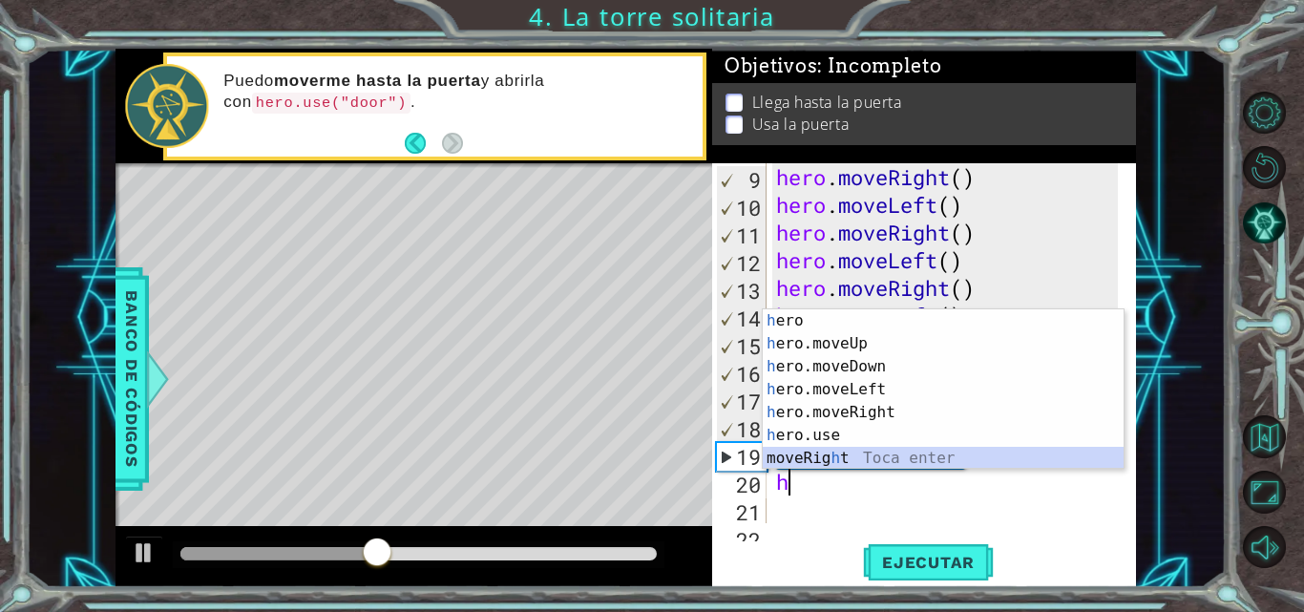
click at [826, 448] on div "h ero Toca enter h ero.moveUp Toca enter h ero.moveDown Toca enter h ero.moveLe…" at bounding box center [943, 412] width 361 height 206
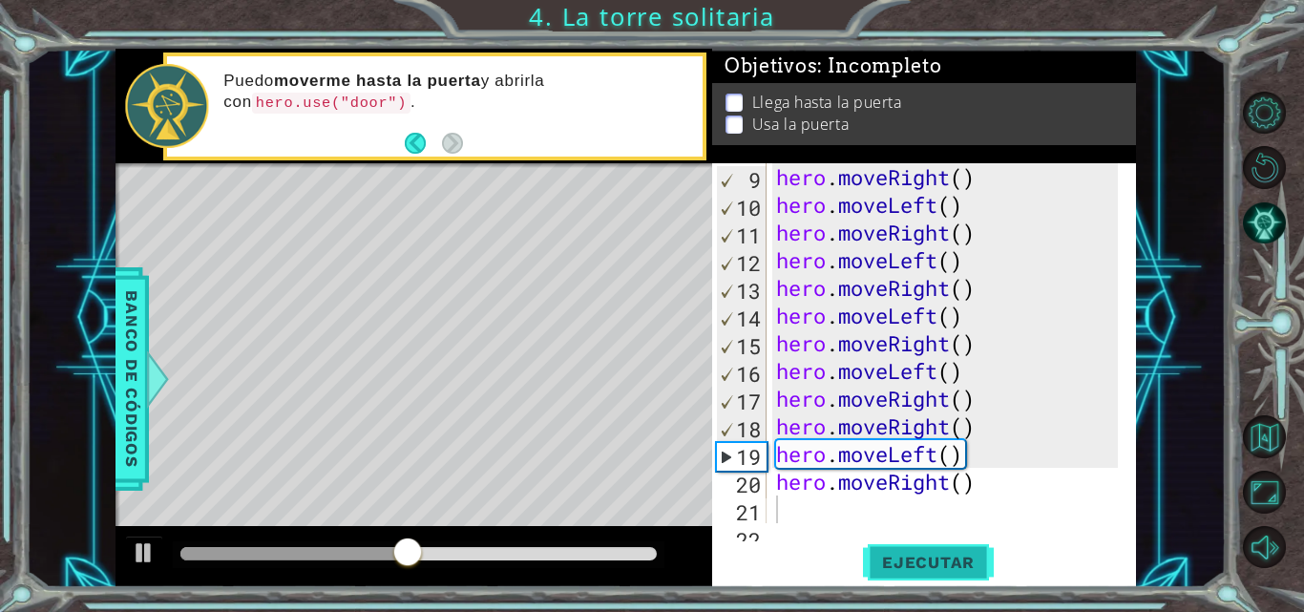
click at [892, 574] on button "Ejecutar" at bounding box center [928, 562] width 131 height 42
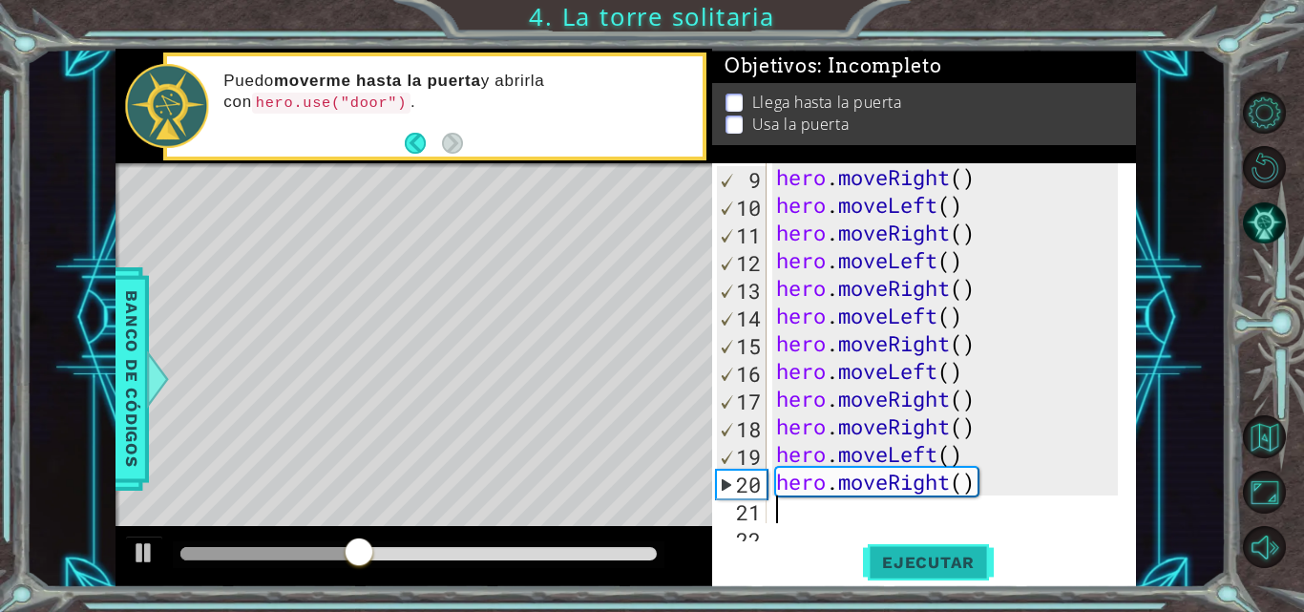
type textarea "h"
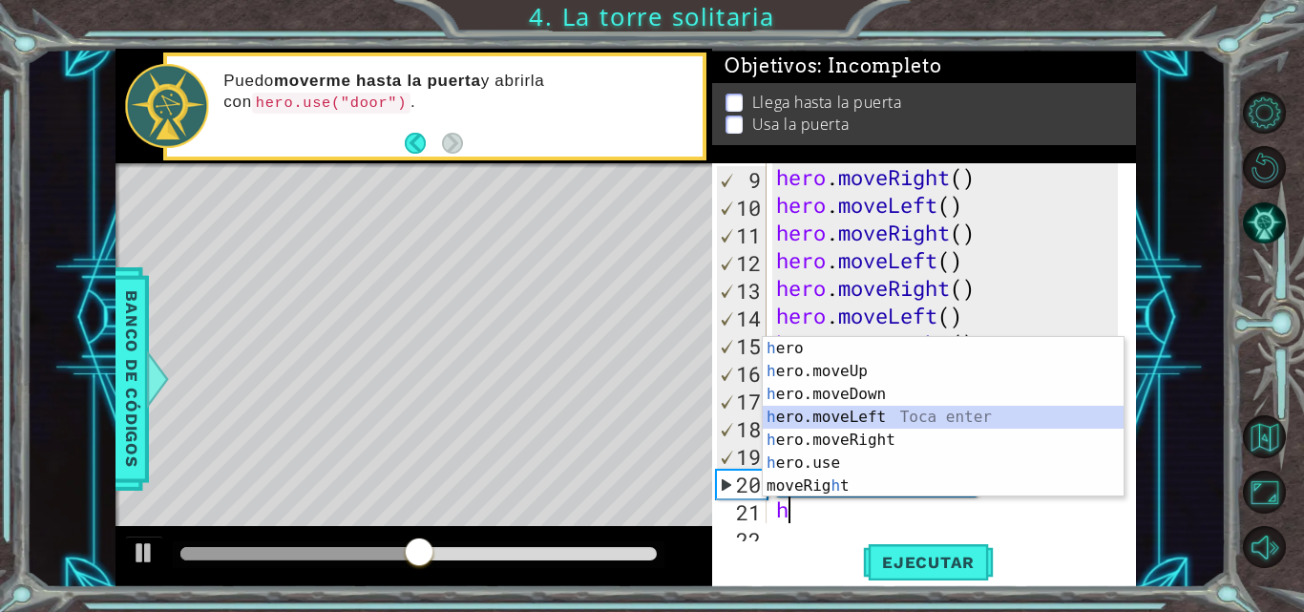
click at [875, 425] on div "h ero Toca enter h ero.moveUp Toca enter h ero.moveDown Toca enter h ero.moveLe…" at bounding box center [943, 440] width 361 height 206
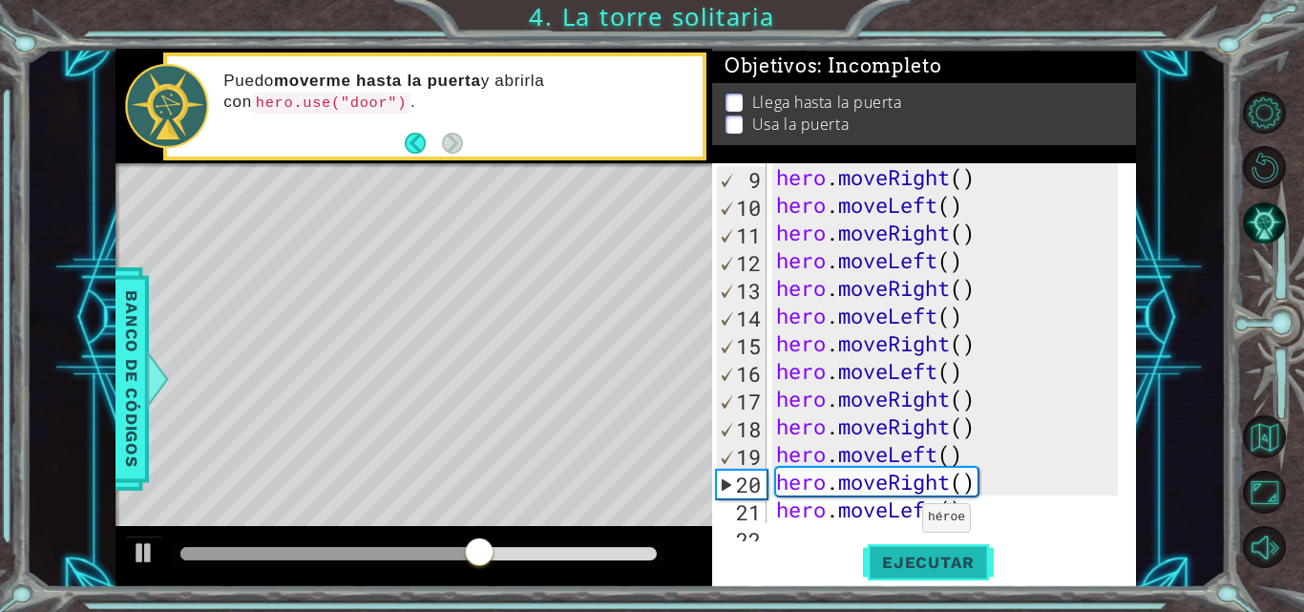
click at [905, 546] on button "Ejecutar" at bounding box center [928, 562] width 131 height 42
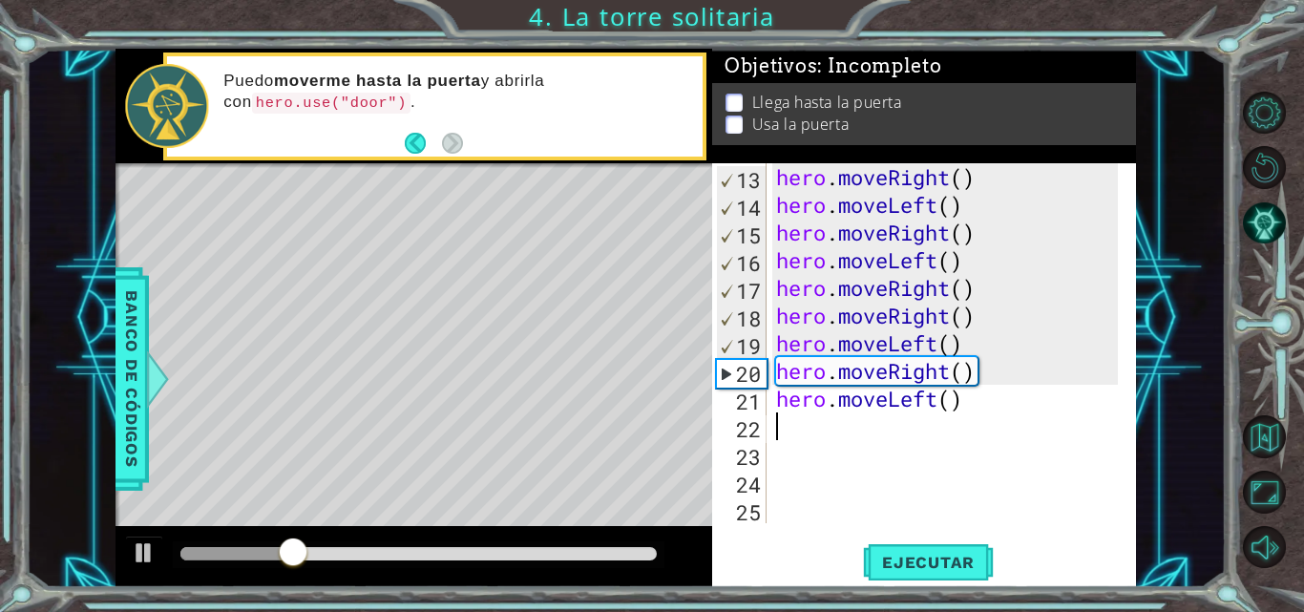
scroll to position [332, 0]
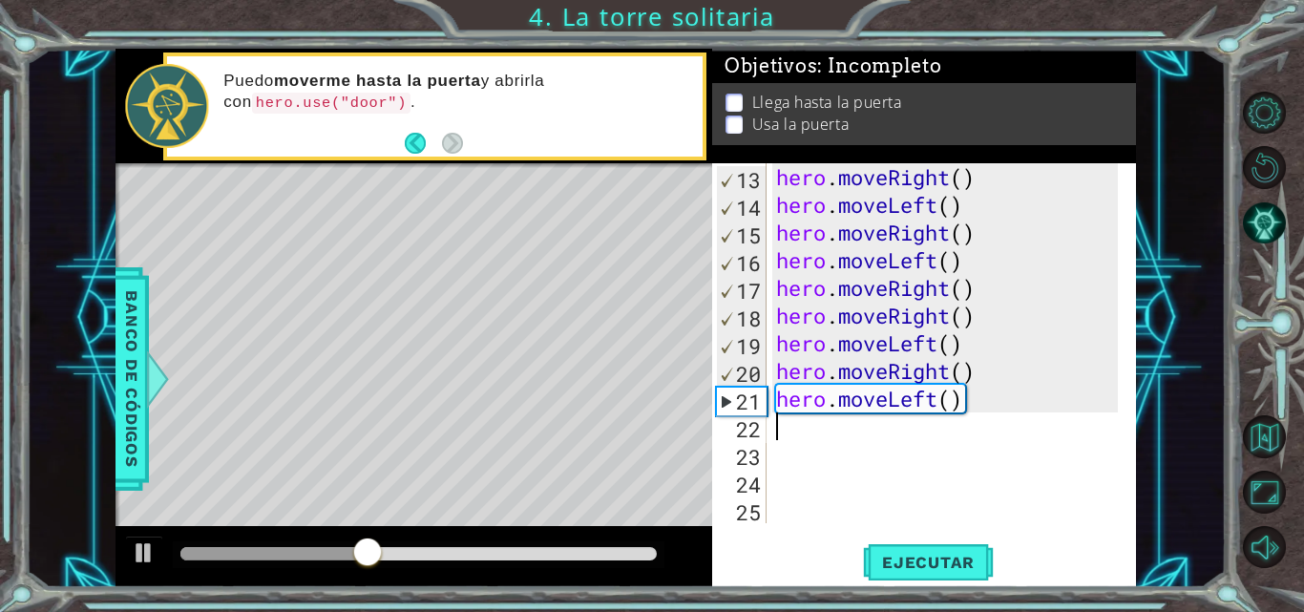
type textarea "h"
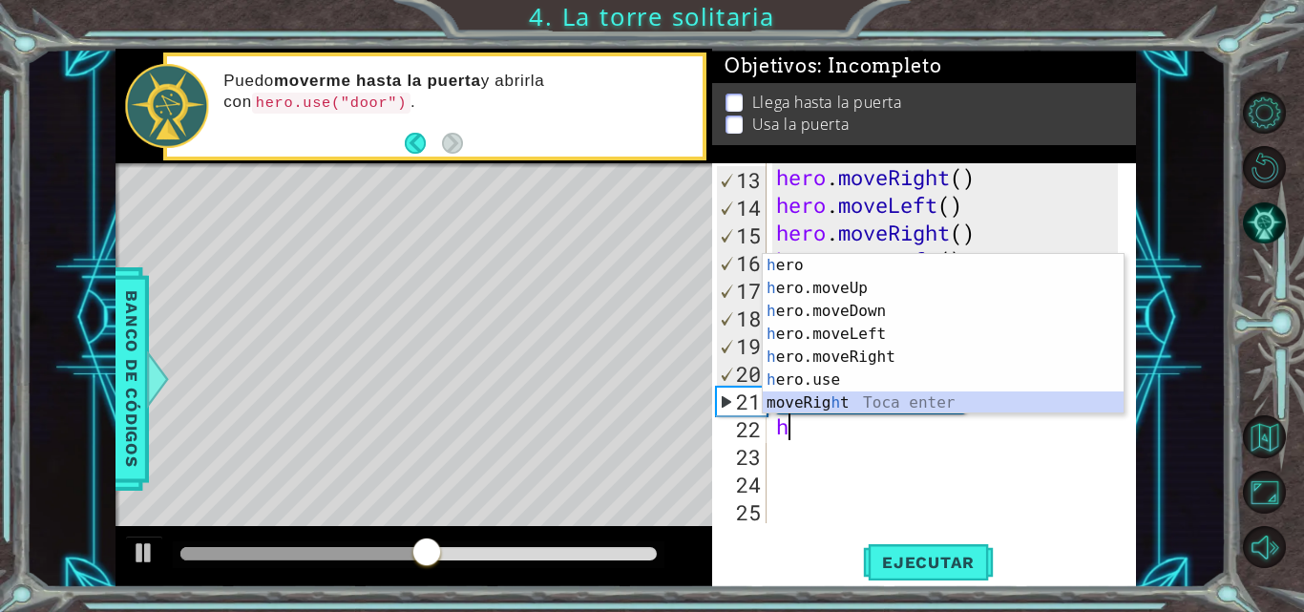
click at [955, 406] on div "h ero Toca enter h ero.moveUp Toca enter h ero.moveDown Toca enter h ero.moveLe…" at bounding box center [943, 357] width 361 height 206
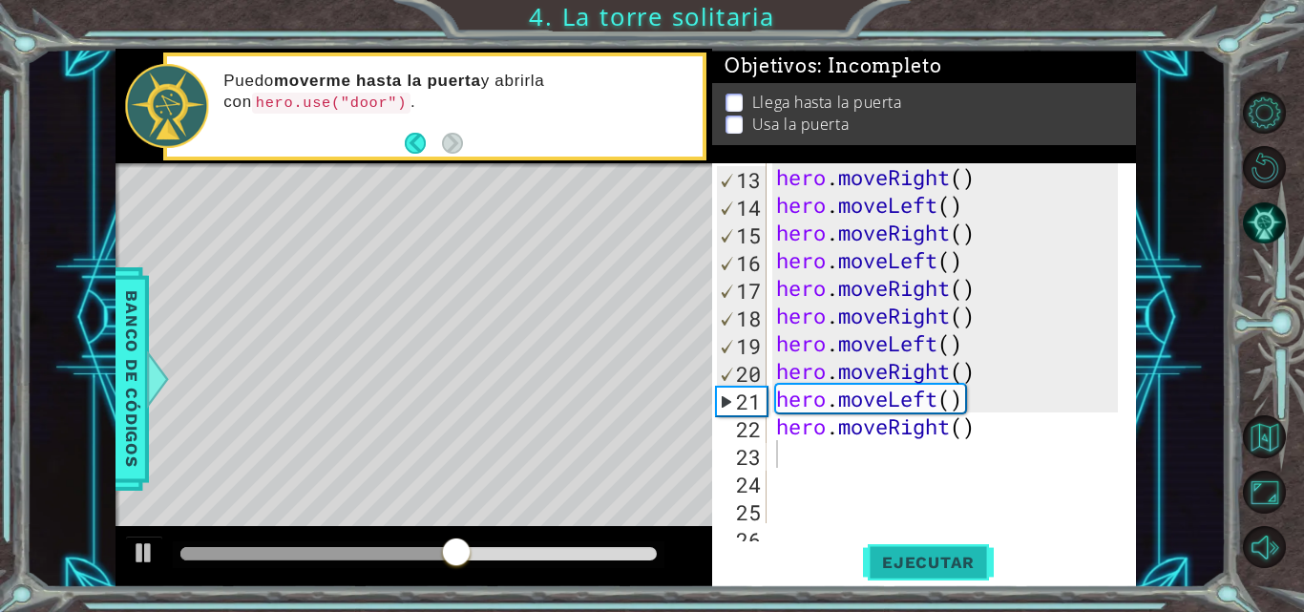
click at [952, 555] on span "Ejecutar" at bounding box center [928, 562] width 131 height 19
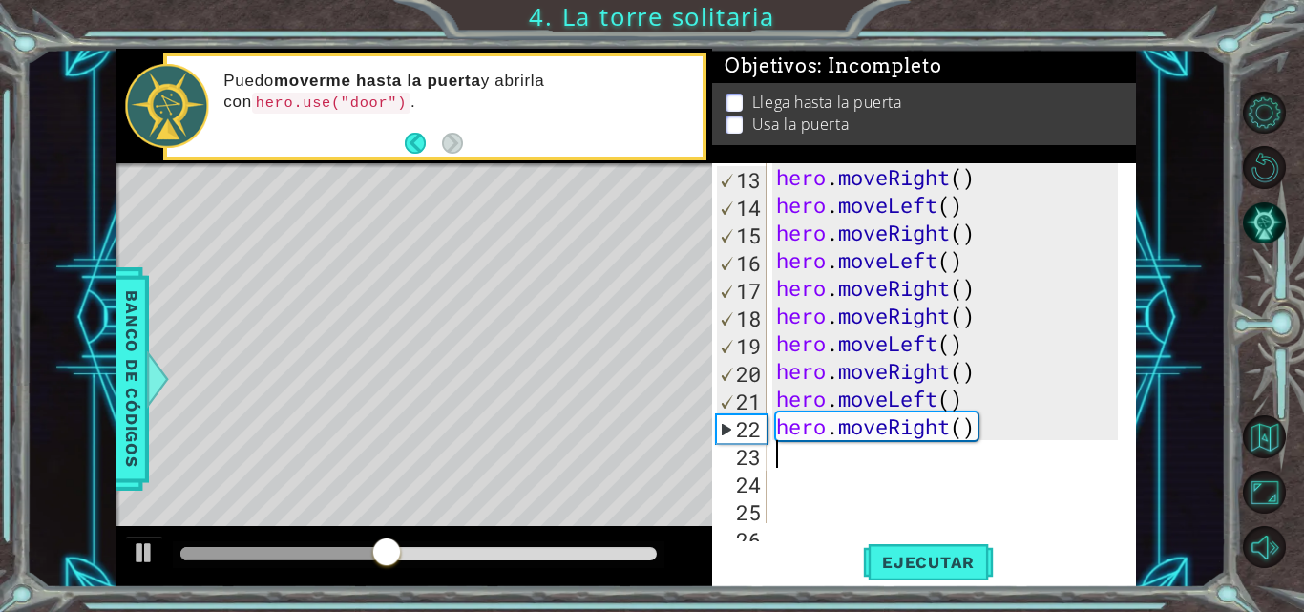
type textarea "h"
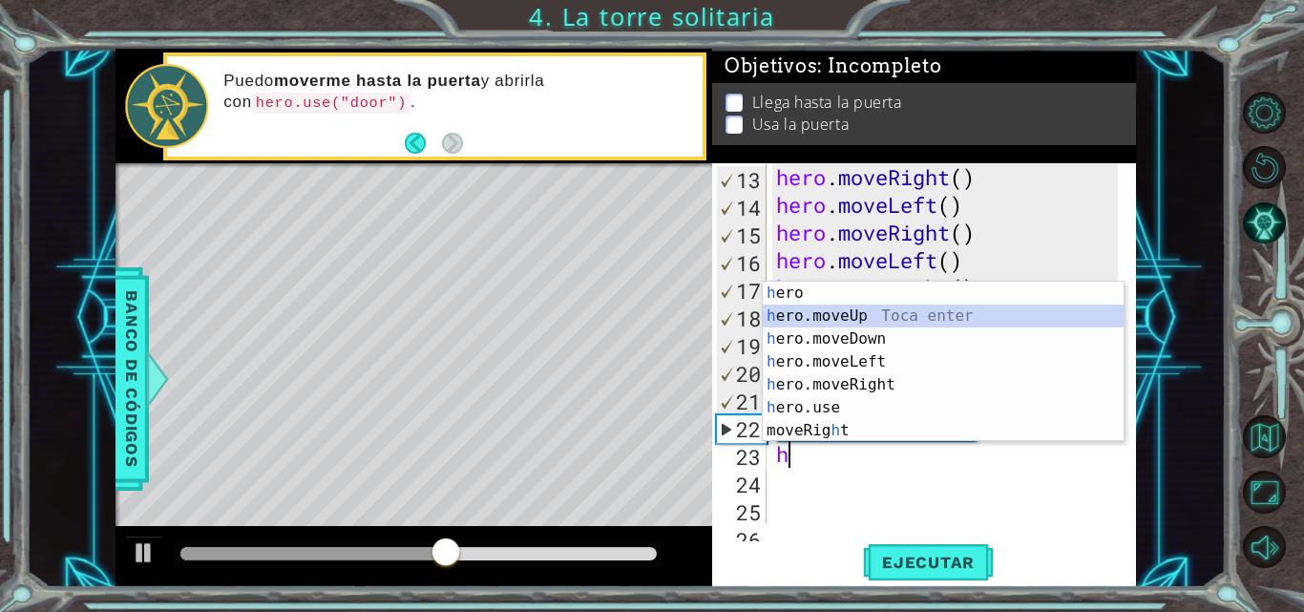
click at [829, 309] on div "h ero Toca enter h ero.moveUp Toca enter h ero.moveDown Toca enter h ero.moveLe…" at bounding box center [943, 385] width 361 height 206
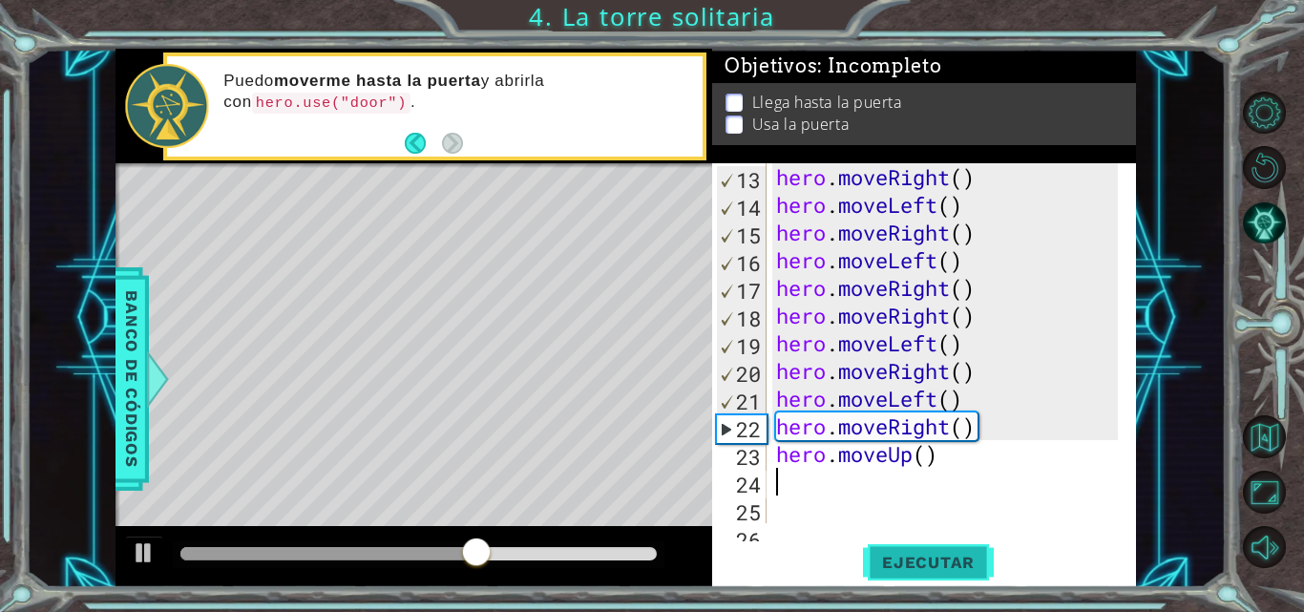
click at [872, 547] on button "Ejecutar" at bounding box center [928, 562] width 131 height 42
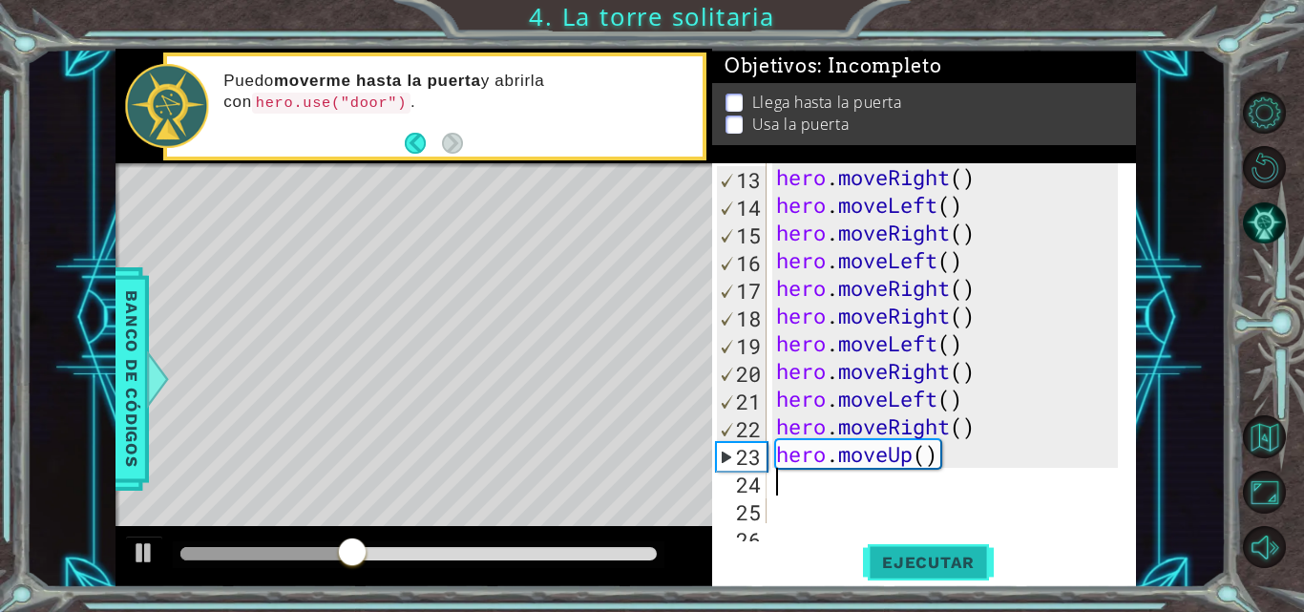
type textarea "h"
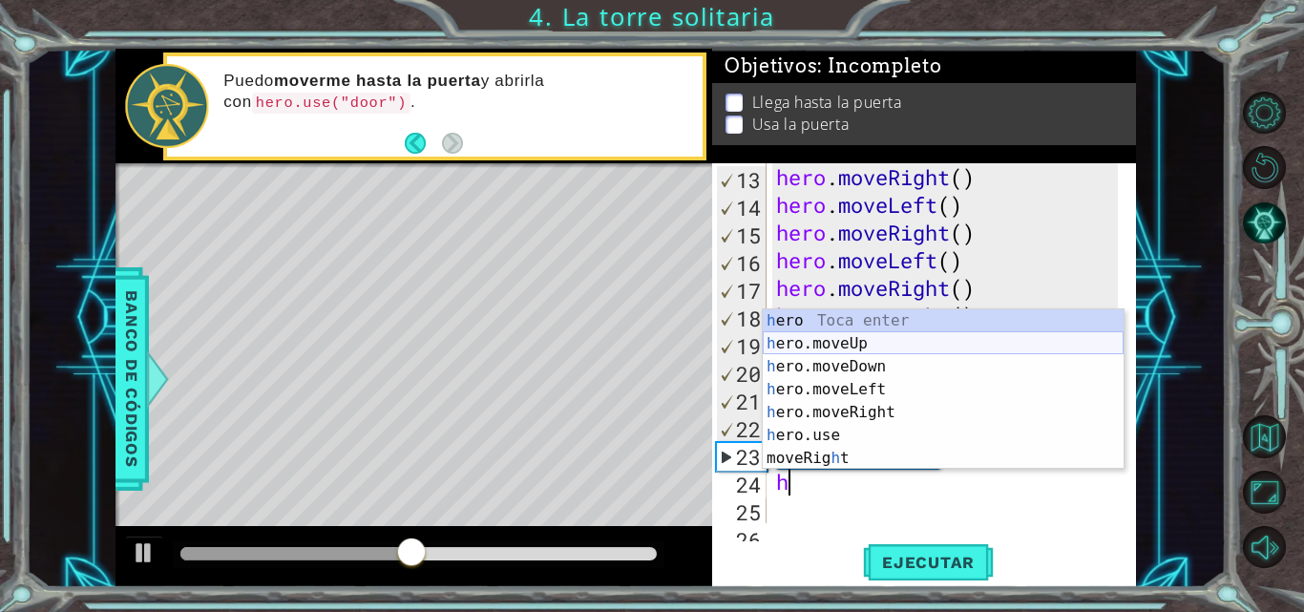
click at [889, 339] on div "h ero Toca enter h ero.moveUp Toca enter h ero.moveDown Toca enter h ero.moveLe…" at bounding box center [943, 412] width 361 height 206
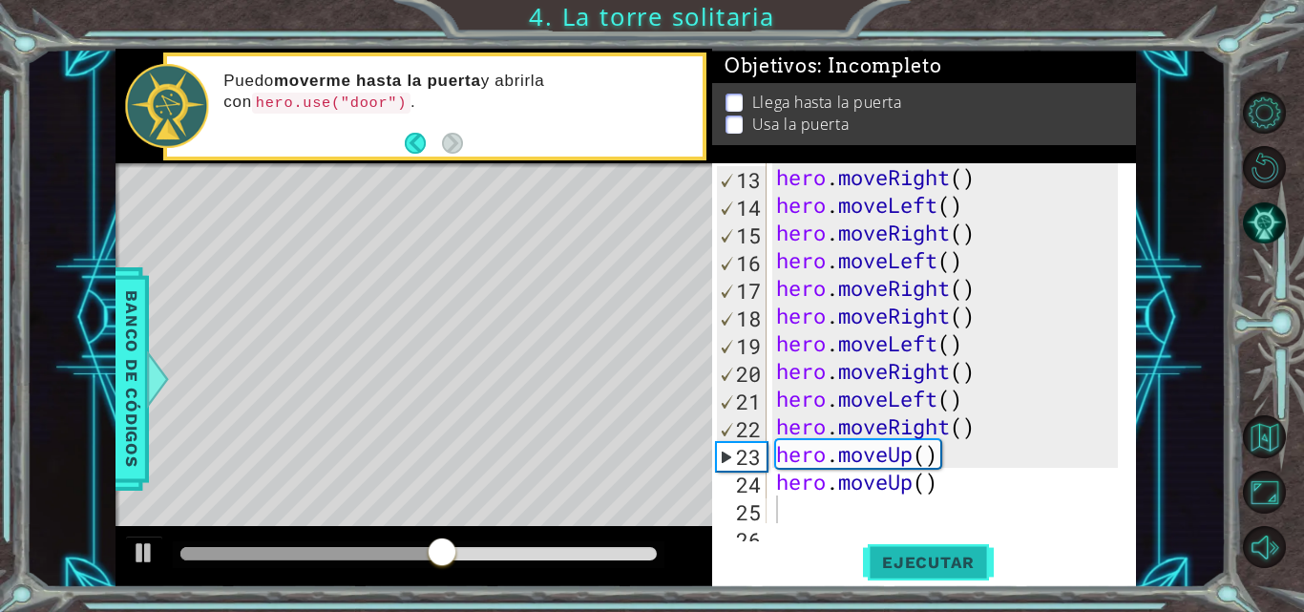
click at [928, 542] on button "Ejecutar" at bounding box center [928, 562] width 131 height 42
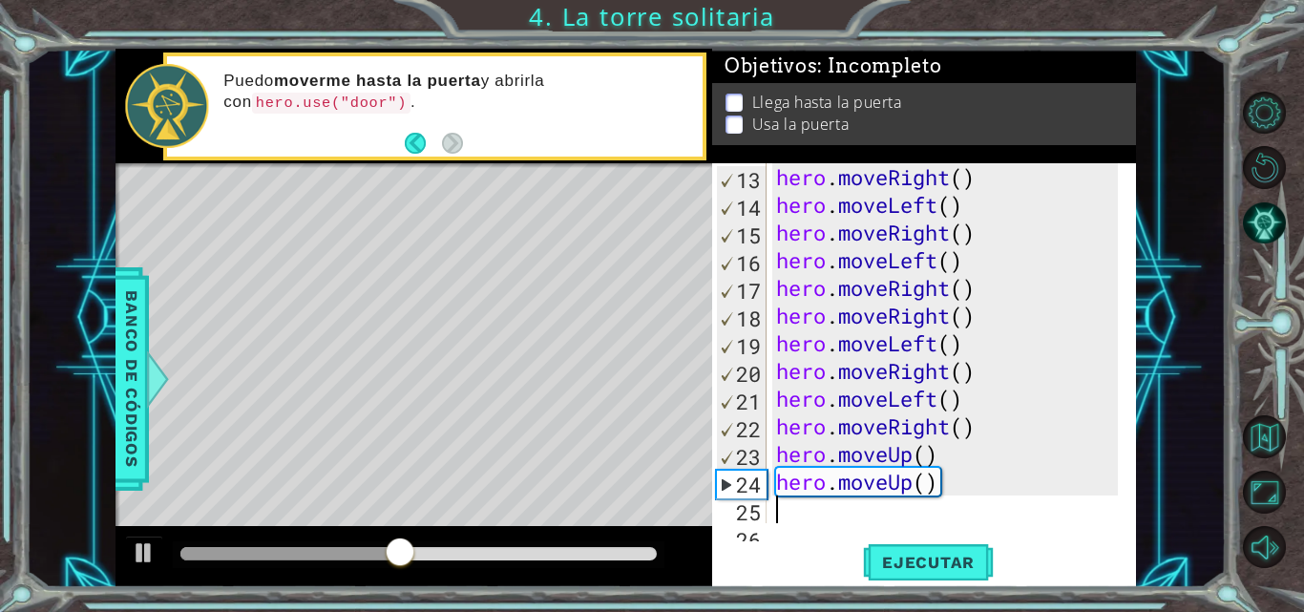
type textarea "h"
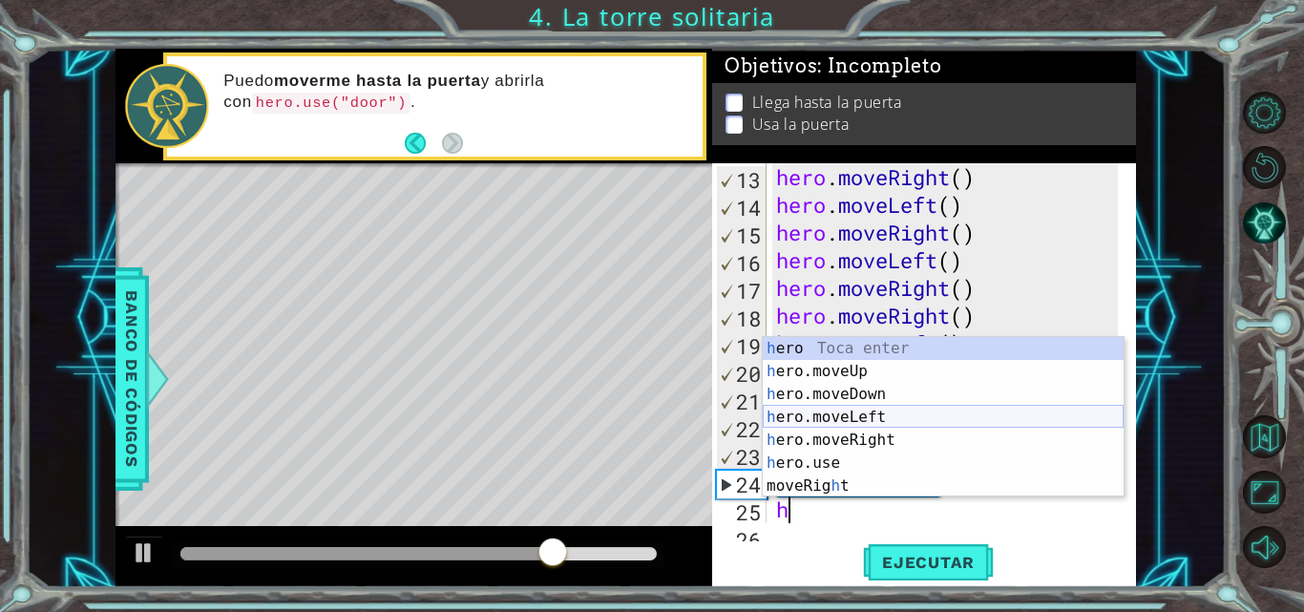
click at [897, 418] on div "h ero Toca enter h ero.moveUp Toca enter h ero.moveDown Toca enter h ero.moveLe…" at bounding box center [943, 440] width 361 height 206
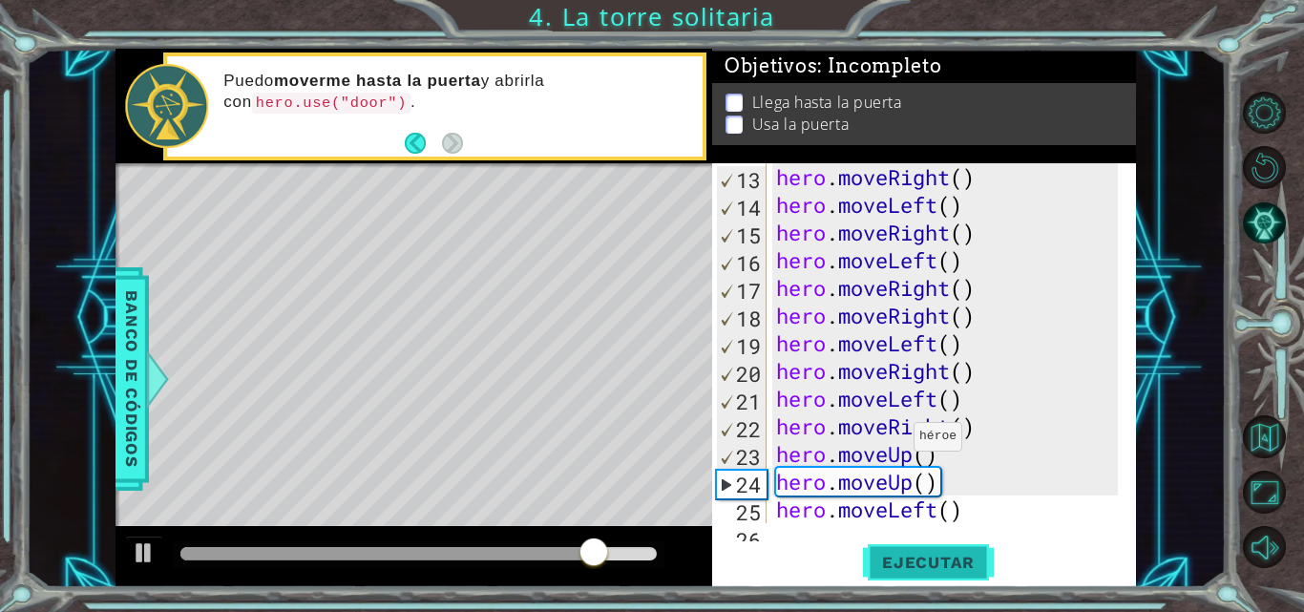
click at [907, 554] on span "Ejecutar" at bounding box center [928, 562] width 131 height 19
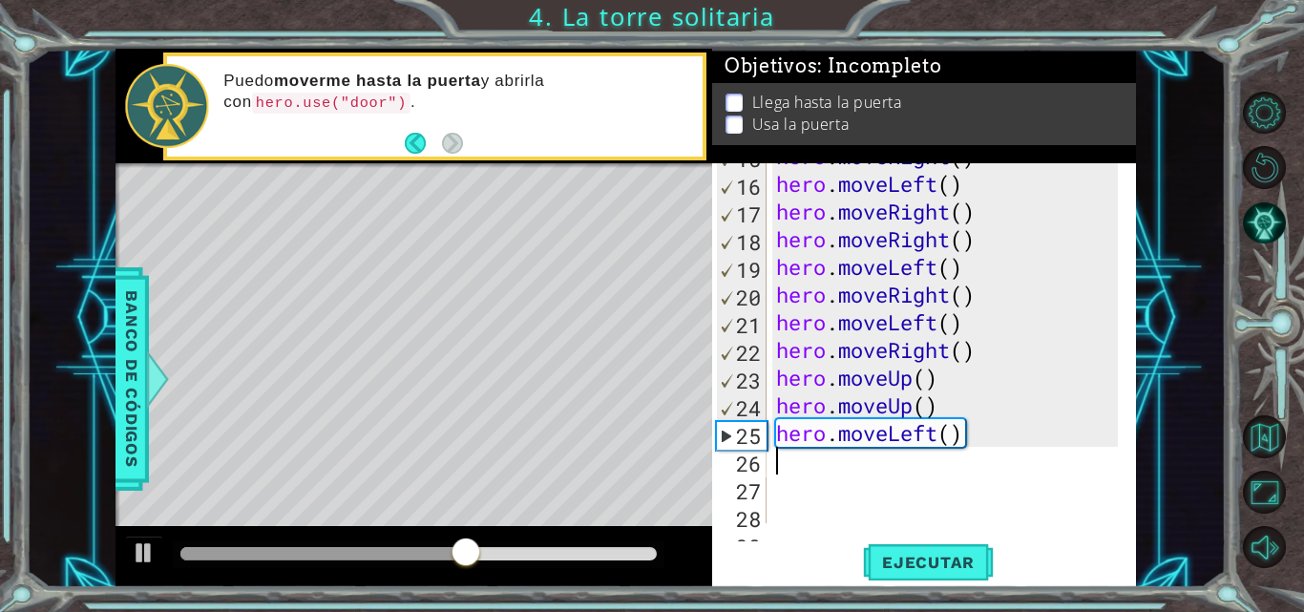
scroll to position [443, 0]
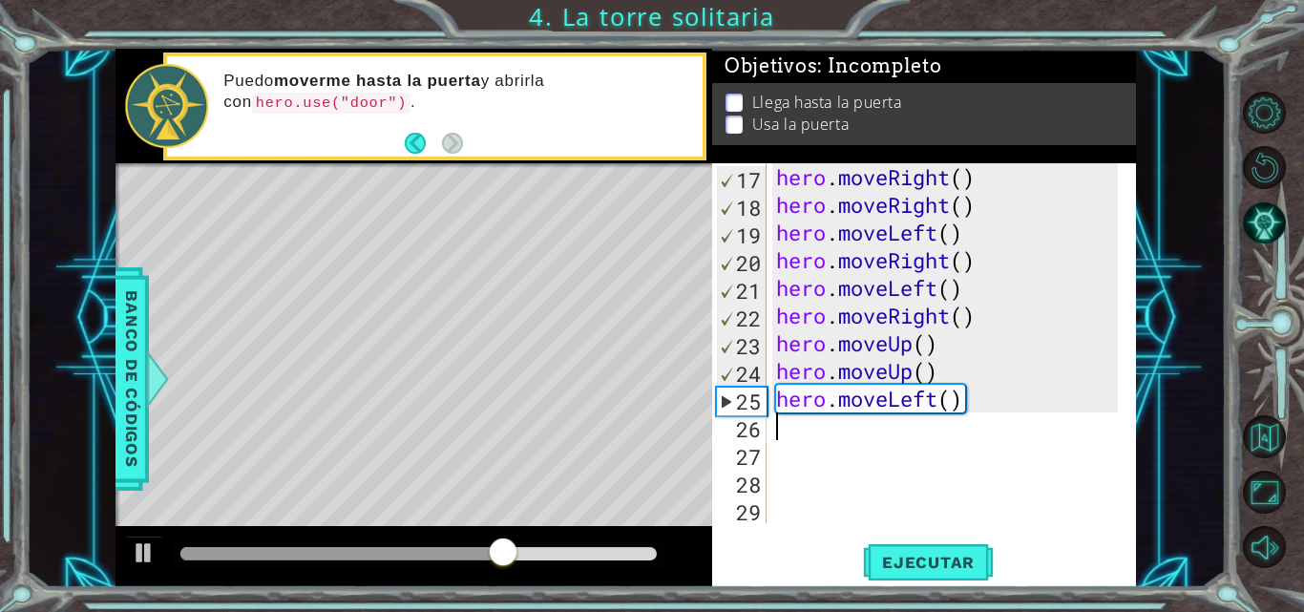
type textarea "h"
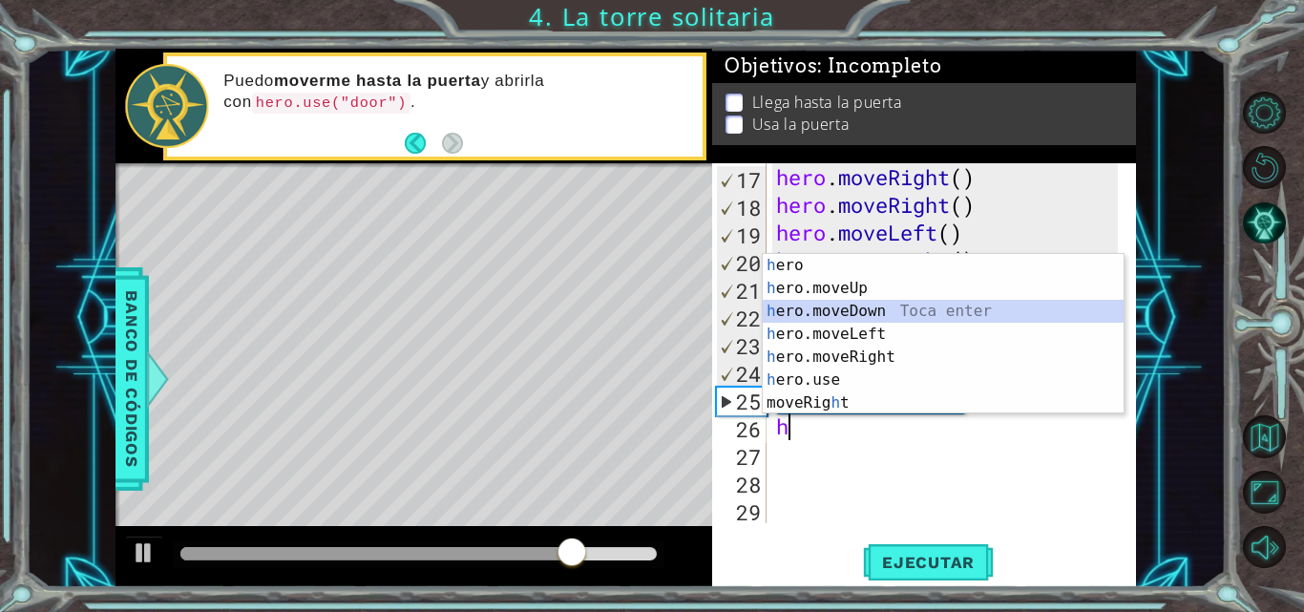
click at [897, 315] on div "h ero Toca enter h ero.moveUp Toca enter h ero.moveDown Toca enter h ero.moveLe…" at bounding box center [943, 357] width 361 height 206
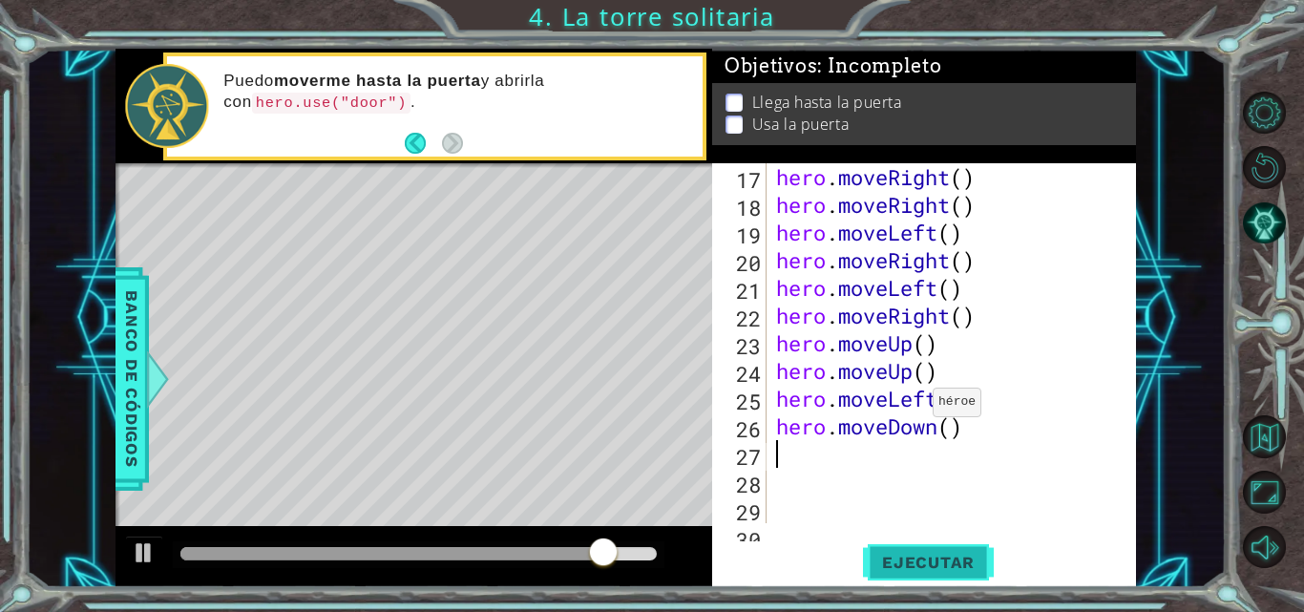
click at [892, 553] on span "Ejecutar" at bounding box center [928, 562] width 131 height 19
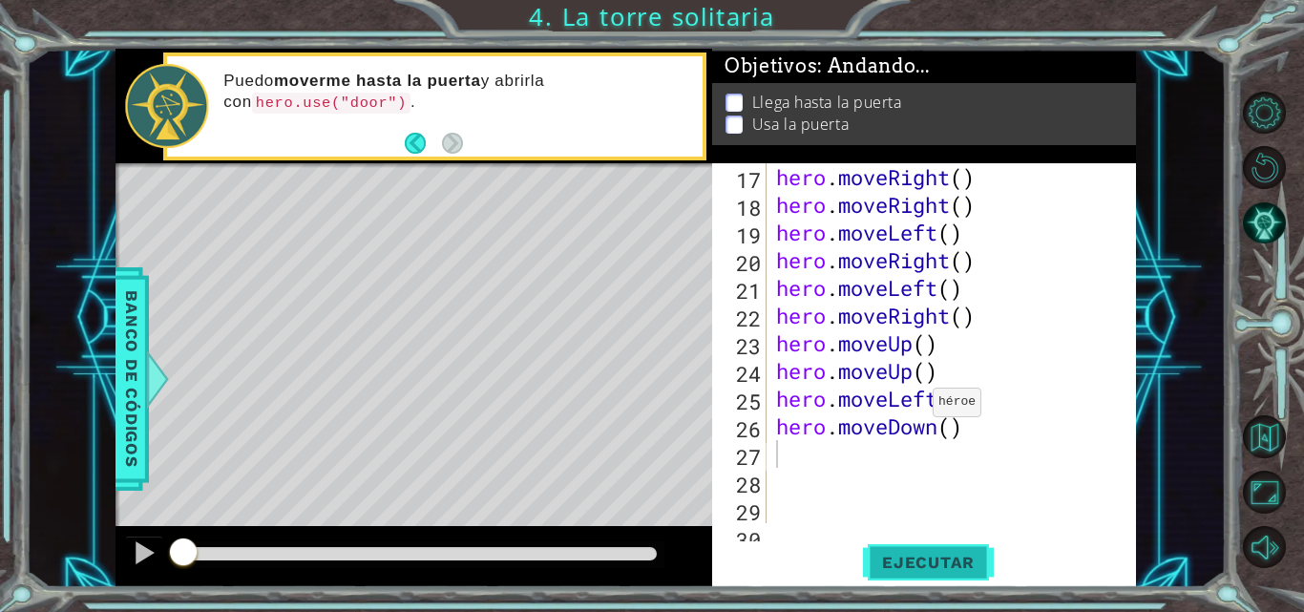
click at [892, 553] on span "Ejecutar" at bounding box center [928, 562] width 131 height 19
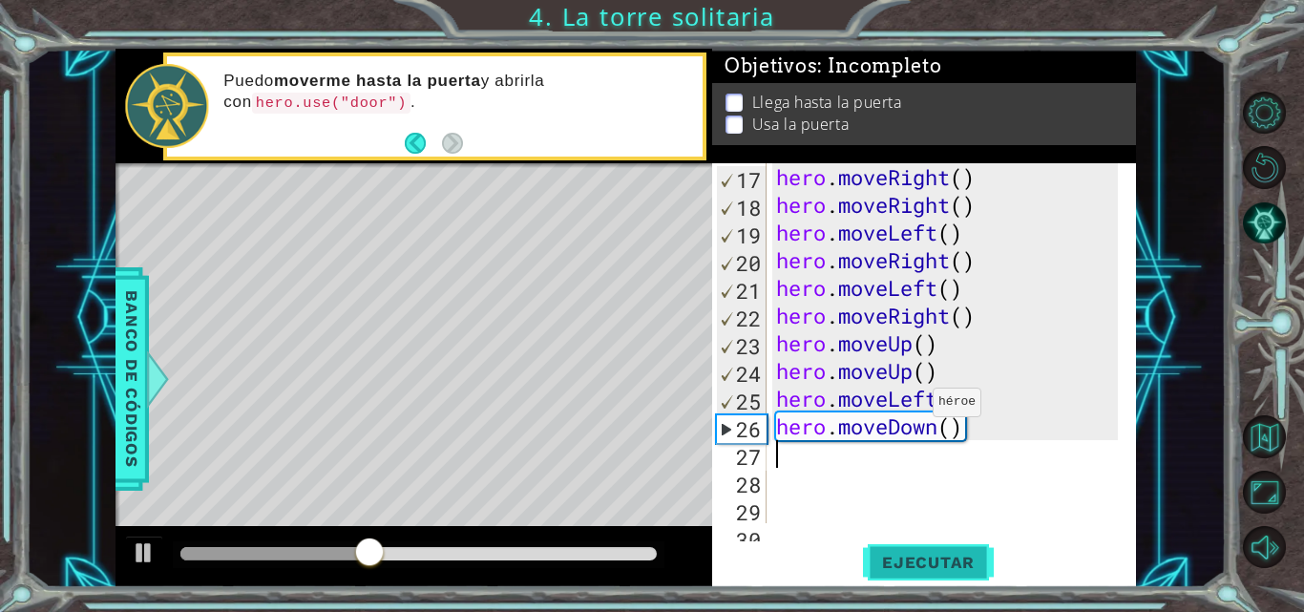
type textarea "h"
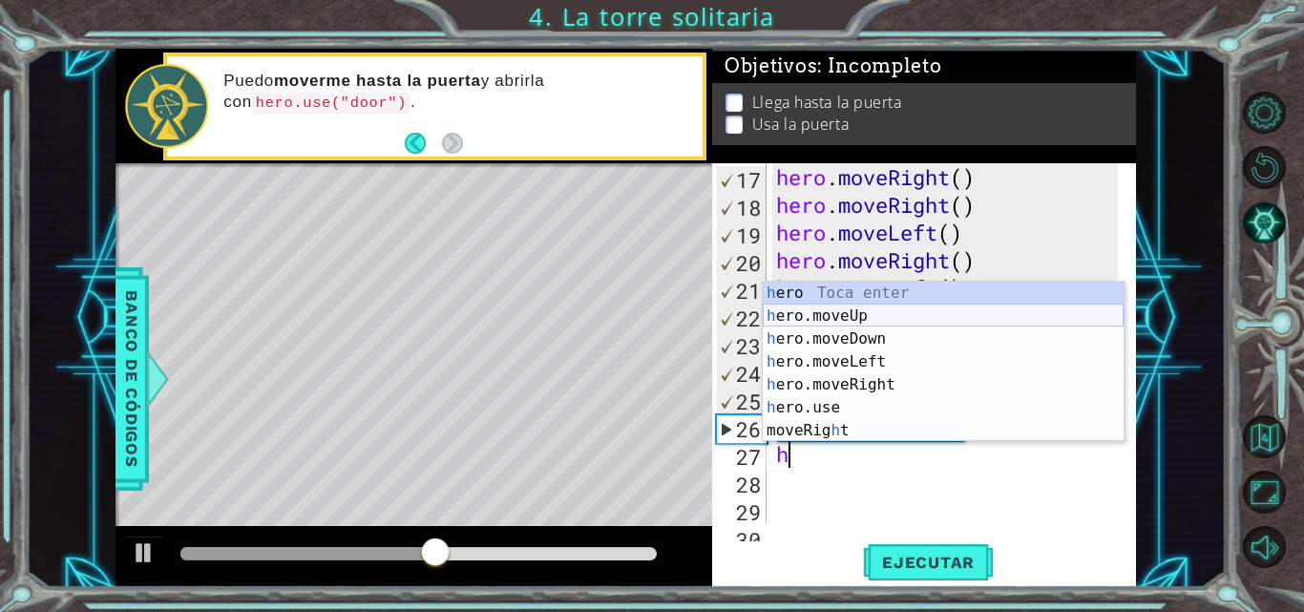
click at [892, 310] on div "h ero Toca enter h ero.moveUp Toca enter h ero.moveDown Toca enter h ero.moveLe…" at bounding box center [943, 385] width 361 height 206
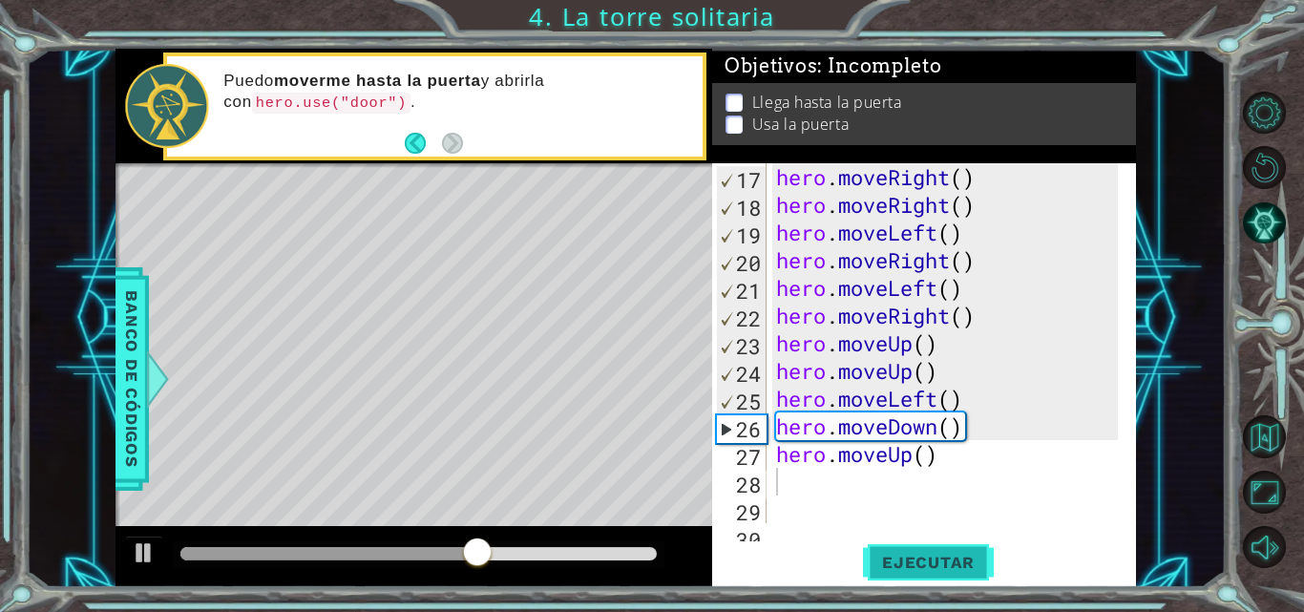
click at [940, 560] on span "Ejecutar" at bounding box center [928, 562] width 131 height 19
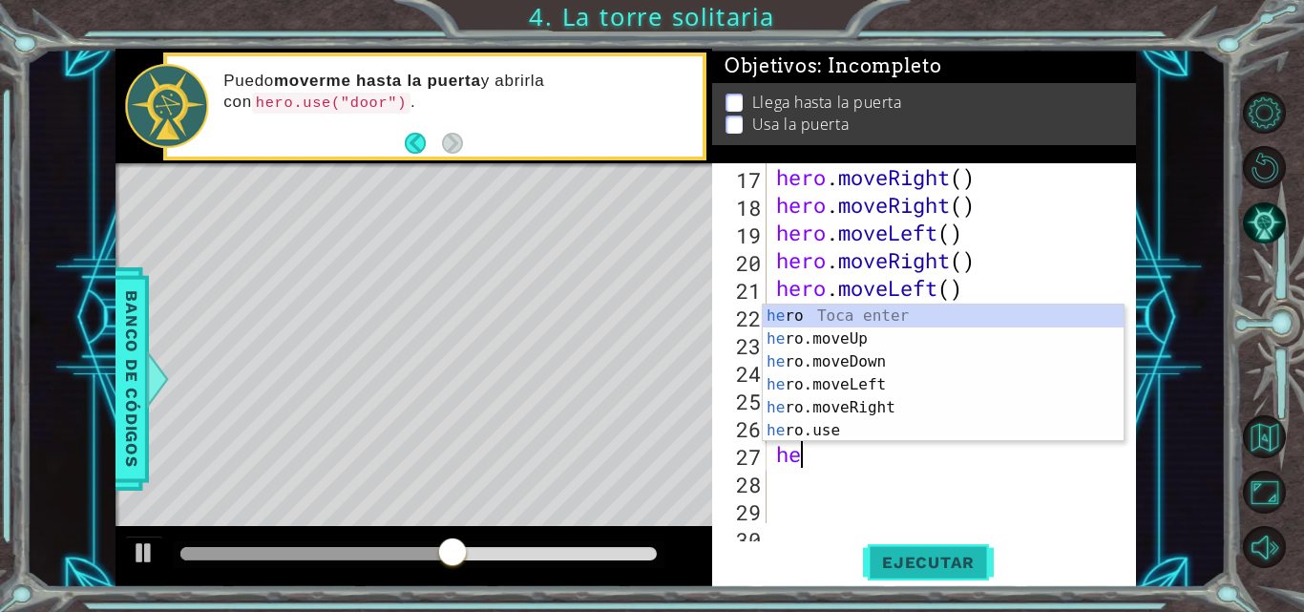
type textarea "h"
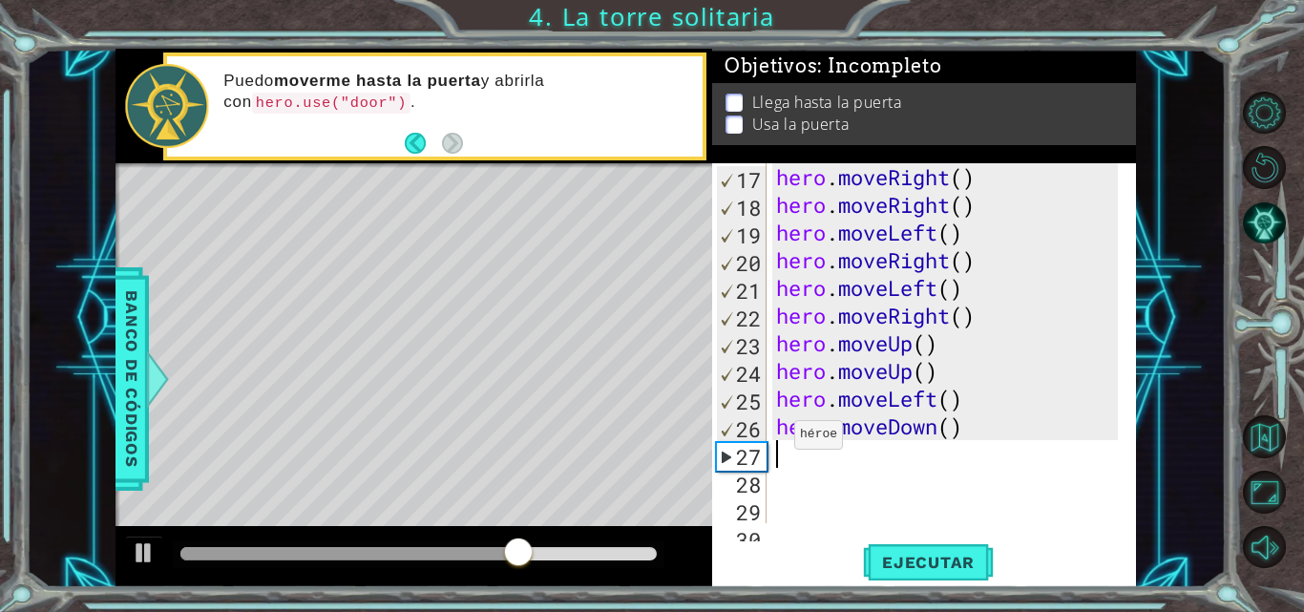
click at [743, 430] on div "26" at bounding box center [742, 429] width 50 height 28
click at [738, 402] on div "25" at bounding box center [742, 402] width 50 height 28
click at [738, 415] on div "26" at bounding box center [742, 429] width 50 height 28
type textarea "hero.moveDown()"
click at [955, 551] on button "Ejecutar" at bounding box center [928, 562] width 131 height 42
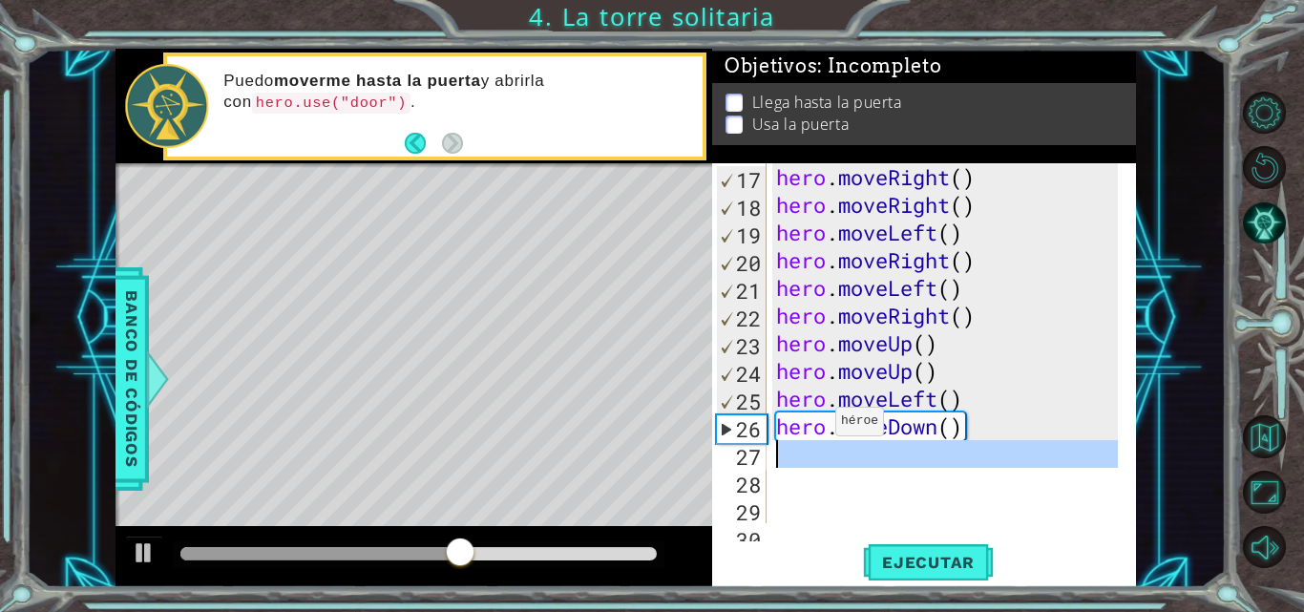
click at [764, 449] on div "27" at bounding box center [741, 457] width 51 height 28
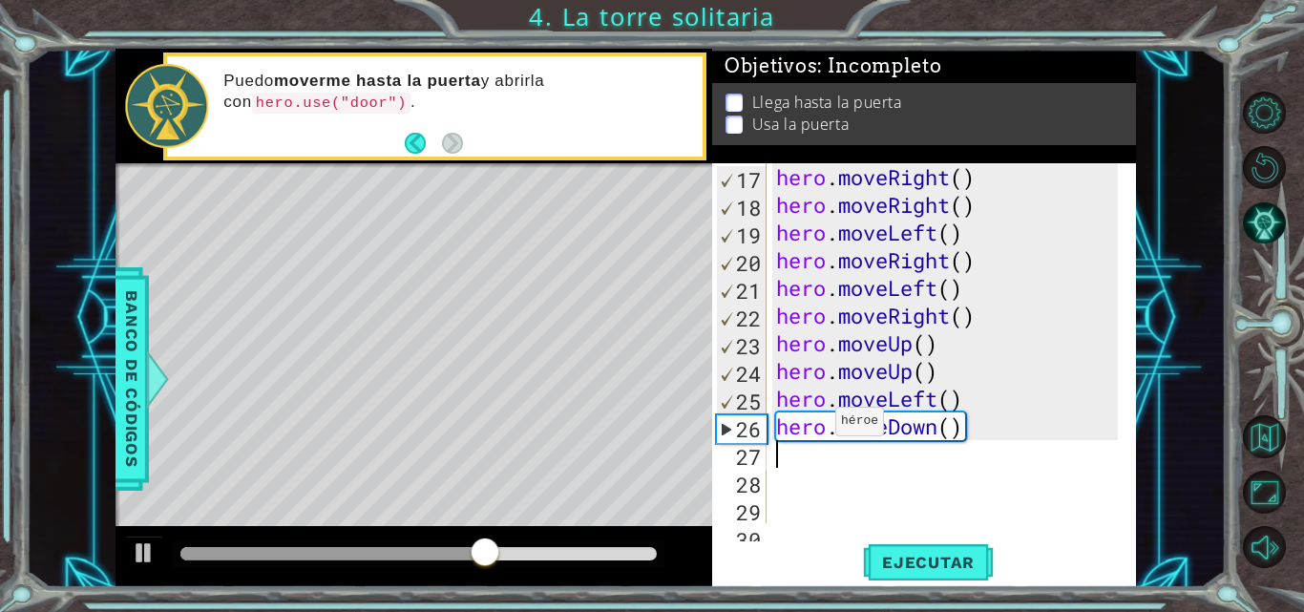
type textarea "h"
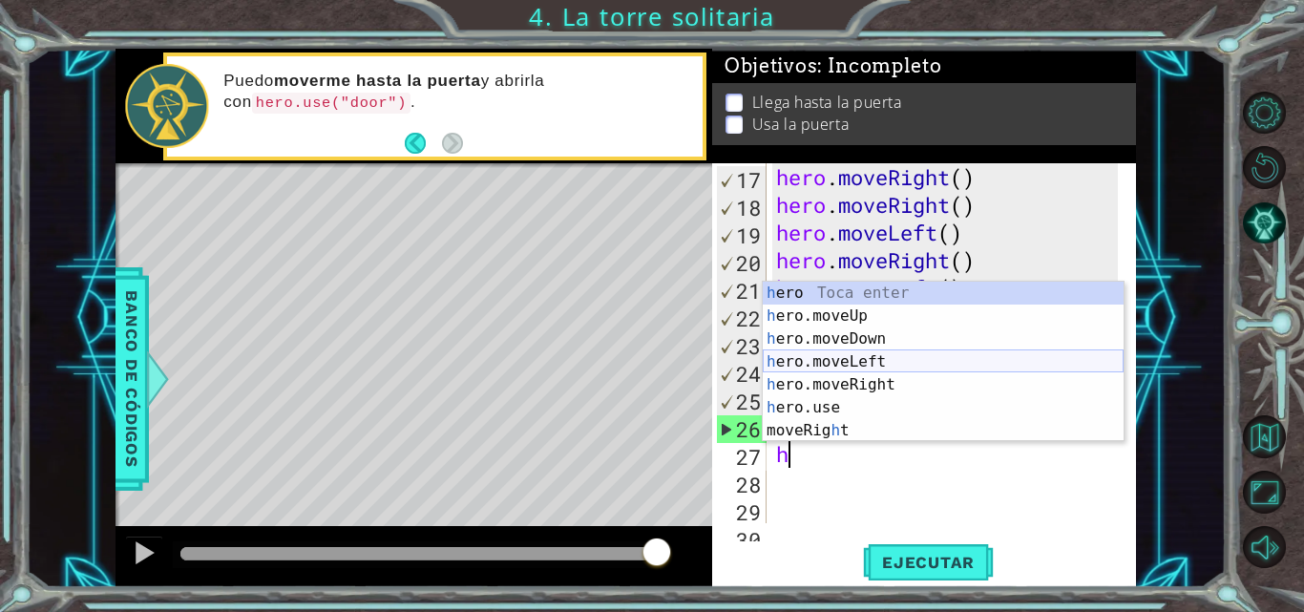
click at [827, 366] on div "h ero Toca enter h ero.moveUp Toca enter h ero.moveDown Toca enter h ero.moveLe…" at bounding box center [943, 385] width 361 height 206
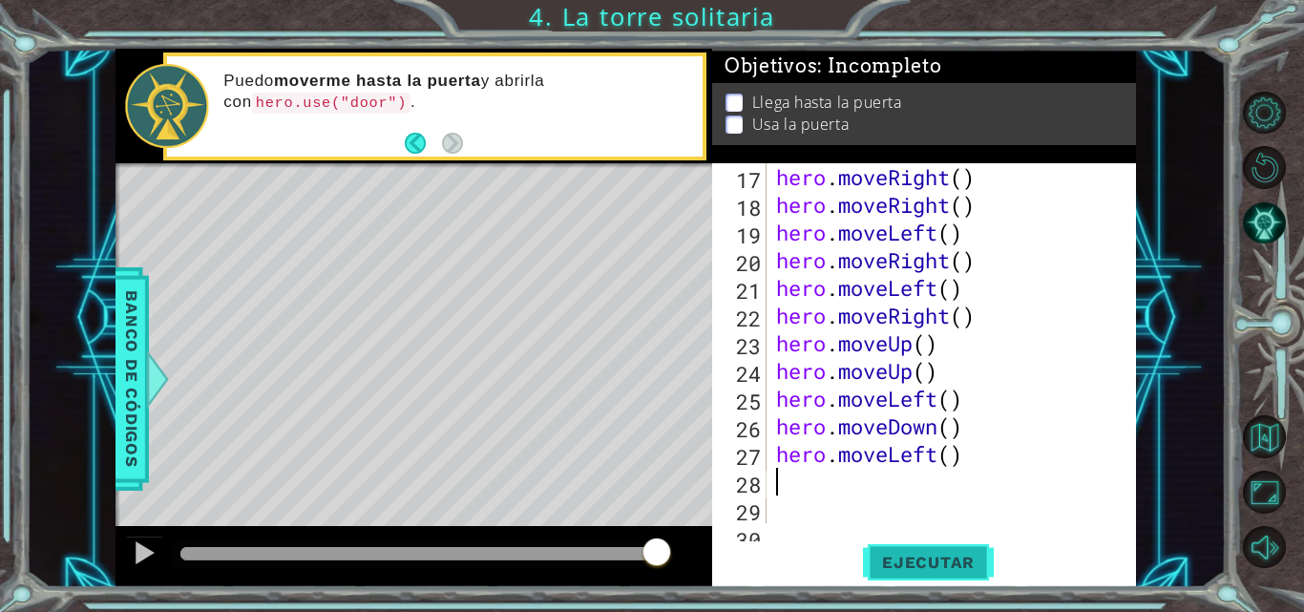
click at [899, 565] on span "Ejecutar" at bounding box center [928, 562] width 131 height 19
type textarea "h"
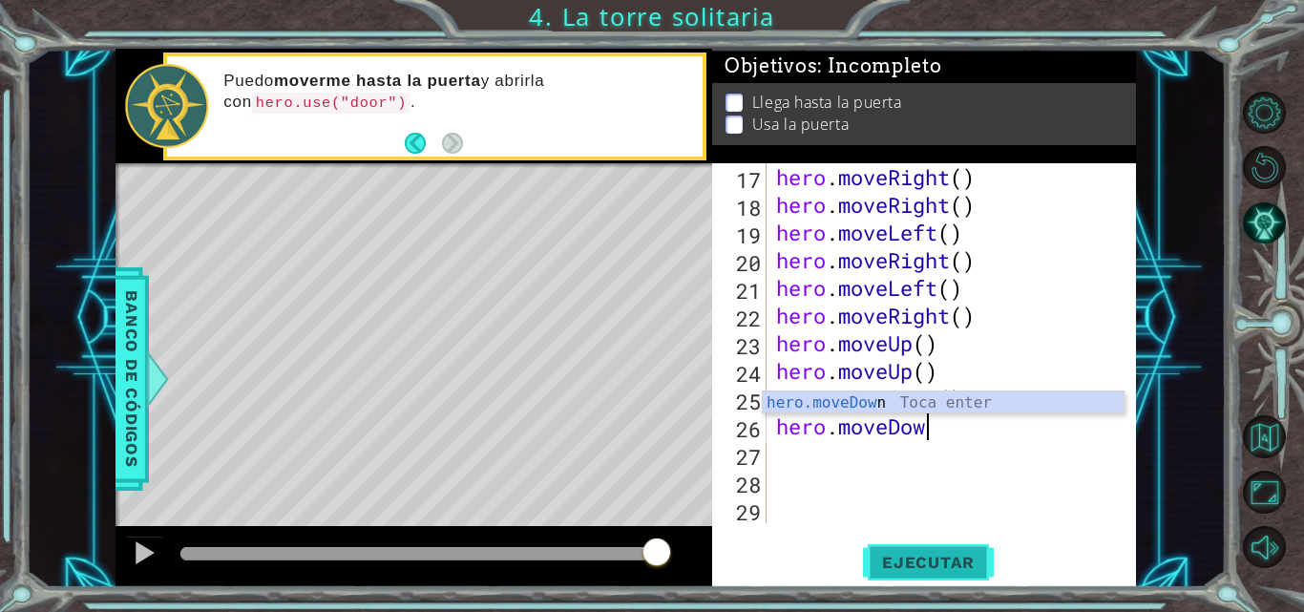
type textarea "h"
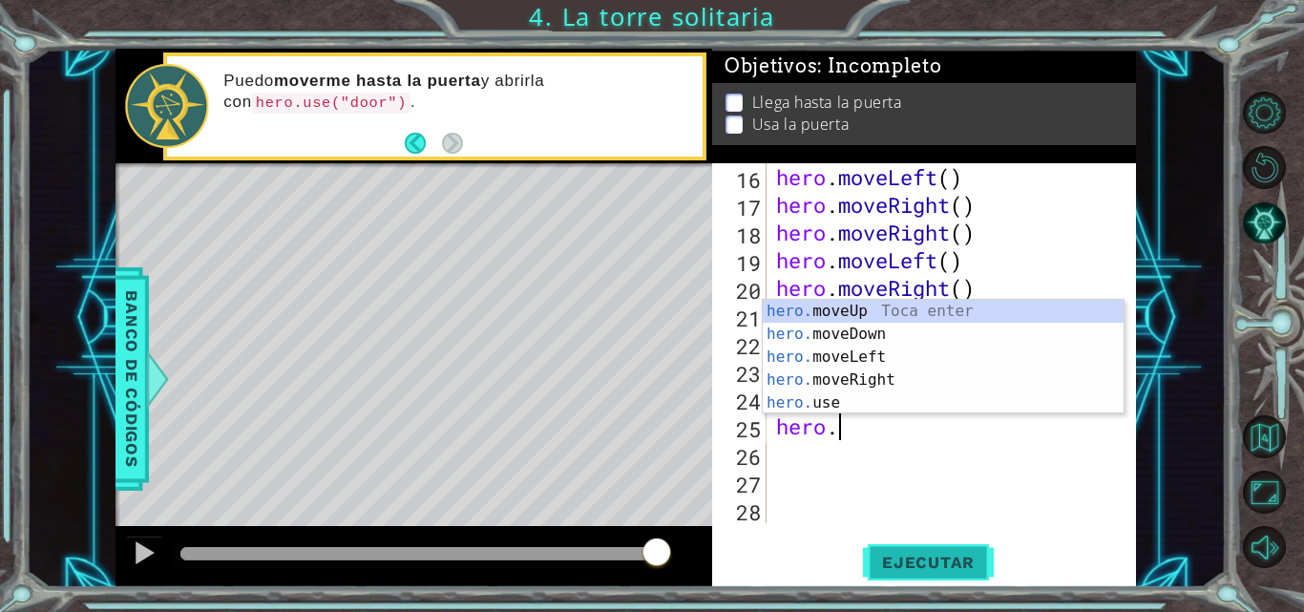
type textarea "h"
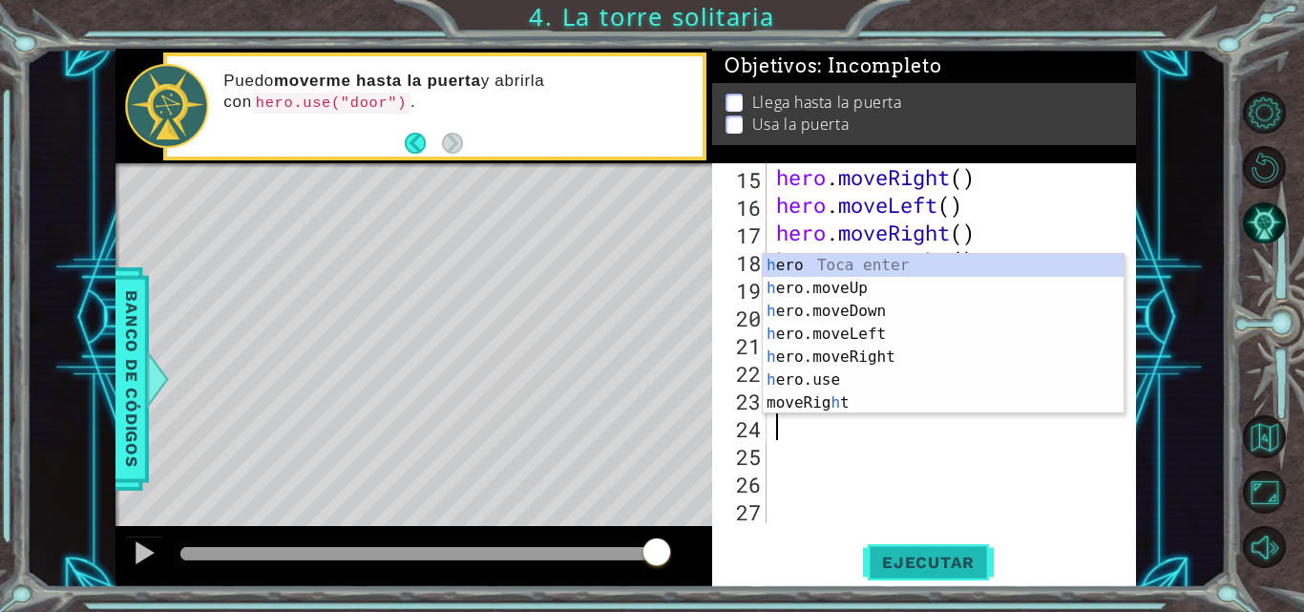
type textarea "h"
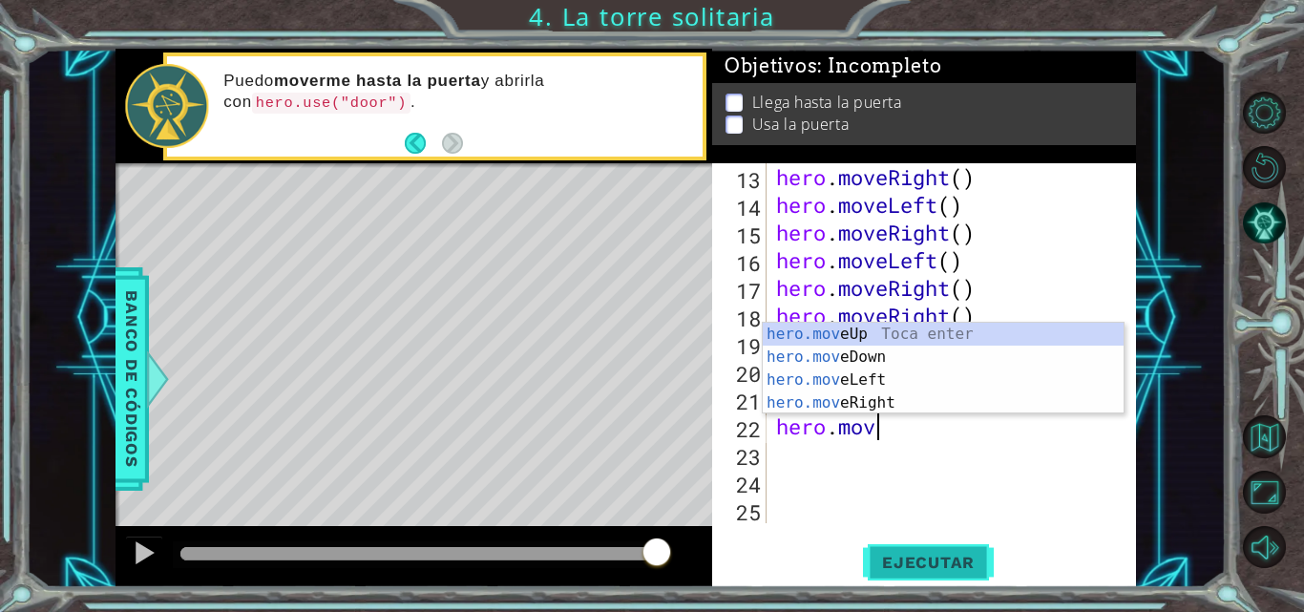
type textarea "h"
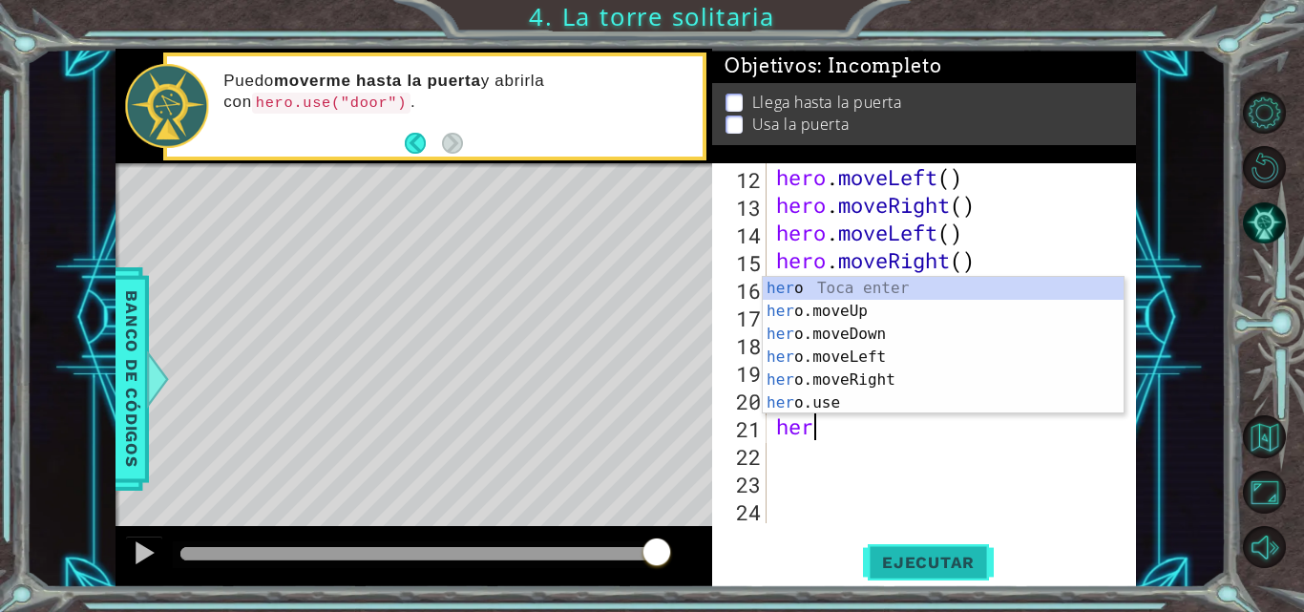
type textarea "h"
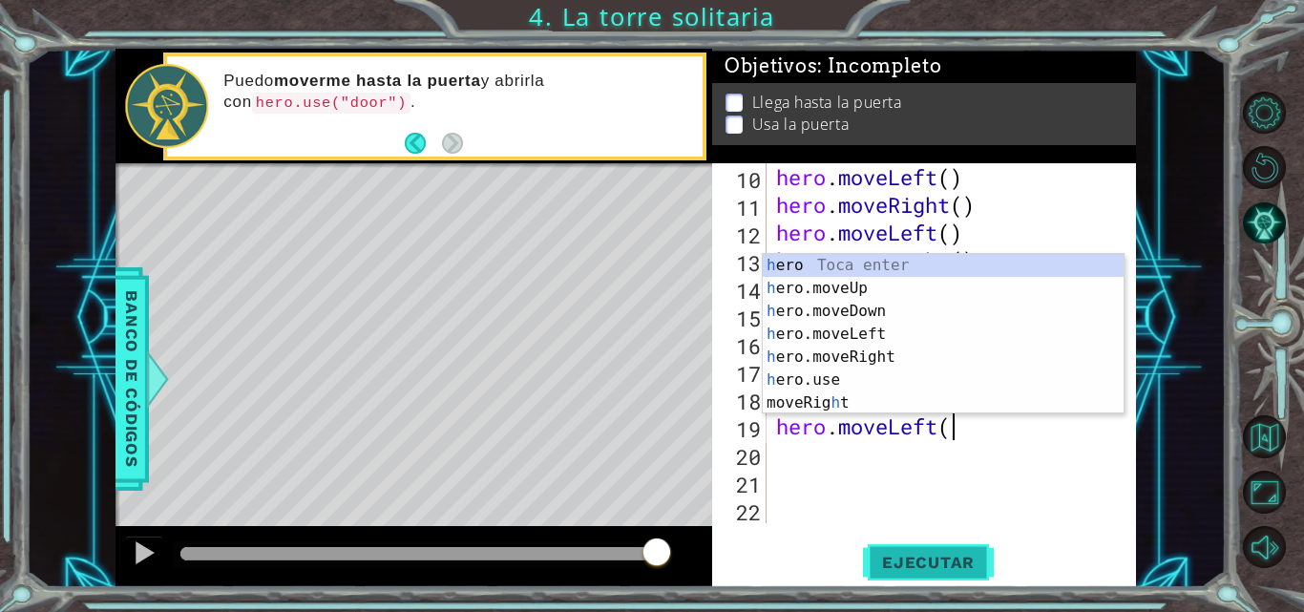
type textarea "h"
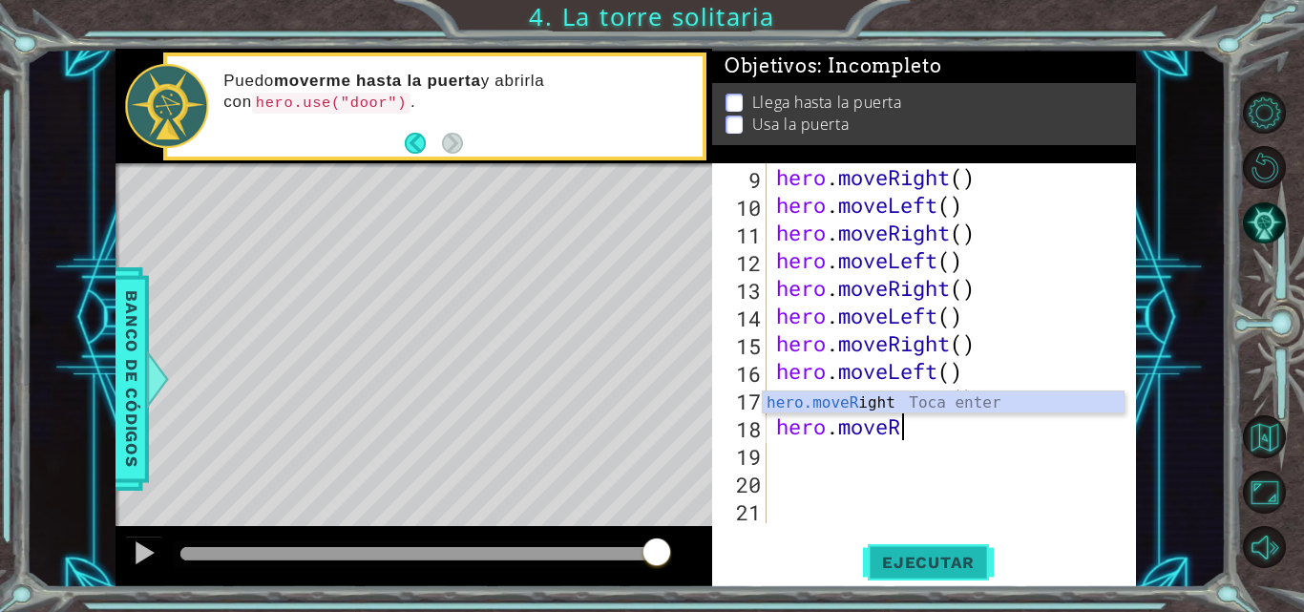
type textarea "h"
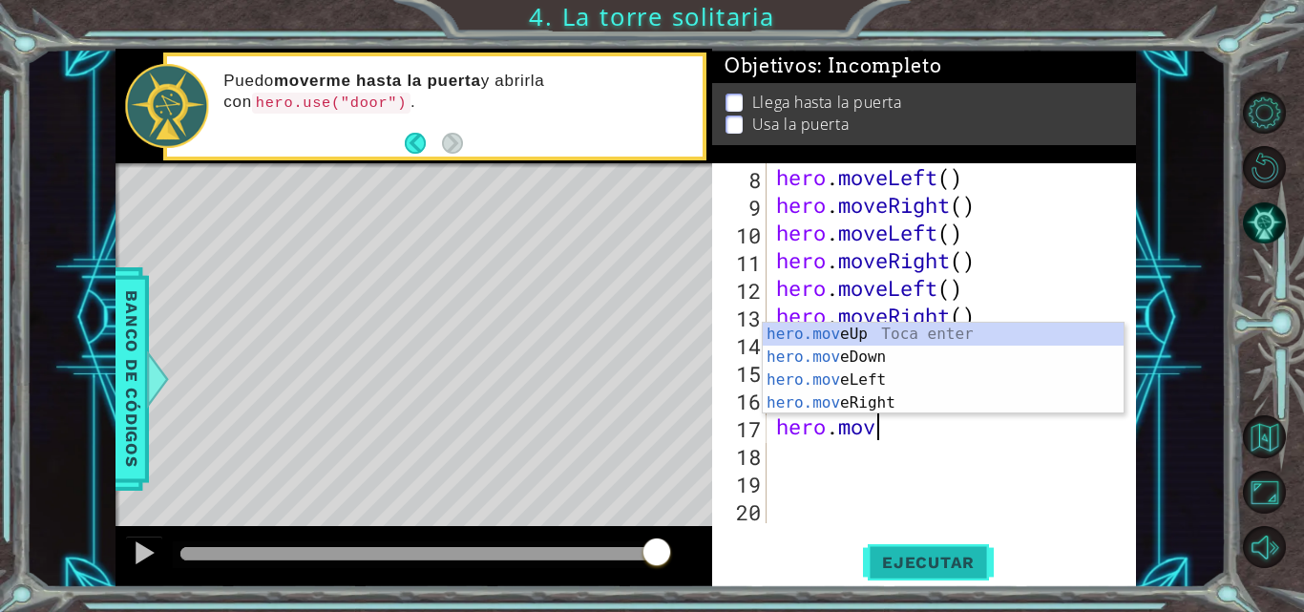
type textarea "h"
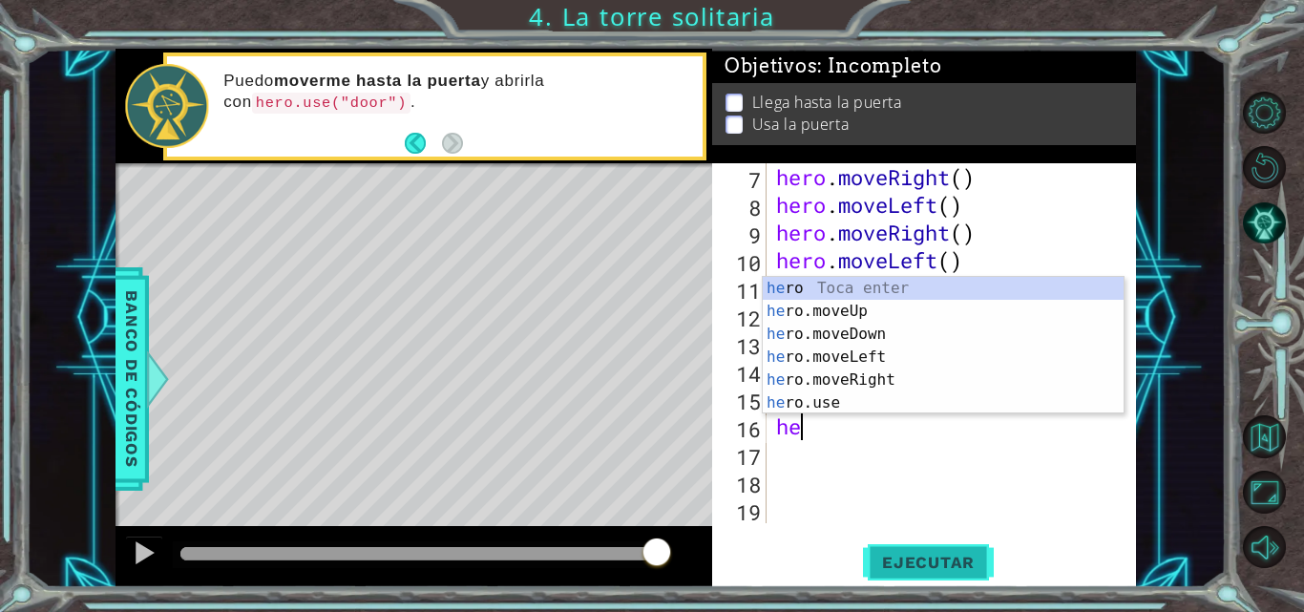
type textarea "h"
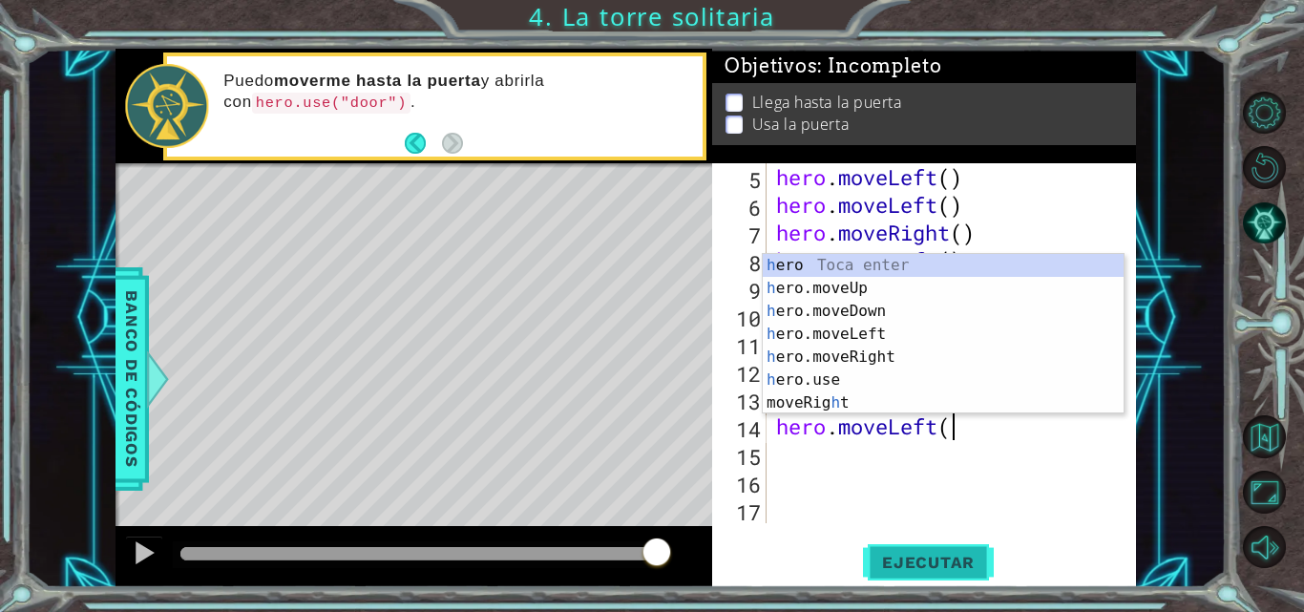
type textarea "h"
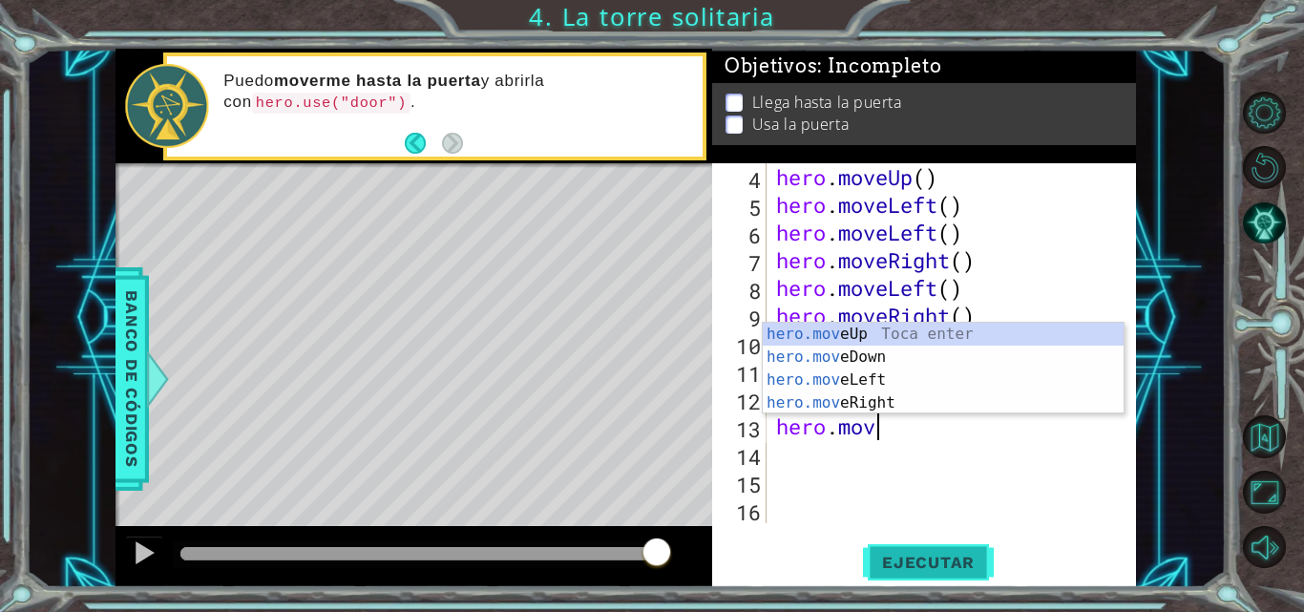
type textarea "h"
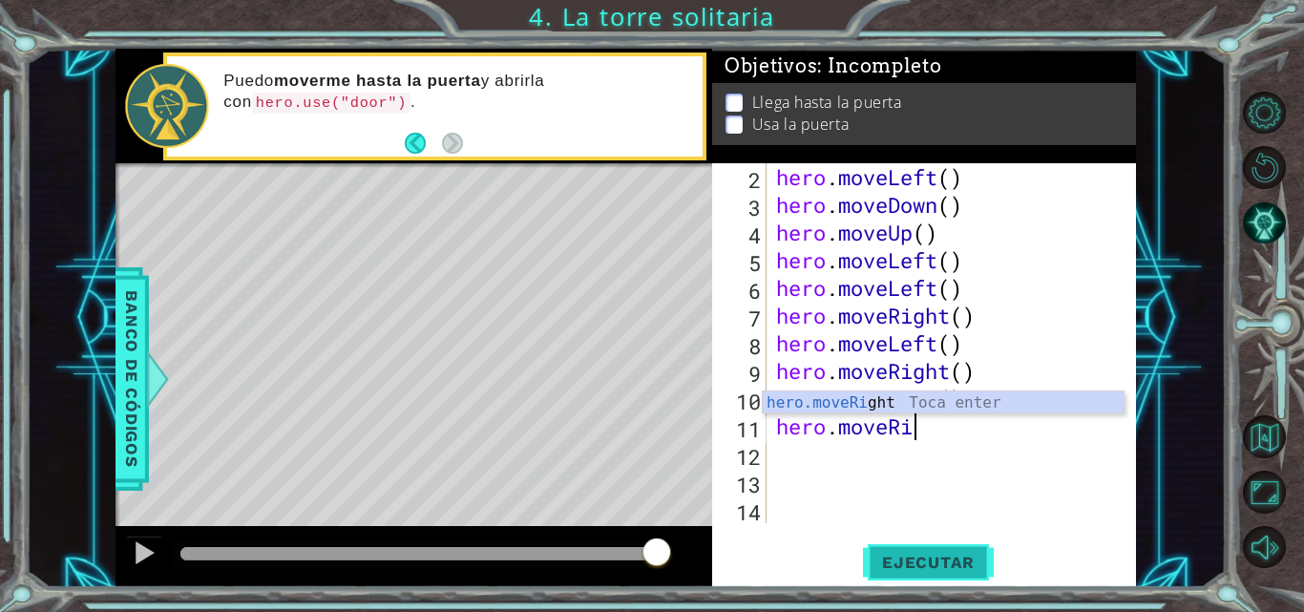
type textarea "h"
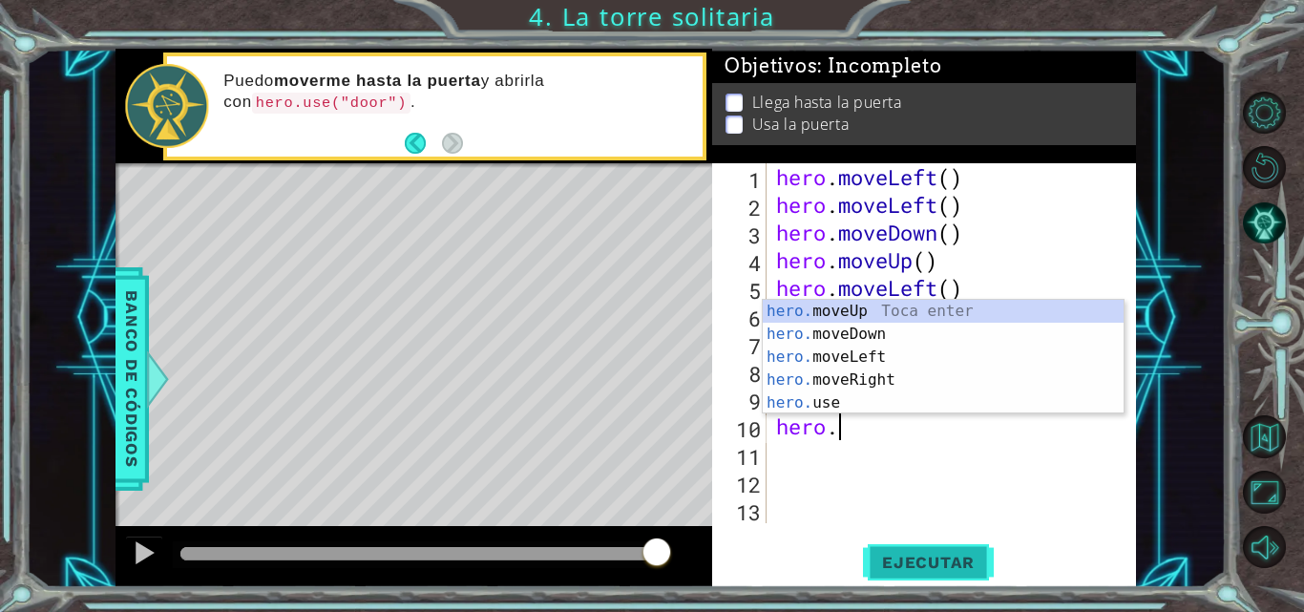
type textarea "h"
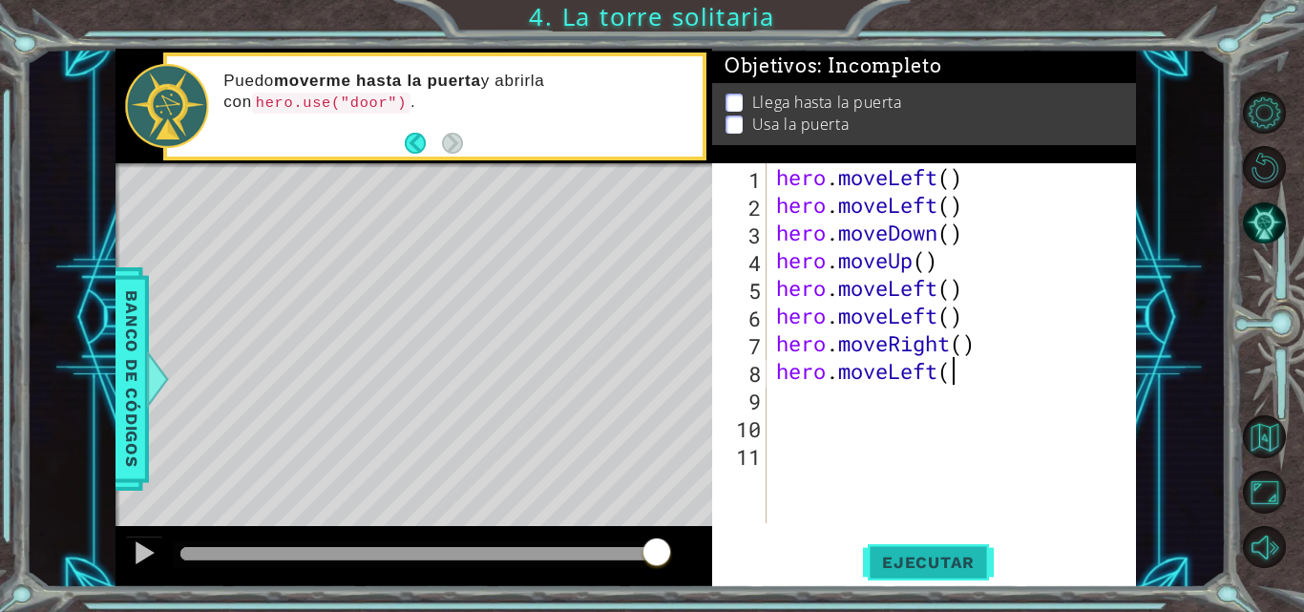
type textarea "h"
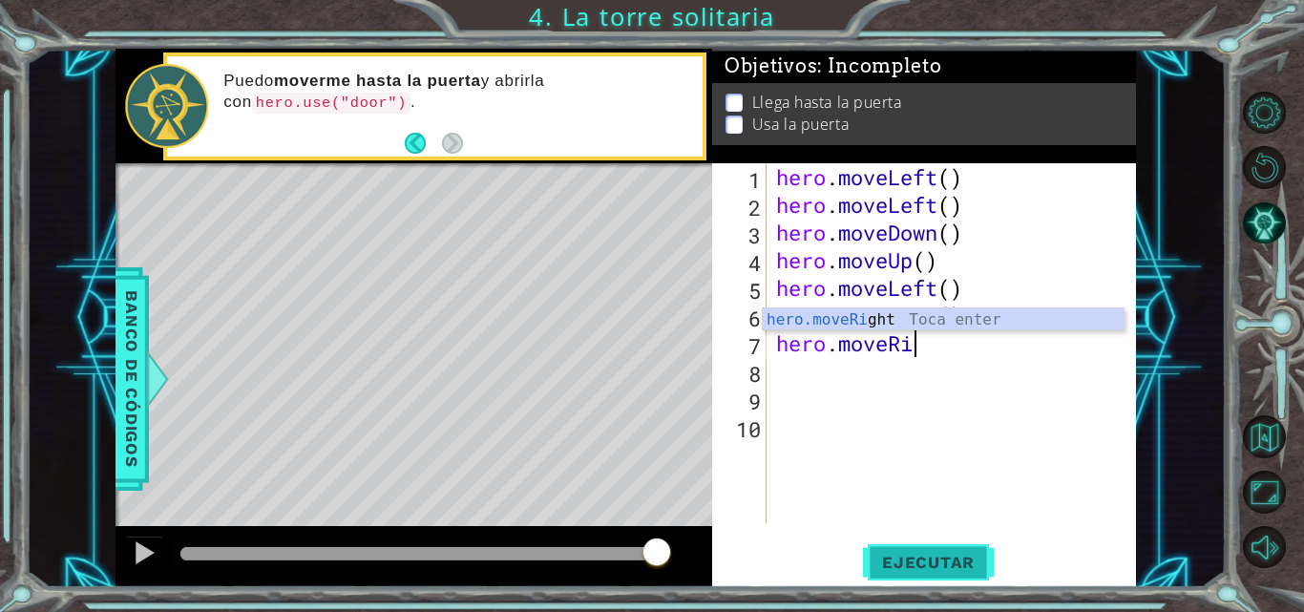
type textarea "h"
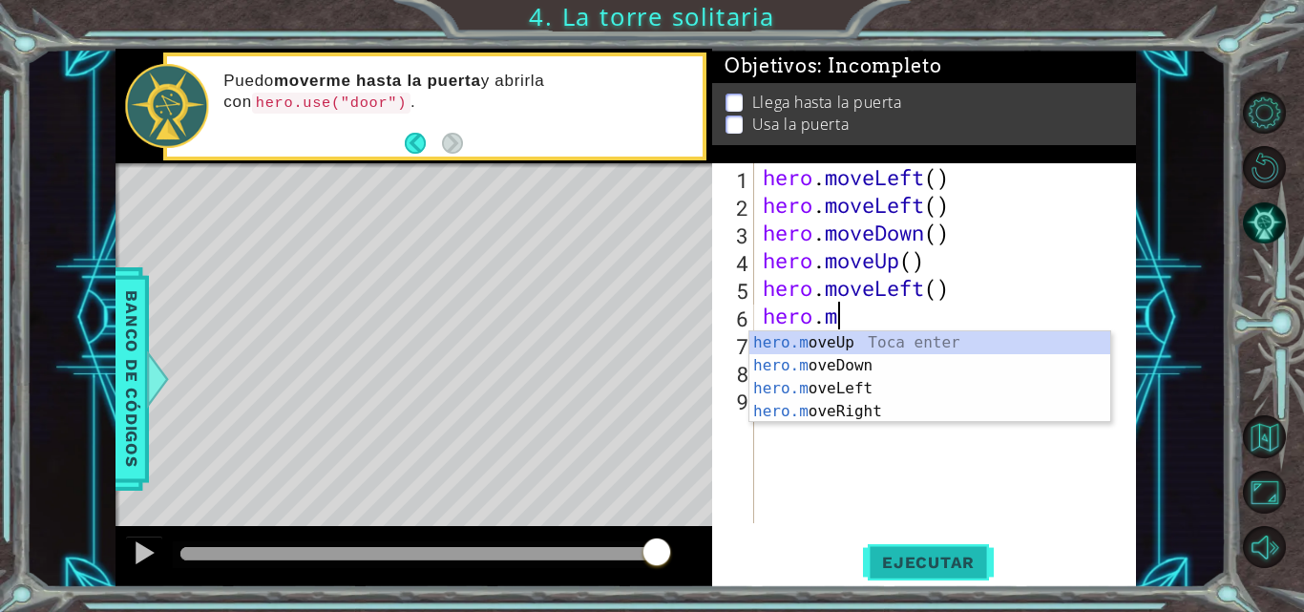
type textarea "h"
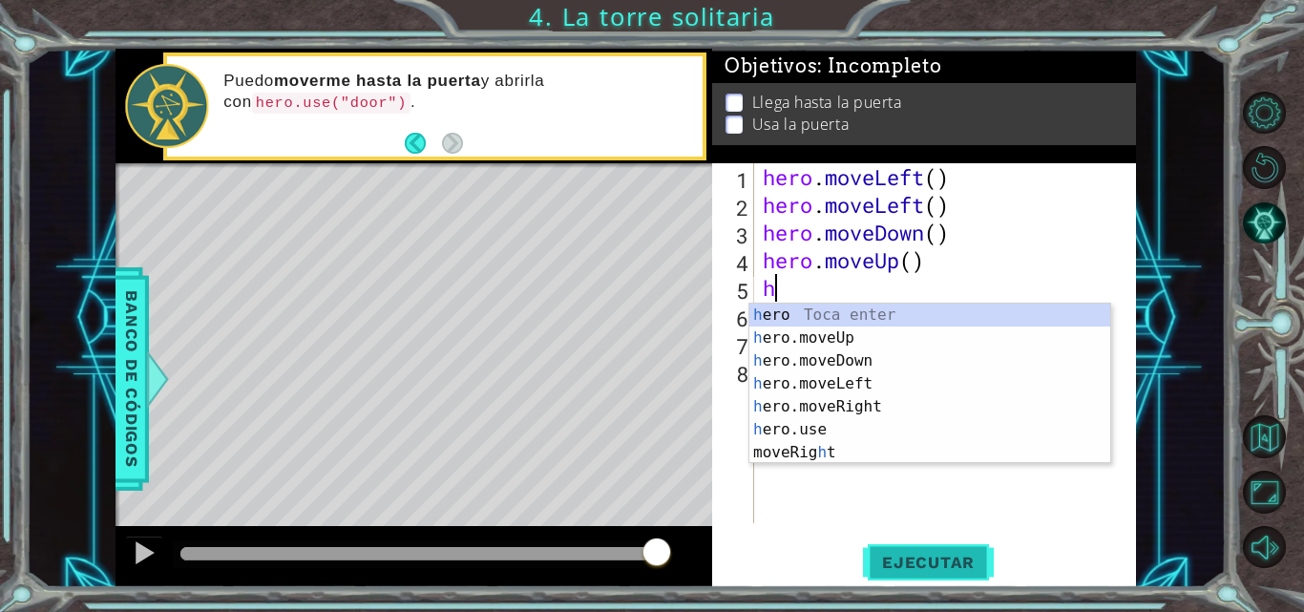
type textarea "h"
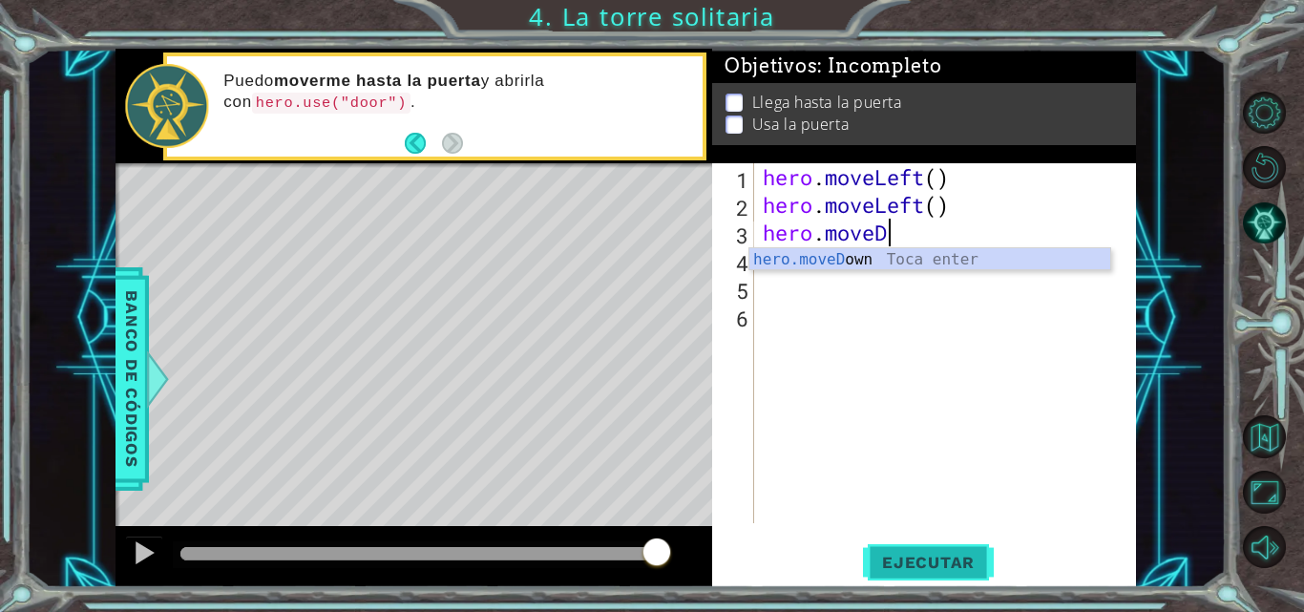
type textarea "h"
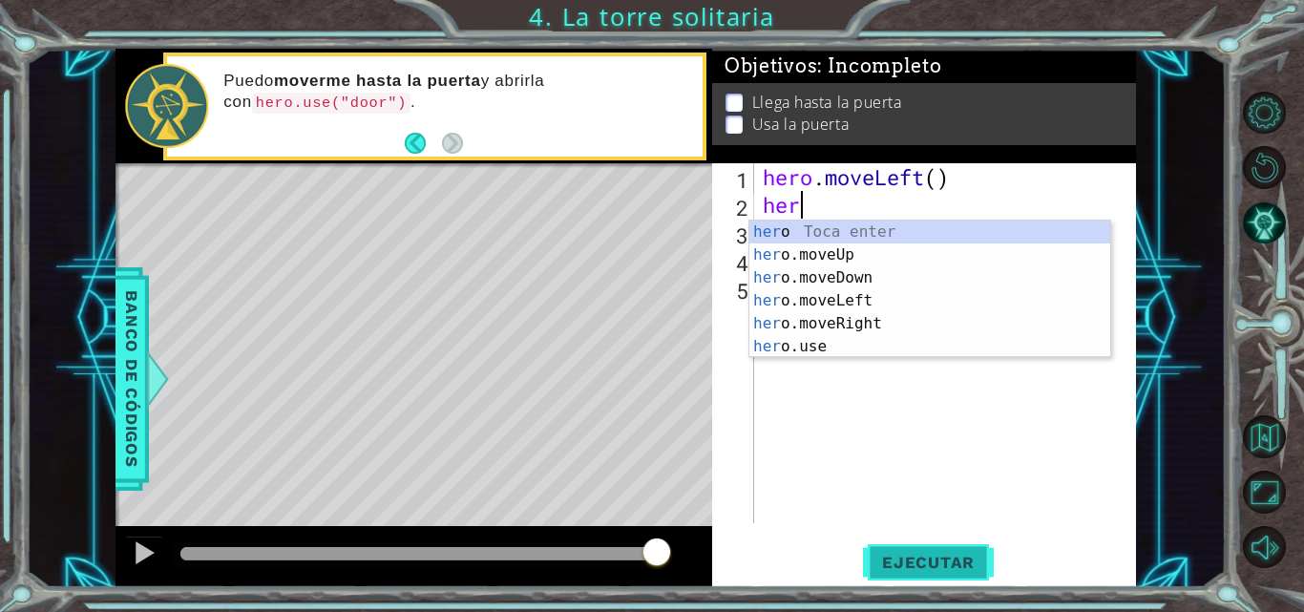
type textarea "h"
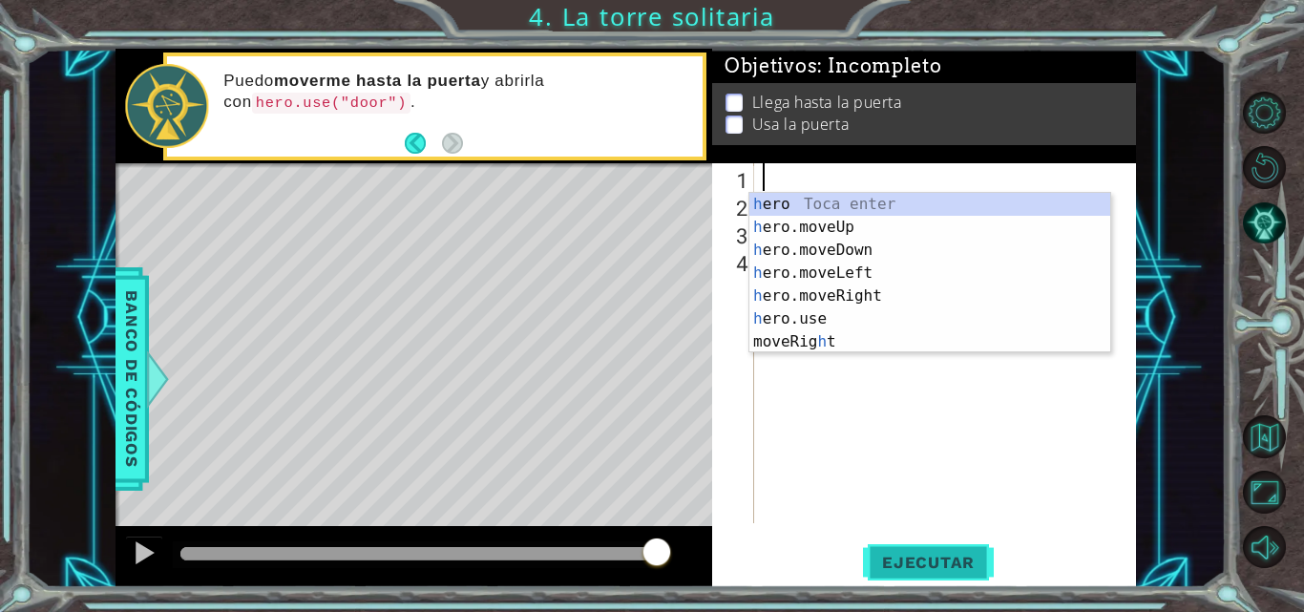
scroll to position [0, 0]
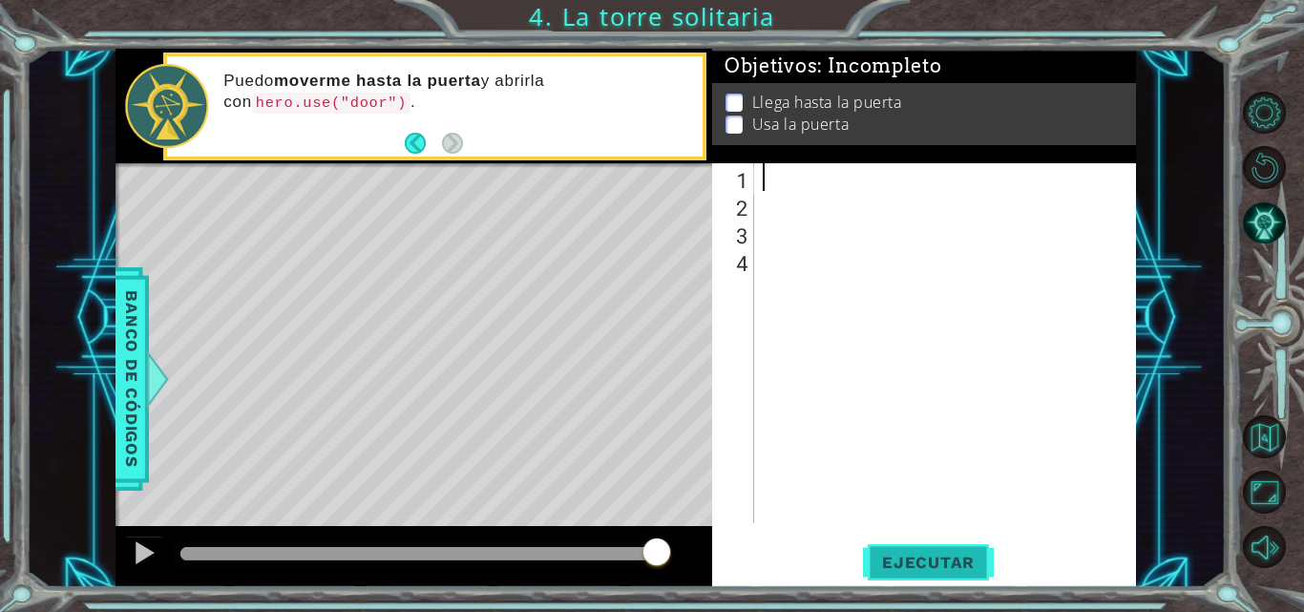
type textarea "h"
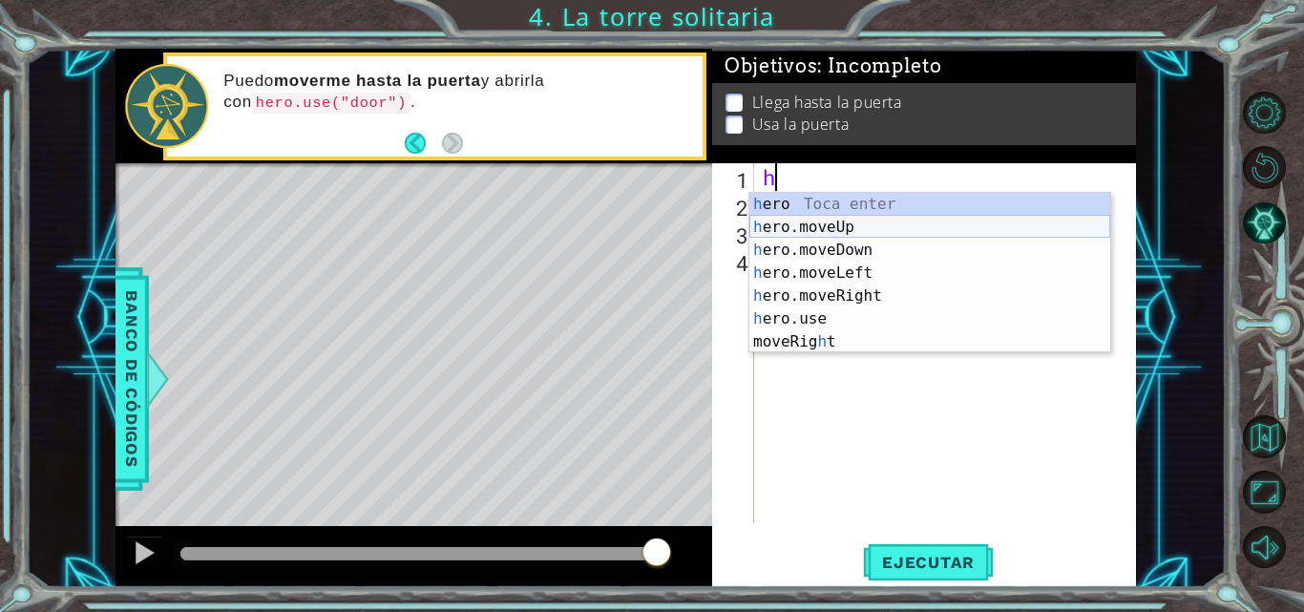
click at [878, 227] on div "h ero Toca enter h ero.moveUp Toca enter h ero.moveDown Toca enter h ero.moveLe…" at bounding box center [929, 296] width 361 height 206
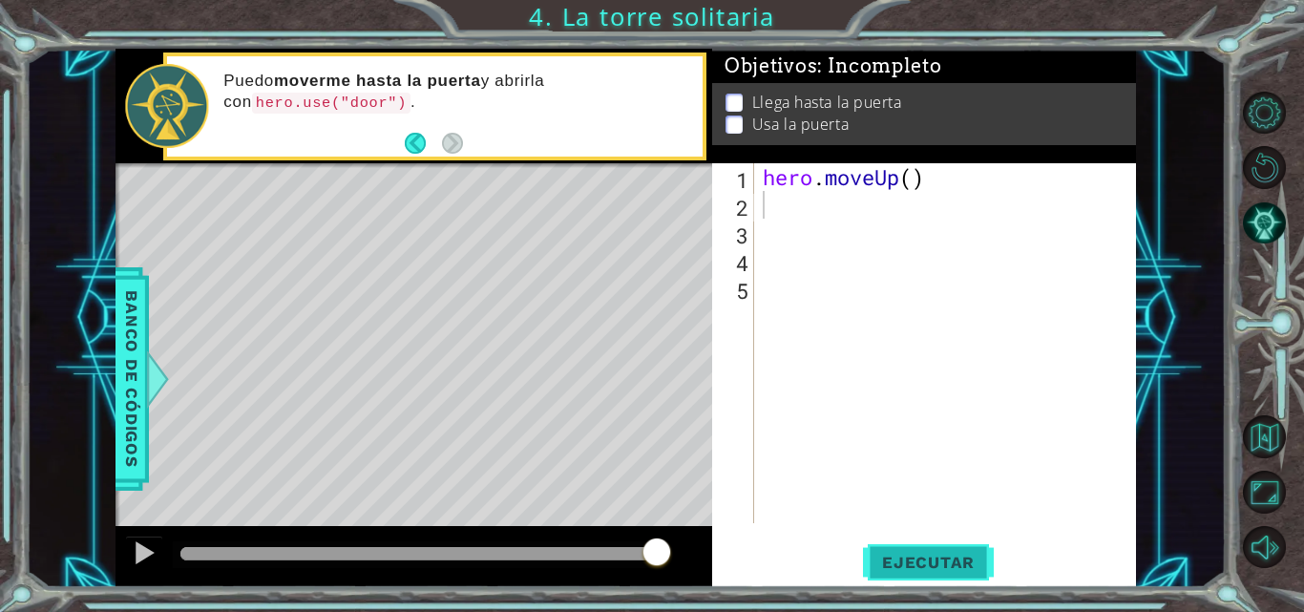
click at [923, 553] on span "Ejecutar" at bounding box center [928, 562] width 131 height 19
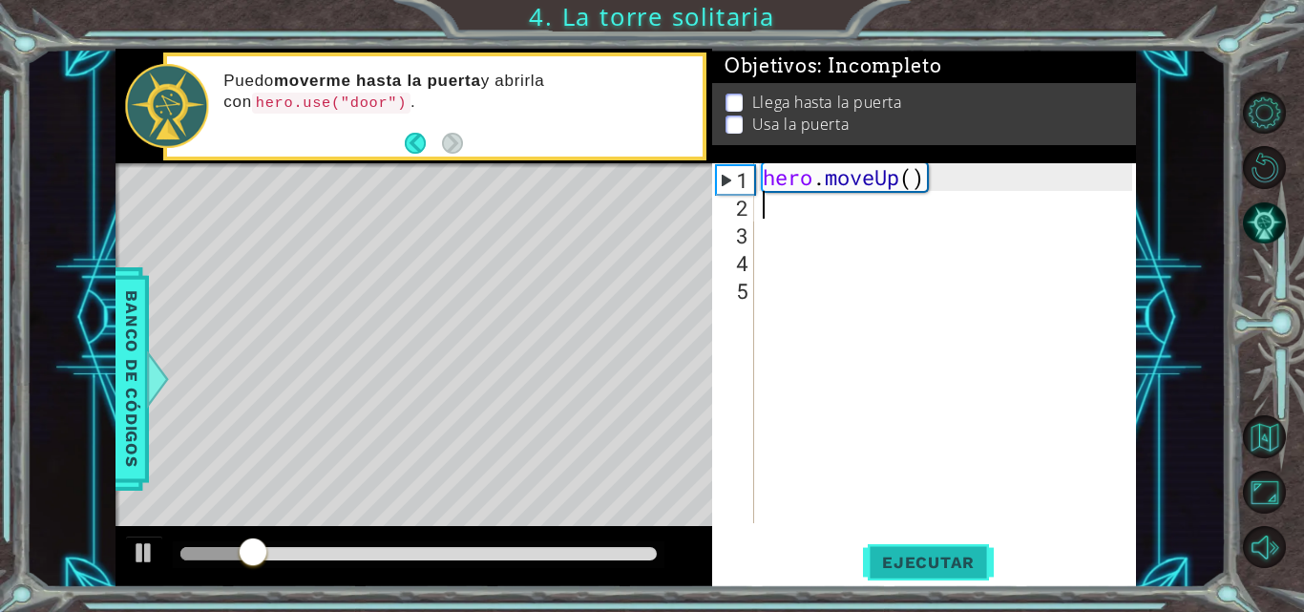
type textarea "h"
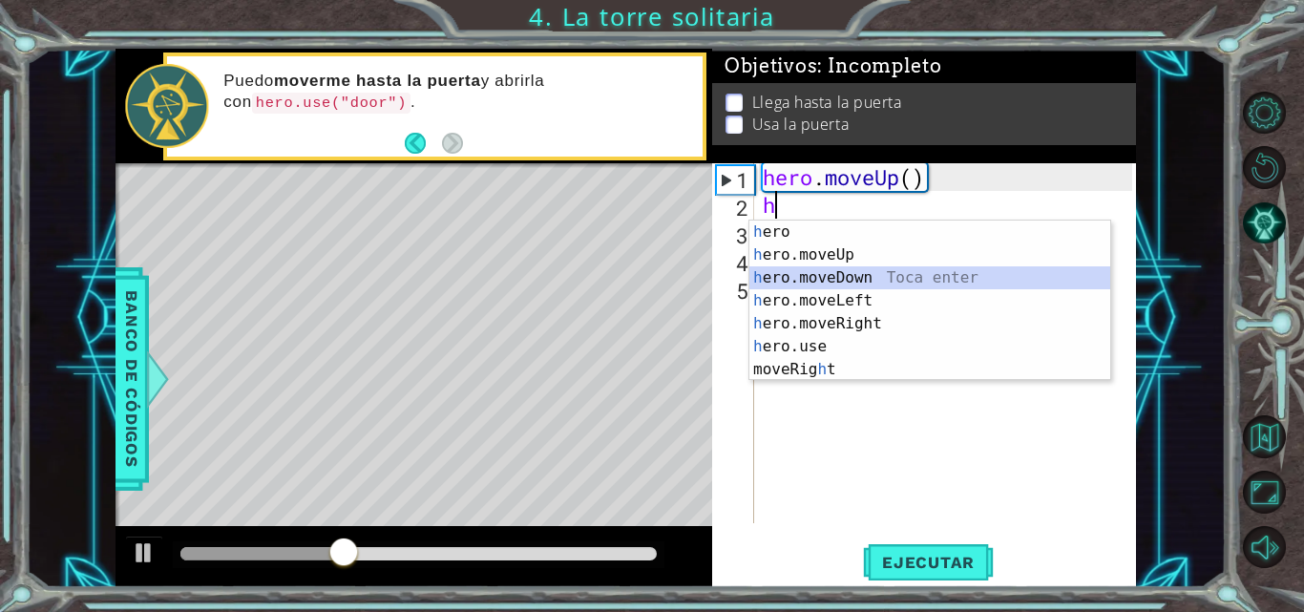
click at [913, 283] on div "h ero Toca enter h ero.moveUp Toca enter h ero.moveDown Toca enter h ero.moveLe…" at bounding box center [929, 323] width 361 height 206
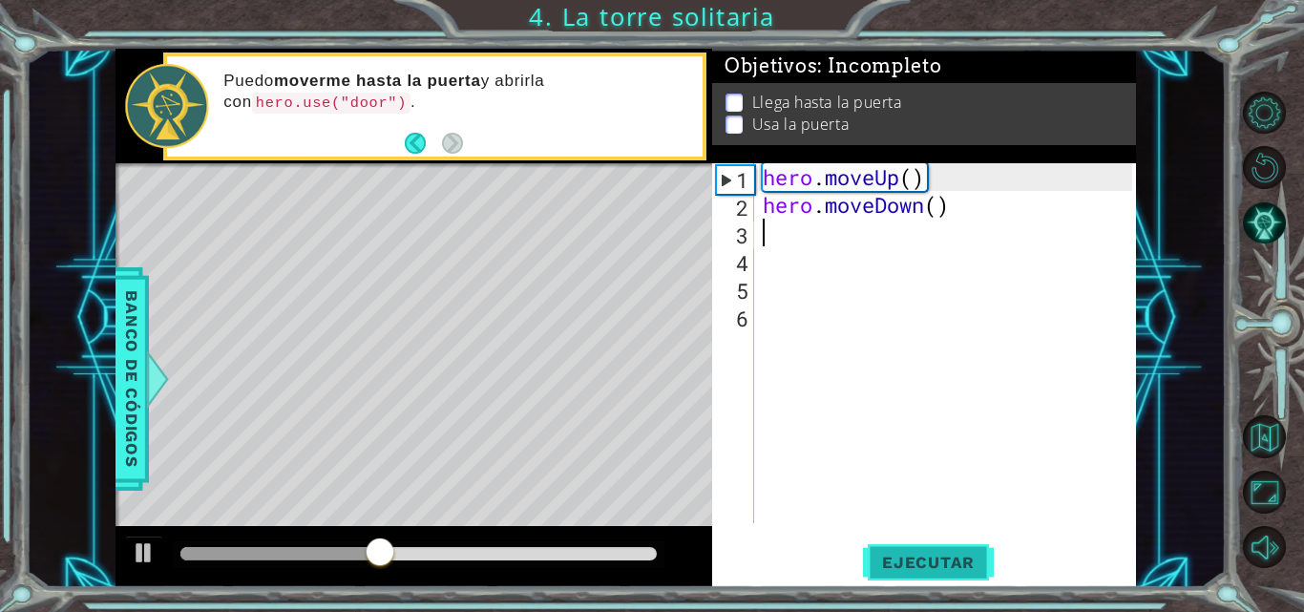
click at [902, 547] on button "Ejecutar" at bounding box center [928, 562] width 131 height 42
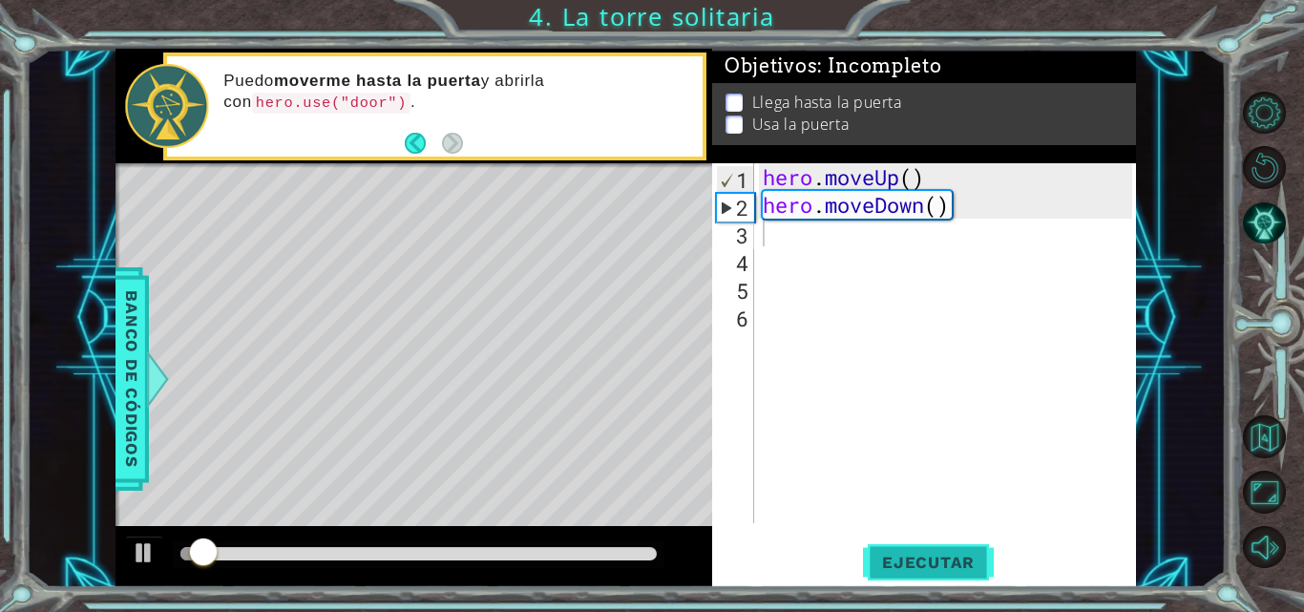
click at [902, 547] on button "Ejecutar" at bounding box center [928, 562] width 131 height 42
